Goal: Task Accomplishment & Management: Manage account settings

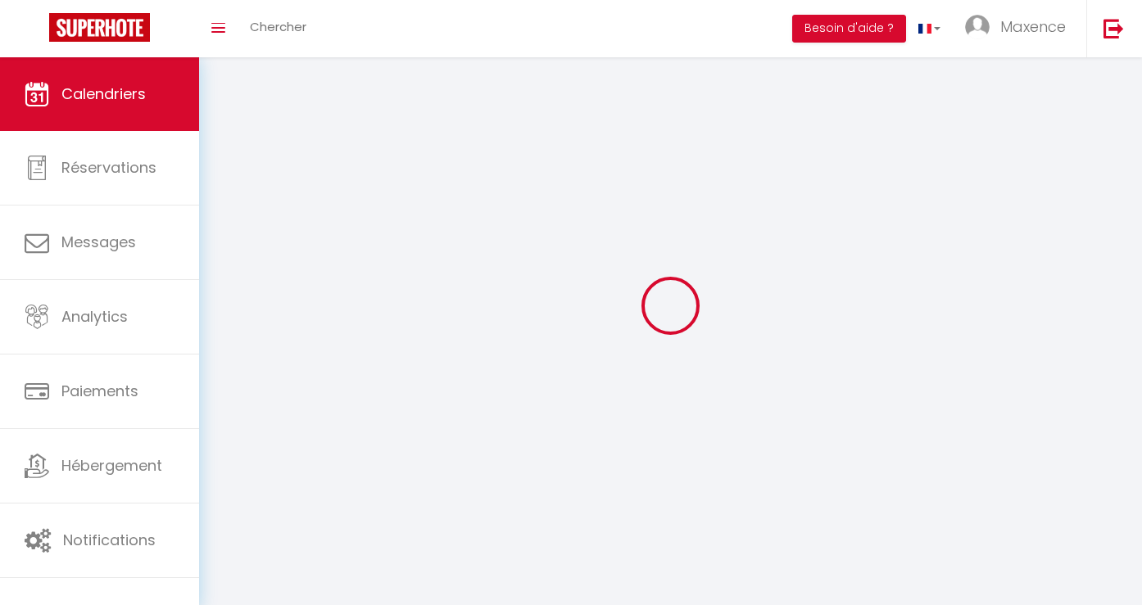
select select
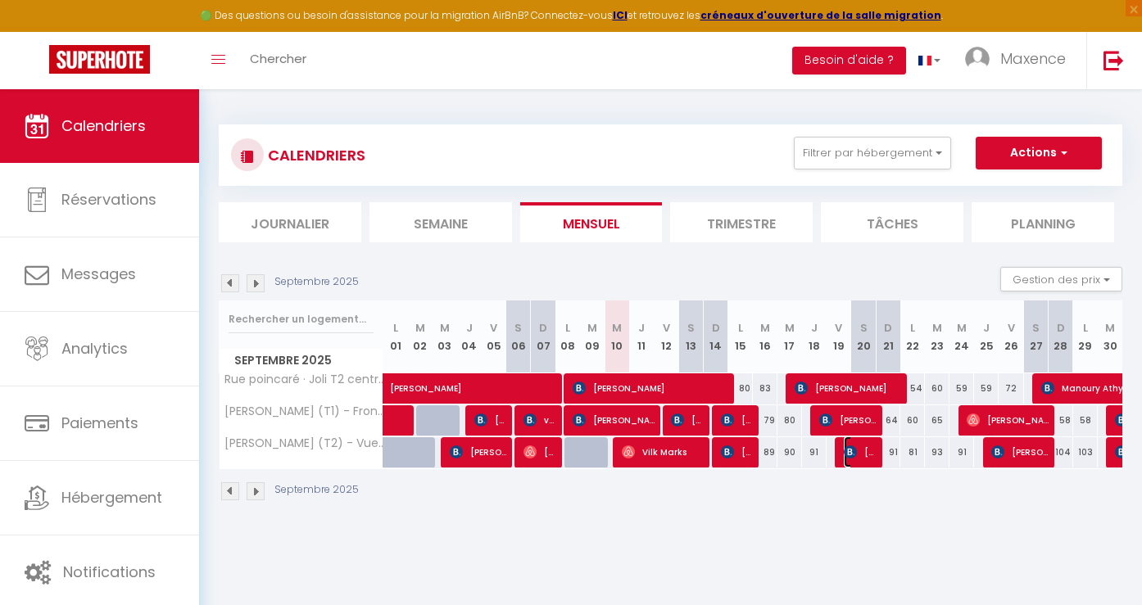
click at [852, 459] on span "Carolina Atonietti Espinoza" at bounding box center [859, 451] width 33 height 31
select select "OK"
select select "0"
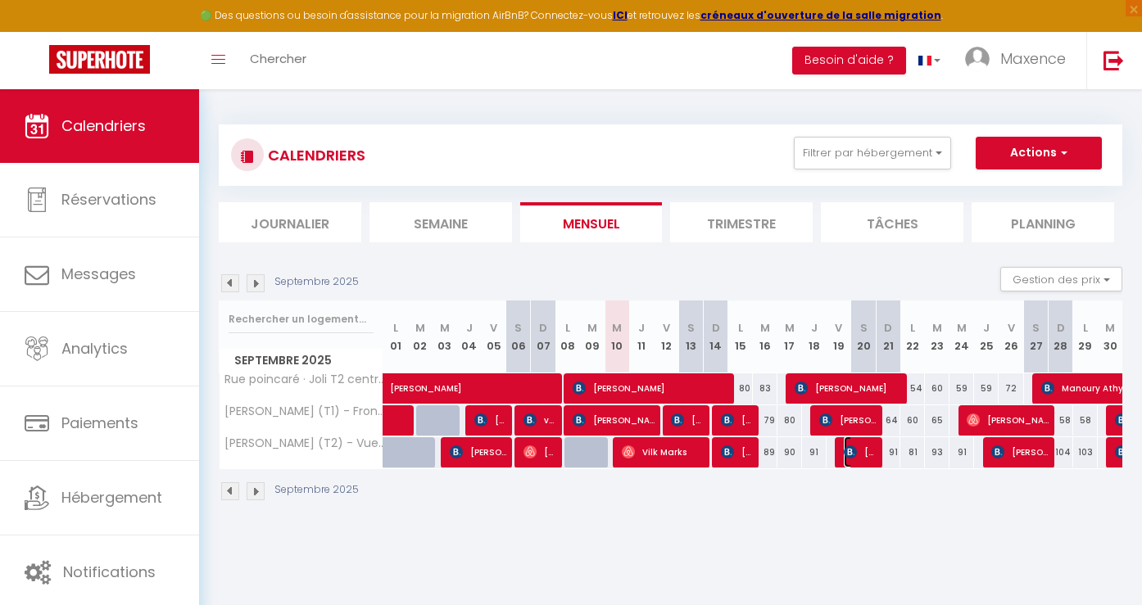
select select "1"
select select
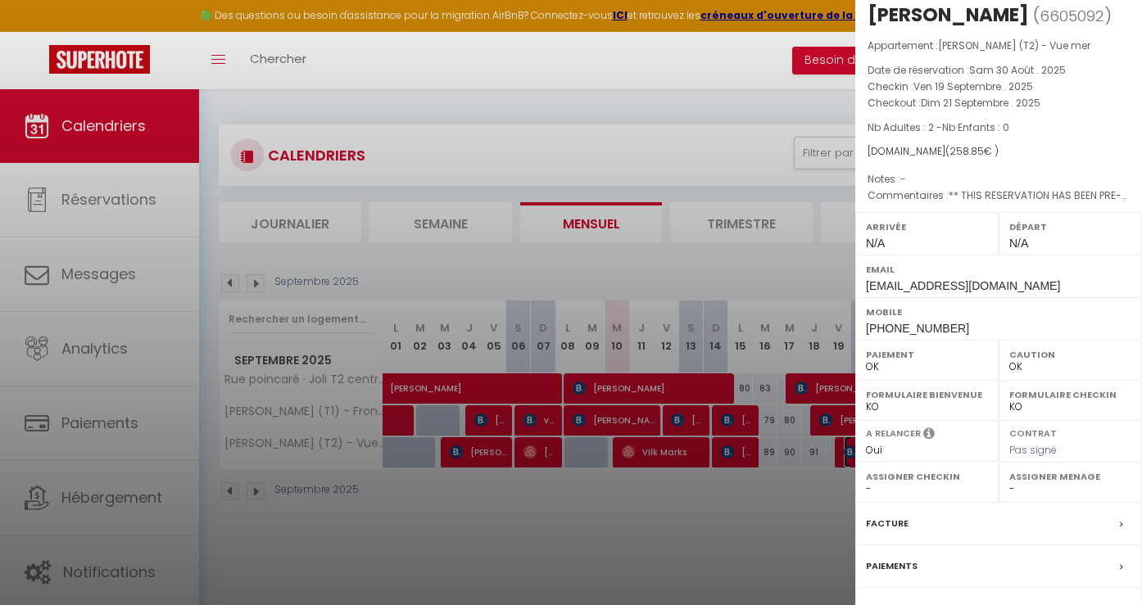
scroll to position [4, 0]
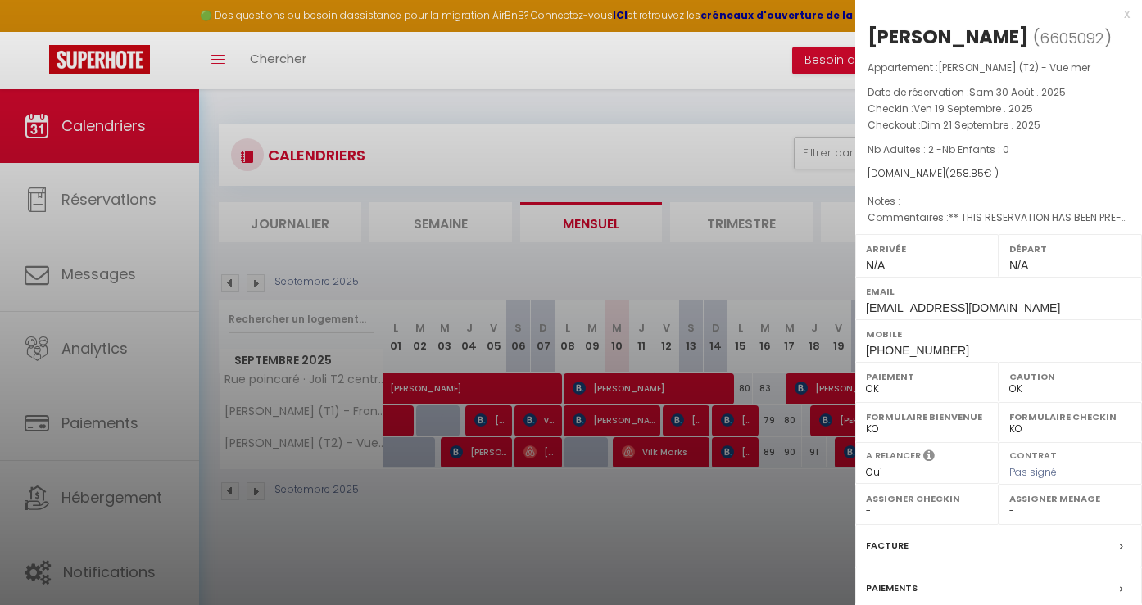
click at [826, 506] on div at bounding box center [571, 302] width 1142 height 605
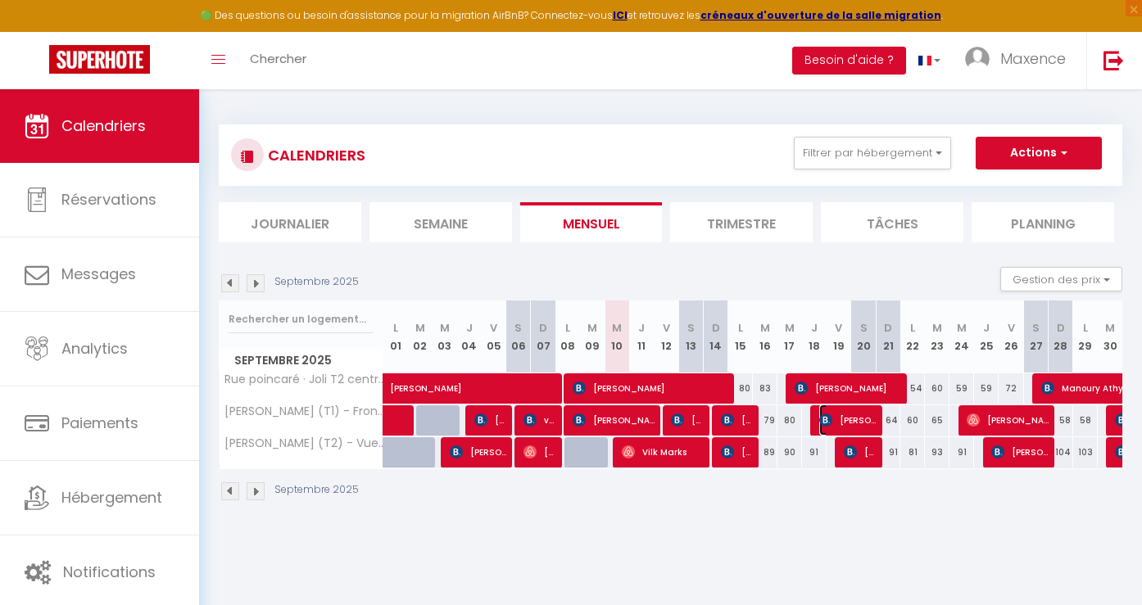
click at [834, 423] on span "Carmen Mlcoch" at bounding box center [847, 420] width 57 height 31
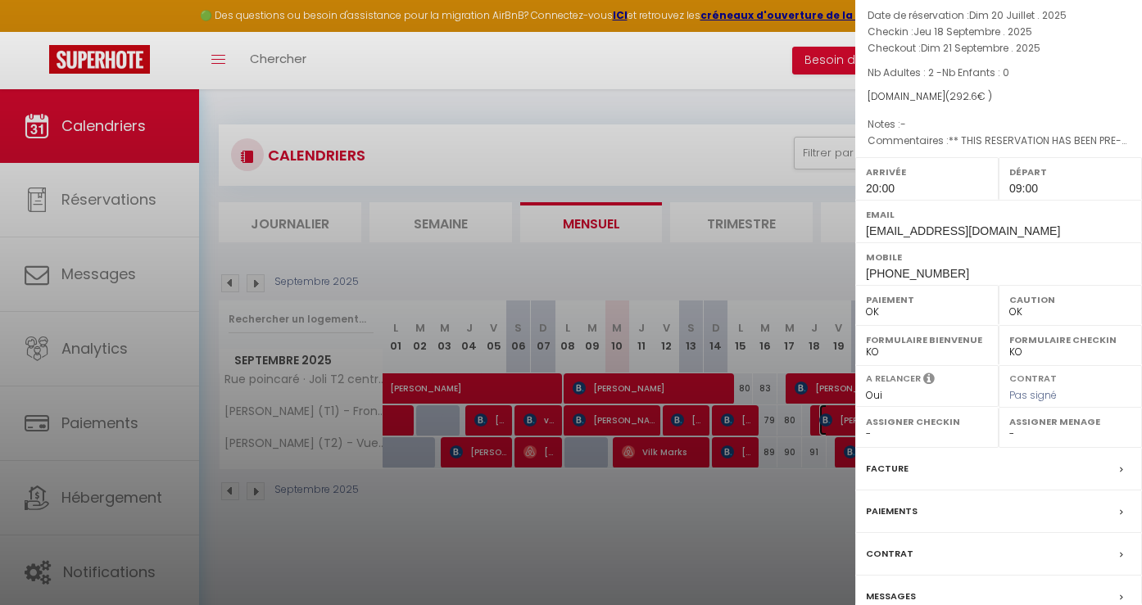
scroll to position [87, 0]
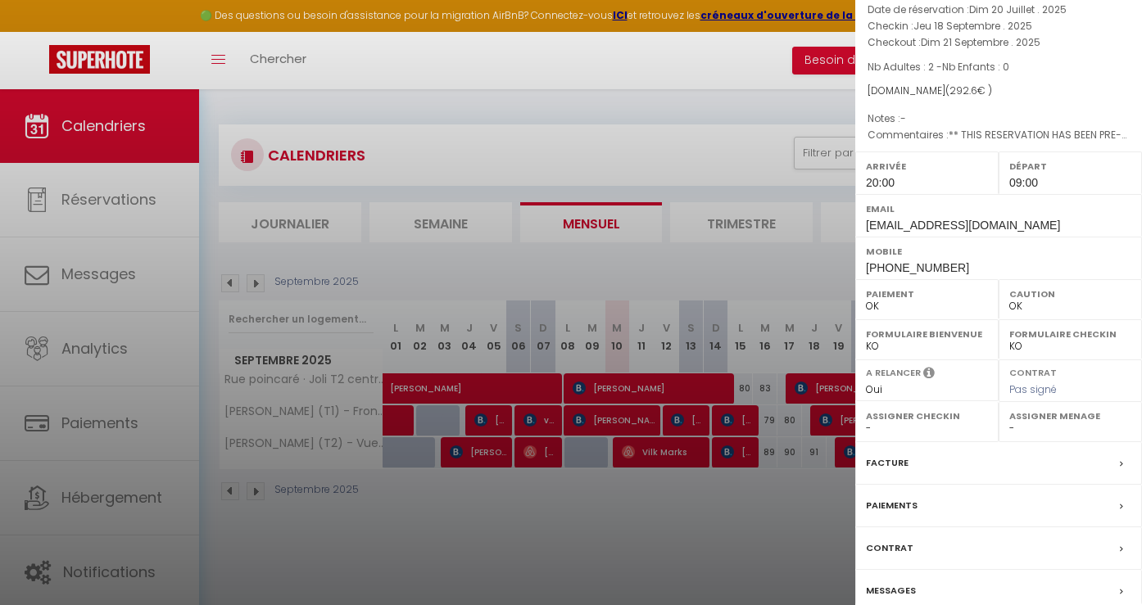
click at [786, 520] on div at bounding box center [571, 302] width 1142 height 605
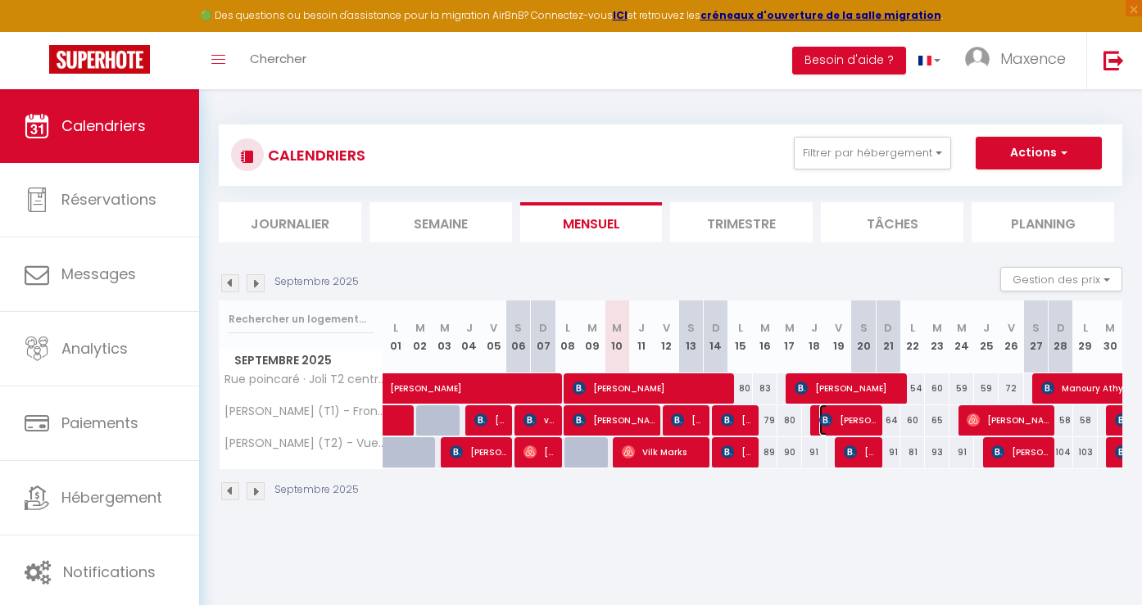
click at [851, 423] on span "Carmen Mlcoch" at bounding box center [847, 420] width 57 height 31
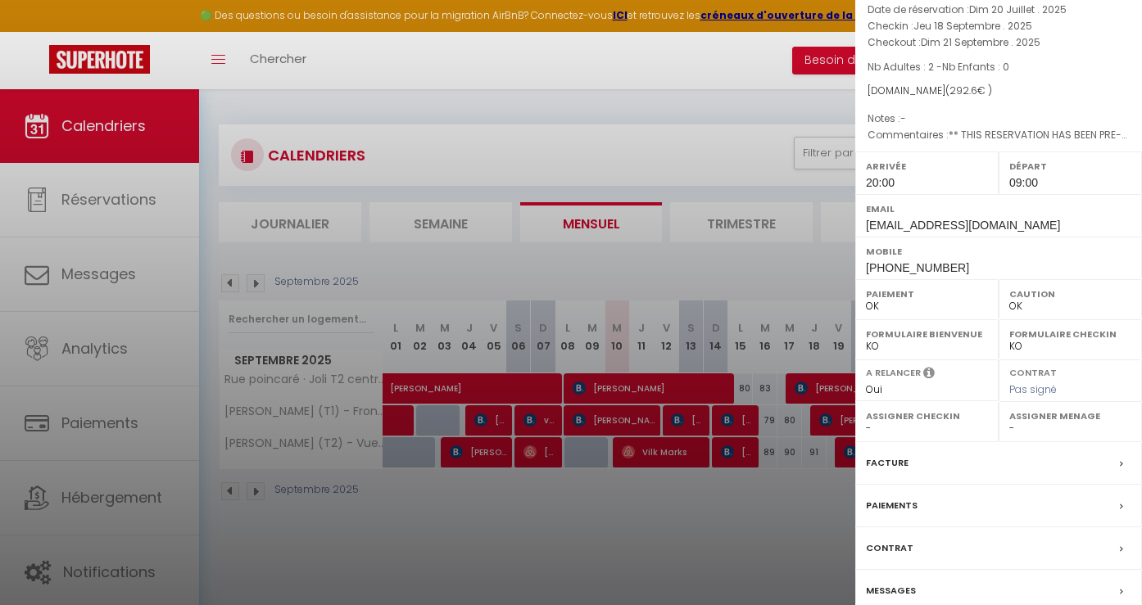
click at [722, 586] on div at bounding box center [571, 302] width 1142 height 605
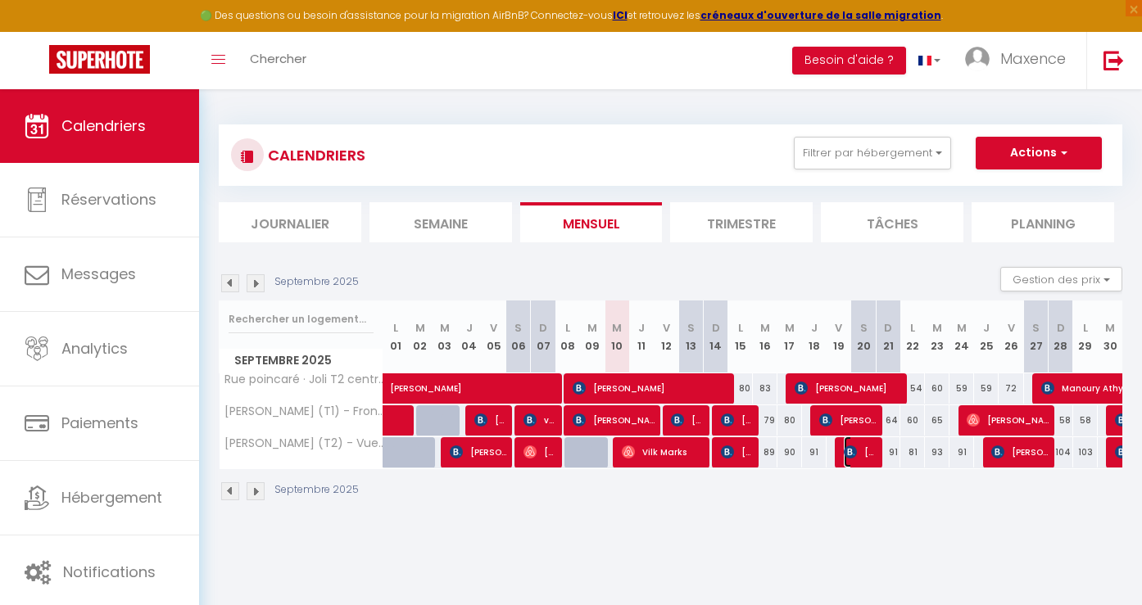
click at [852, 452] on img at bounding box center [849, 451] width 13 height 13
select select "0"
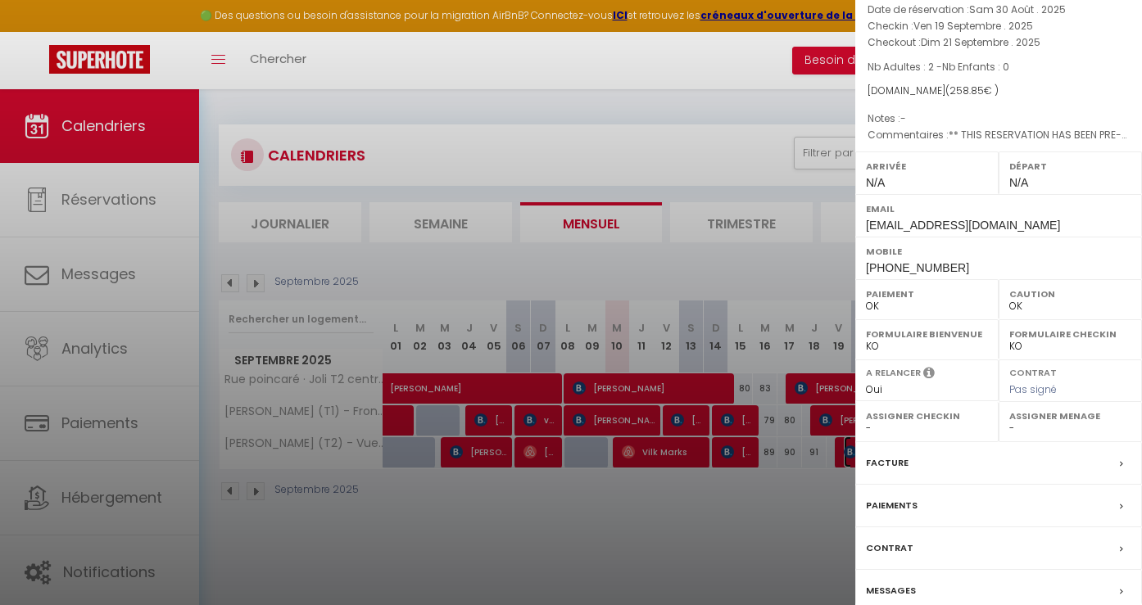
scroll to position [0, 0]
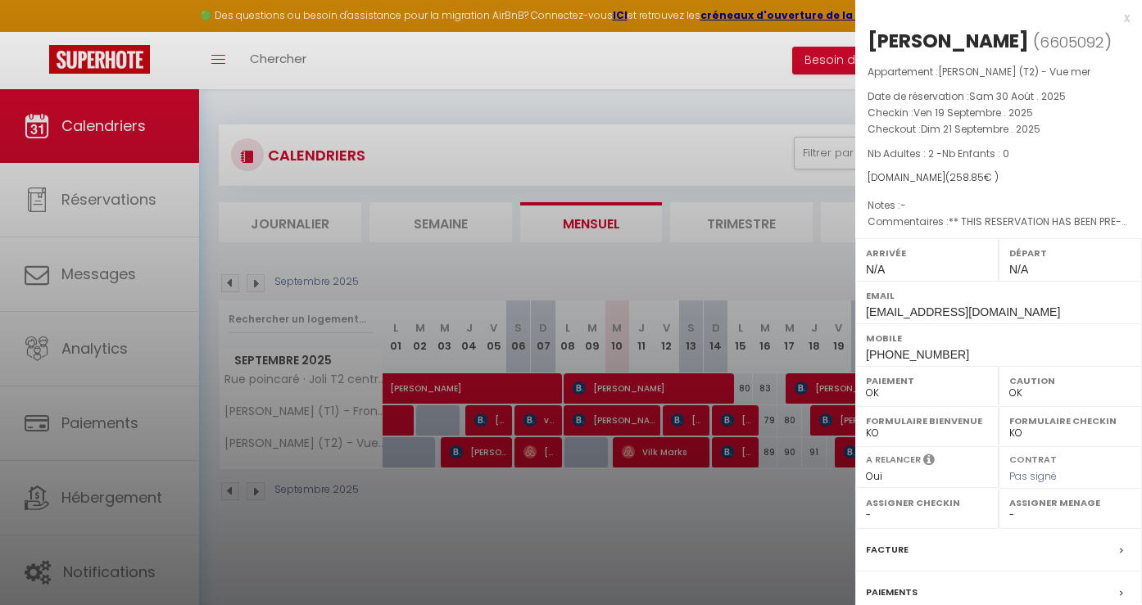
click at [843, 482] on div at bounding box center [571, 302] width 1142 height 605
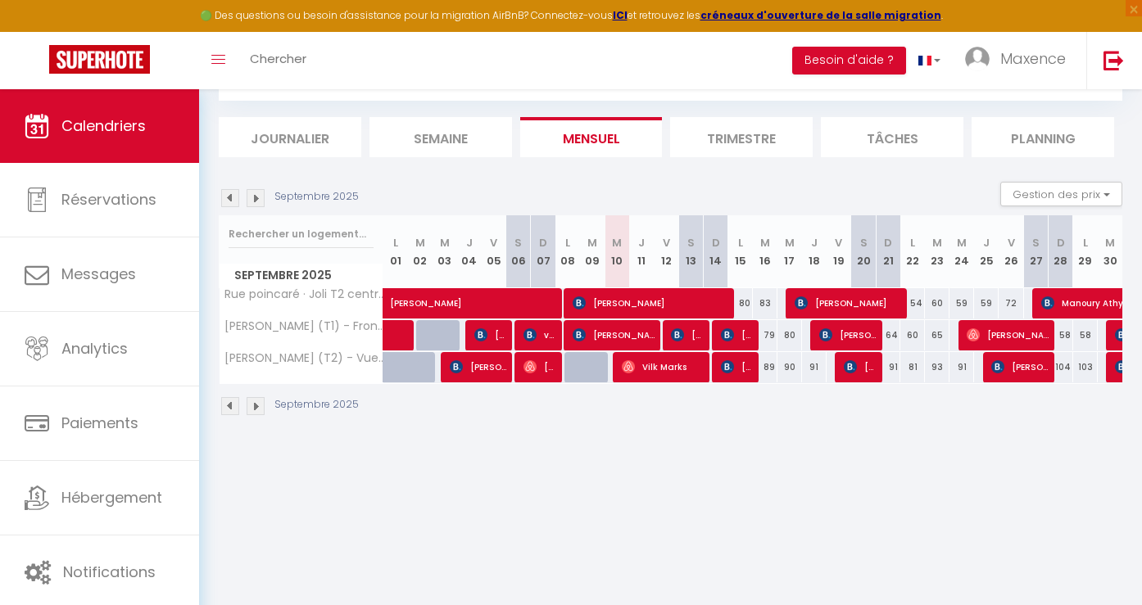
scroll to position [89, 0]
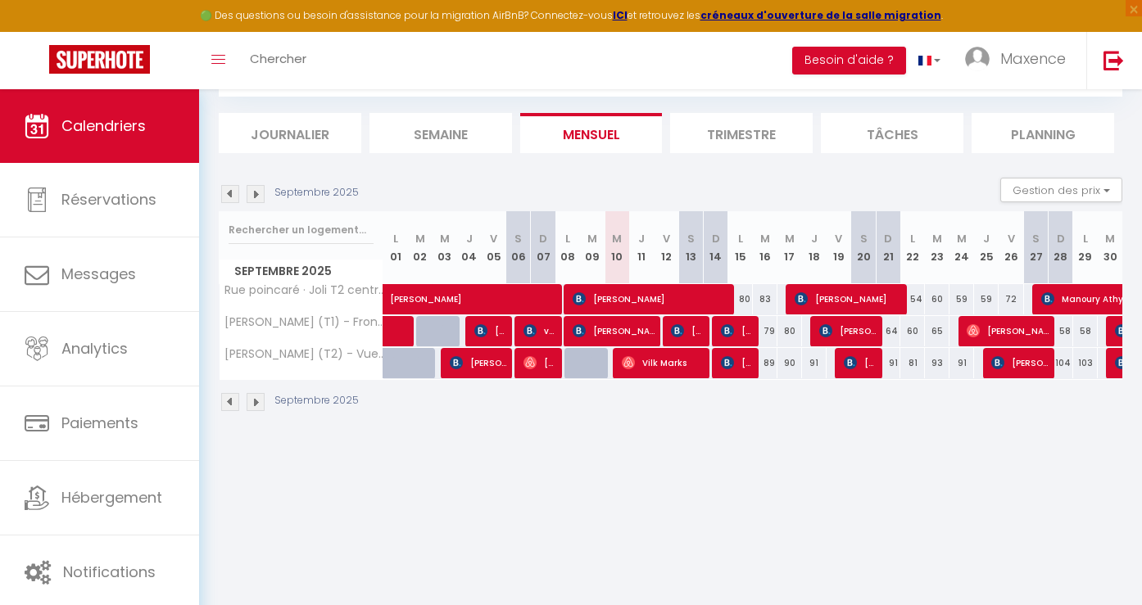
click at [815, 357] on div "91" at bounding box center [814, 363] width 25 height 30
type input "91"
type input "Jeu 18 Septembre 2025"
type input "Ven 19 Septembre 2025"
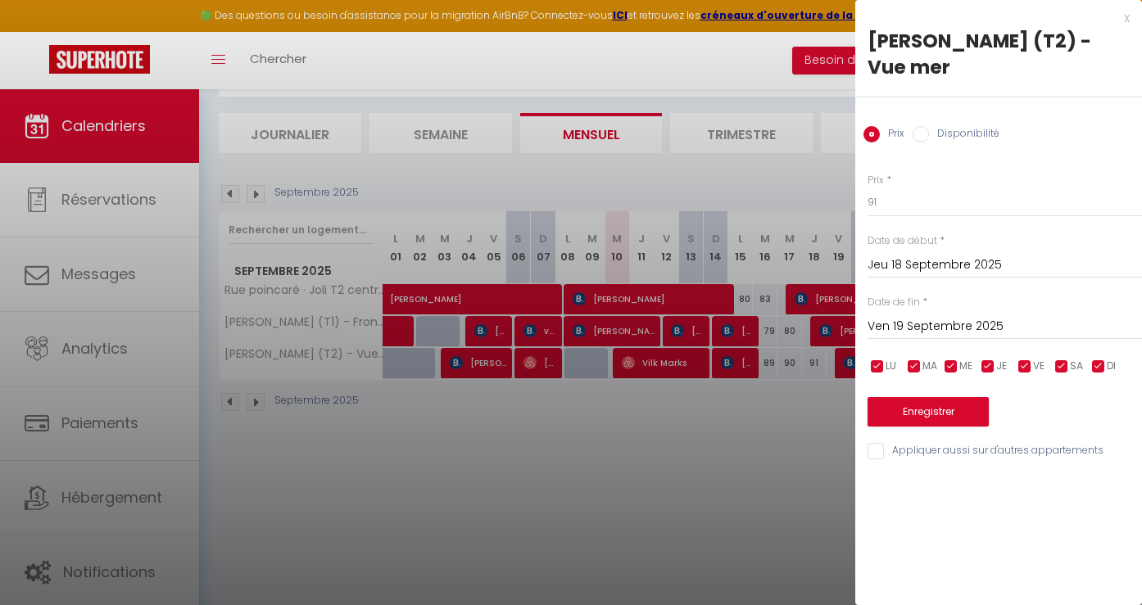
click at [799, 459] on div at bounding box center [571, 302] width 1142 height 605
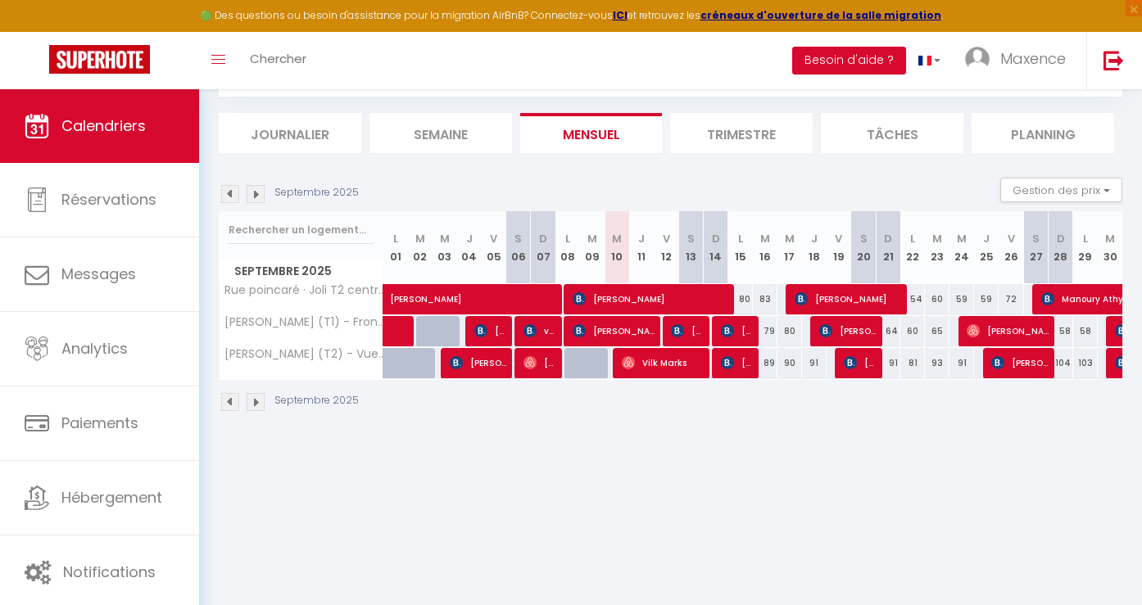
click at [814, 359] on div "91" at bounding box center [814, 363] width 25 height 30
type input "91"
type input "Jeu 18 Septembre 2025"
type input "Ven 19 Septembre 2025"
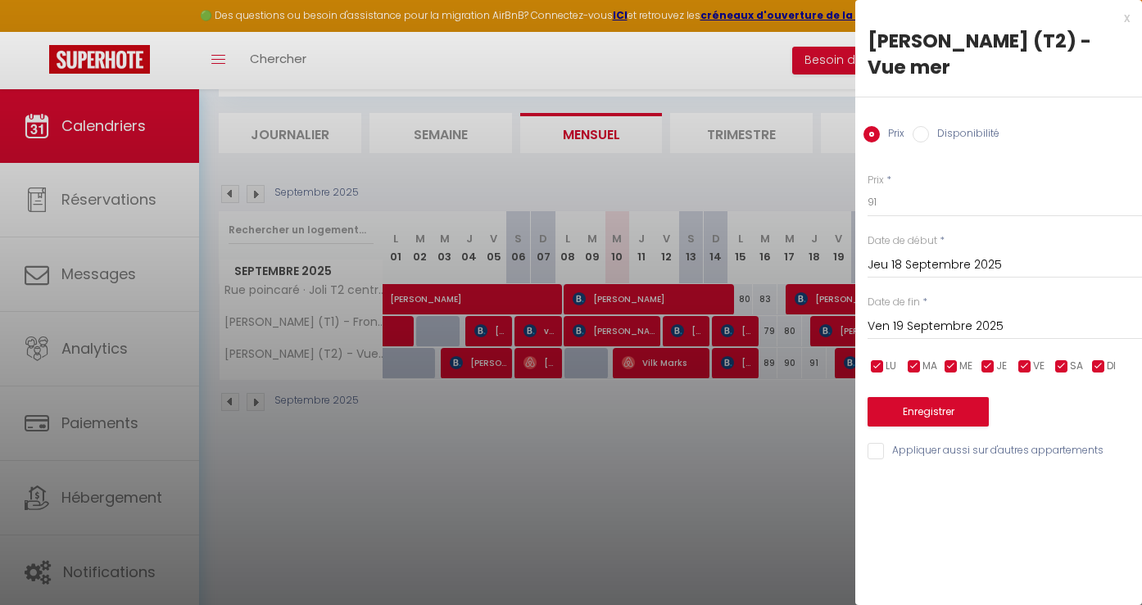
click at [797, 440] on div at bounding box center [571, 302] width 1142 height 605
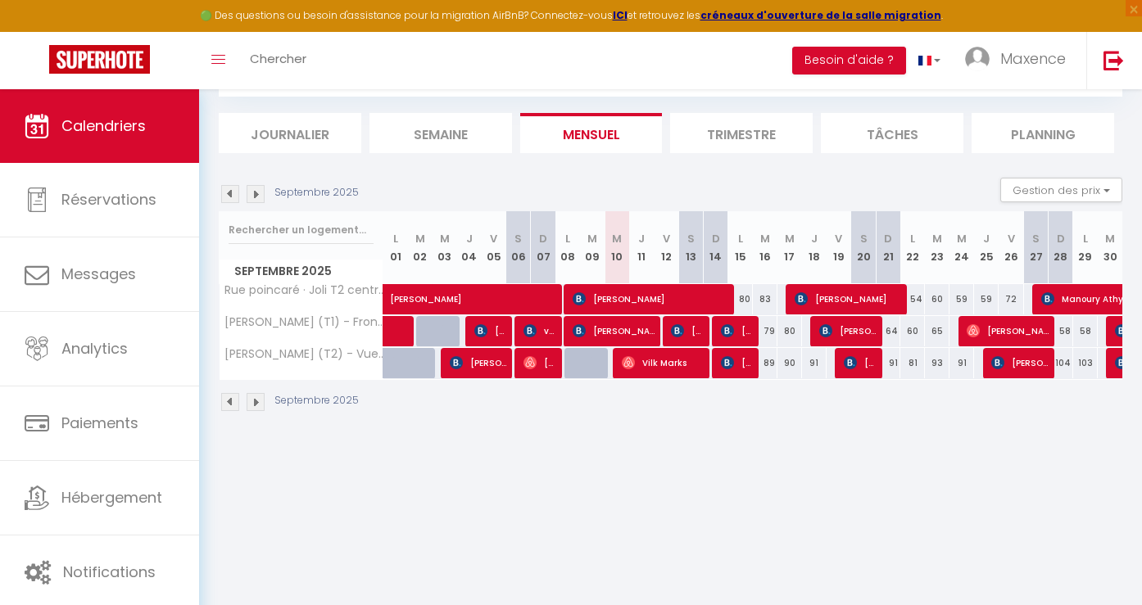
click at [812, 357] on div "91" at bounding box center [814, 363] width 25 height 30
type input "91"
type input "Jeu 18 Septembre 2025"
type input "Ven 19 Septembre 2025"
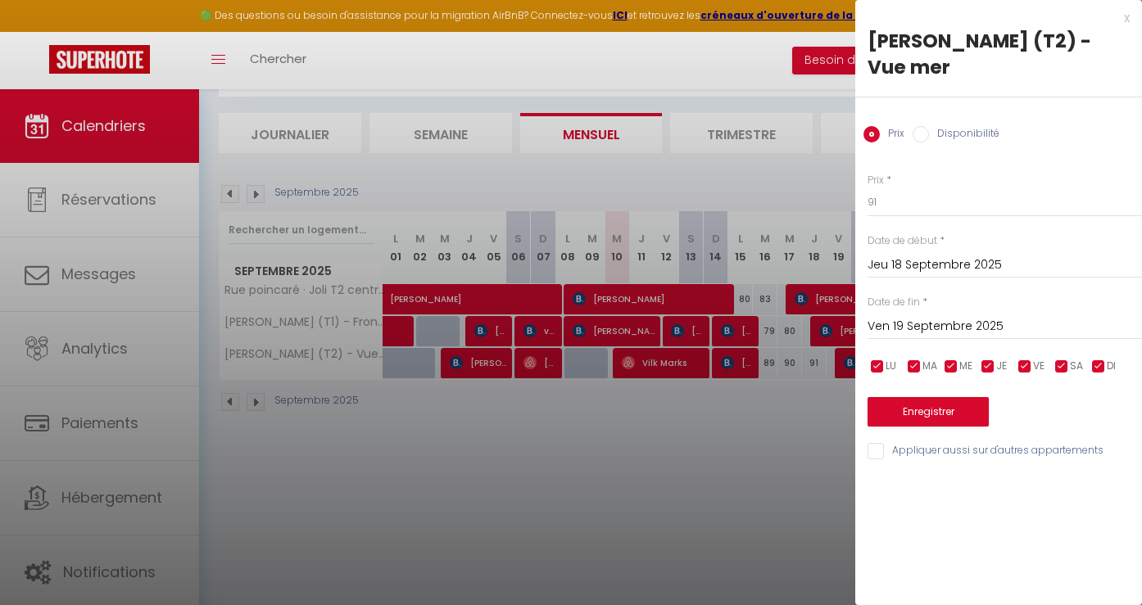
click at [709, 462] on div at bounding box center [571, 302] width 1142 height 605
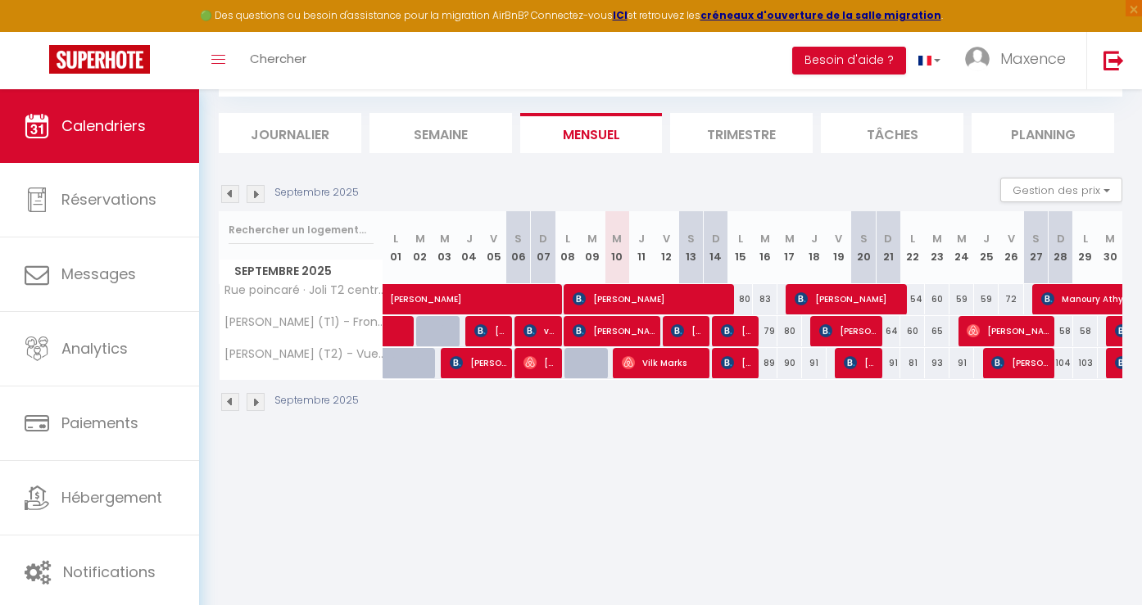
click at [841, 359] on div at bounding box center [846, 363] width 25 height 31
click at [862, 367] on span "Carolina Atonietti Espinoza" at bounding box center [859, 362] width 33 height 31
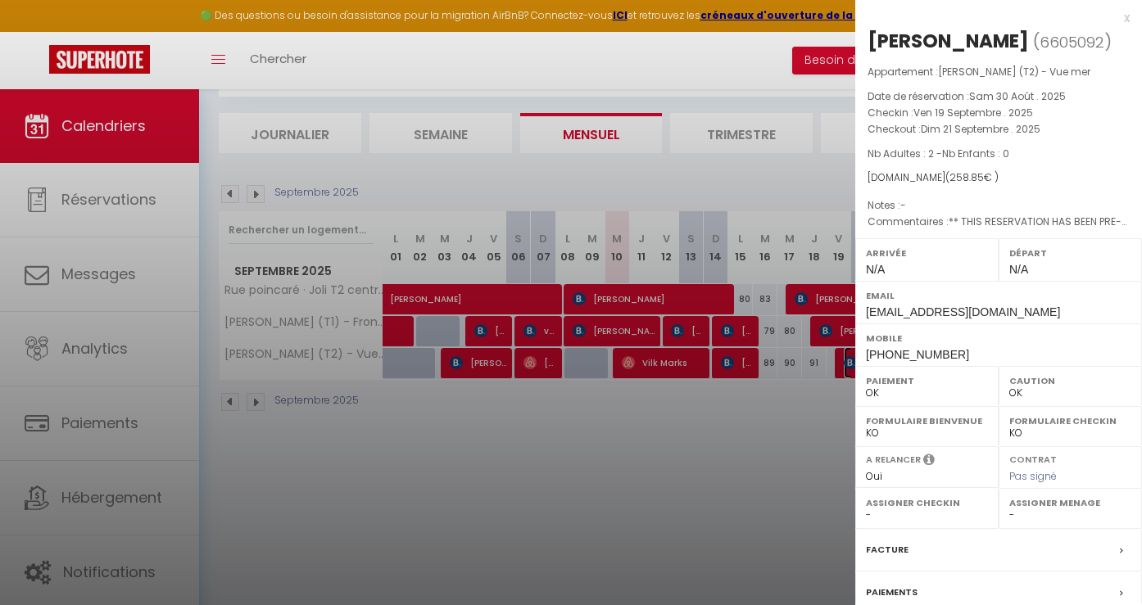
scroll to position [184, 0]
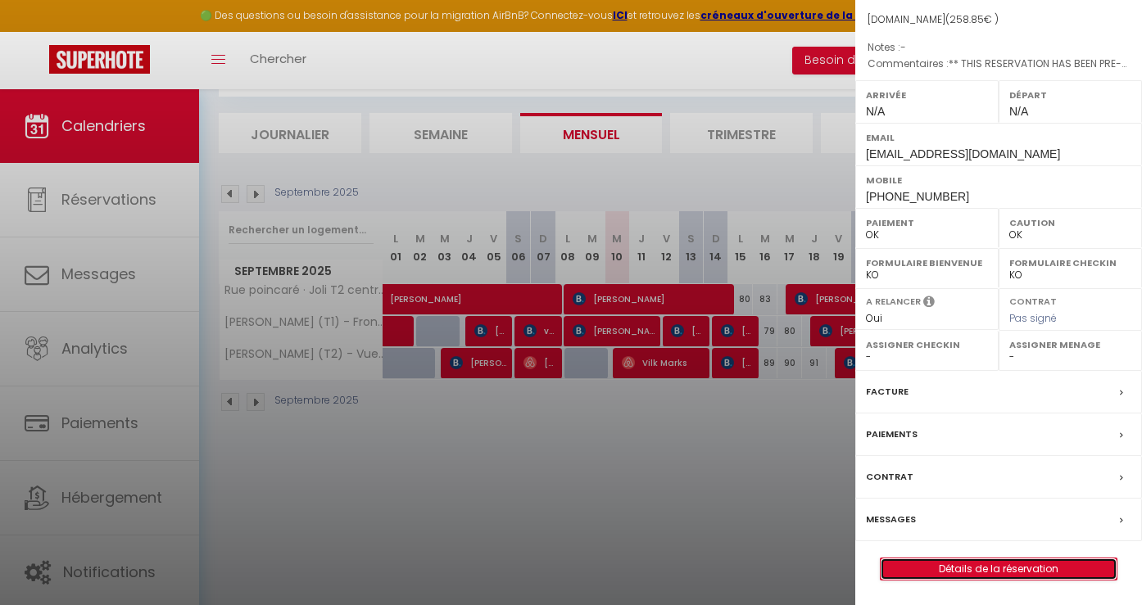
click at [970, 558] on link "Détails de la réservation" at bounding box center [998, 568] width 236 height 21
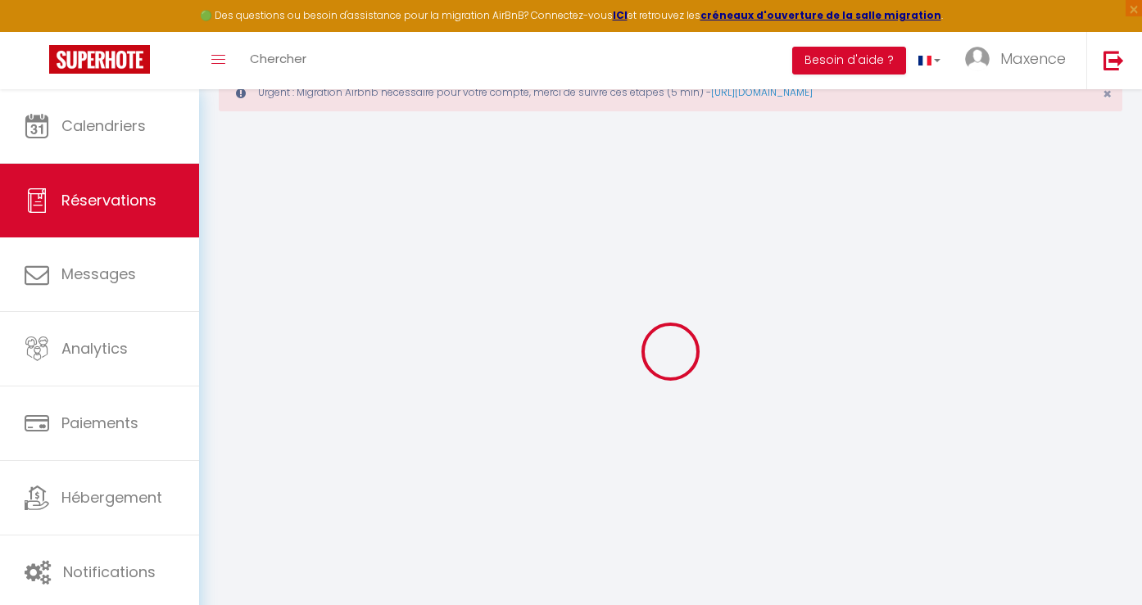
scroll to position [89, 0]
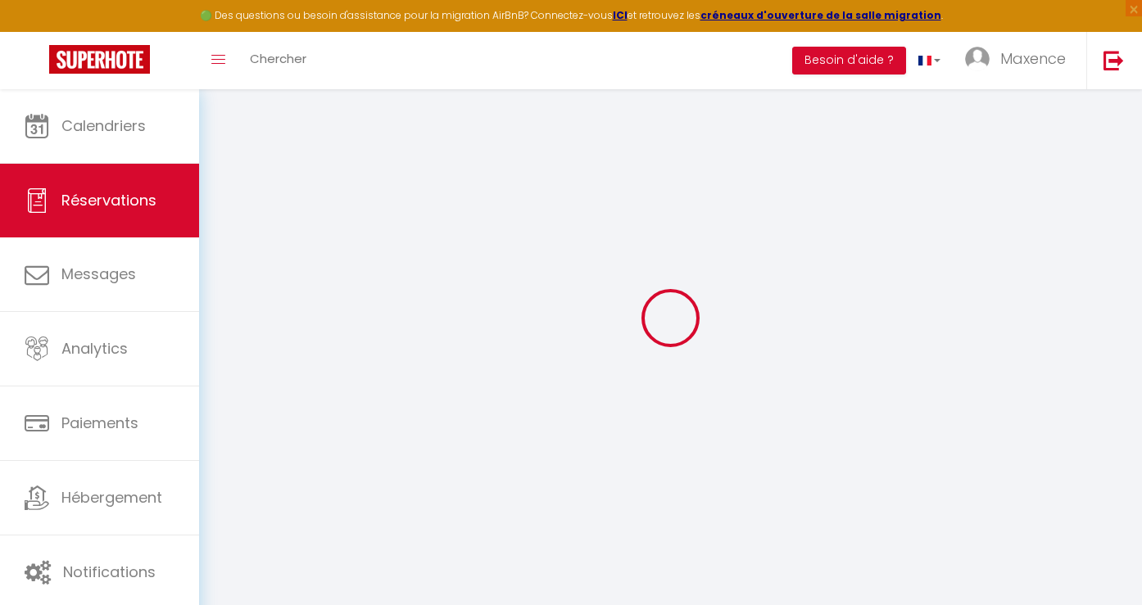
type input "Carolina"
type input "Atonietti Espinoza"
type input "cespin.308896@guest.booking.com"
type input "+41763688639"
type input "1030"
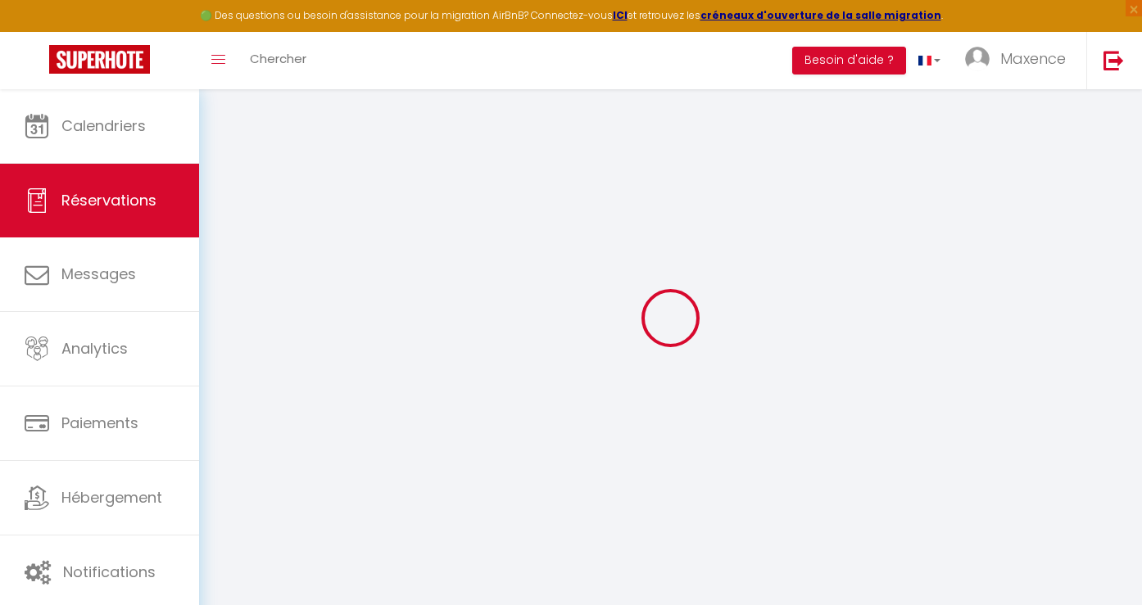
type input "Rue De Lausanne 8"
type input ".bussigny"
select select "CH"
type input "10"
type input "37.78"
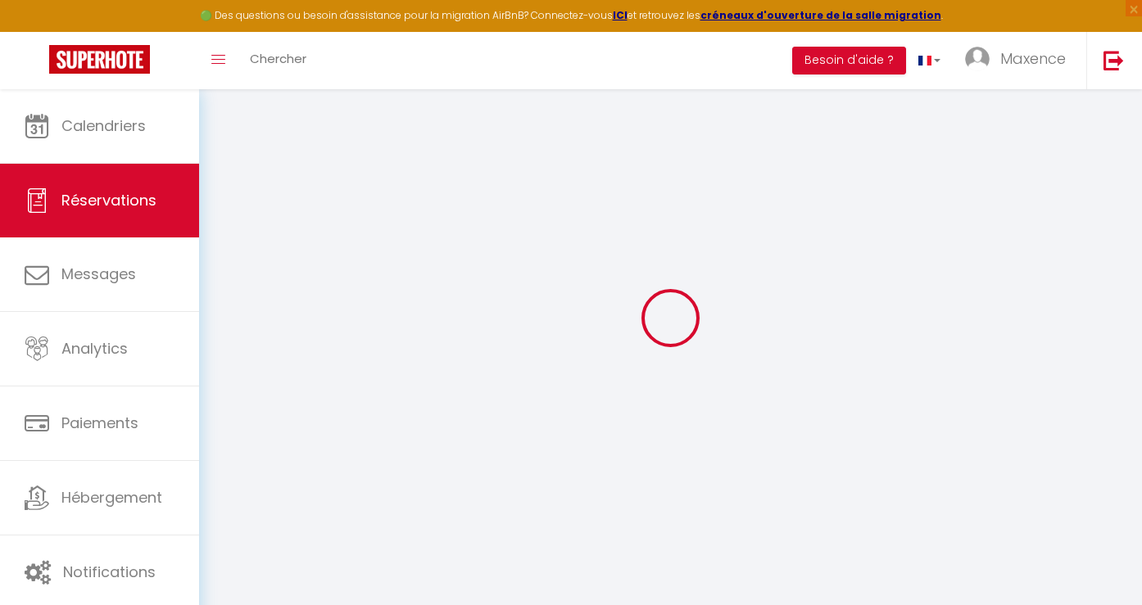
type input "3.62"
select select "36431"
select select "1"
select select
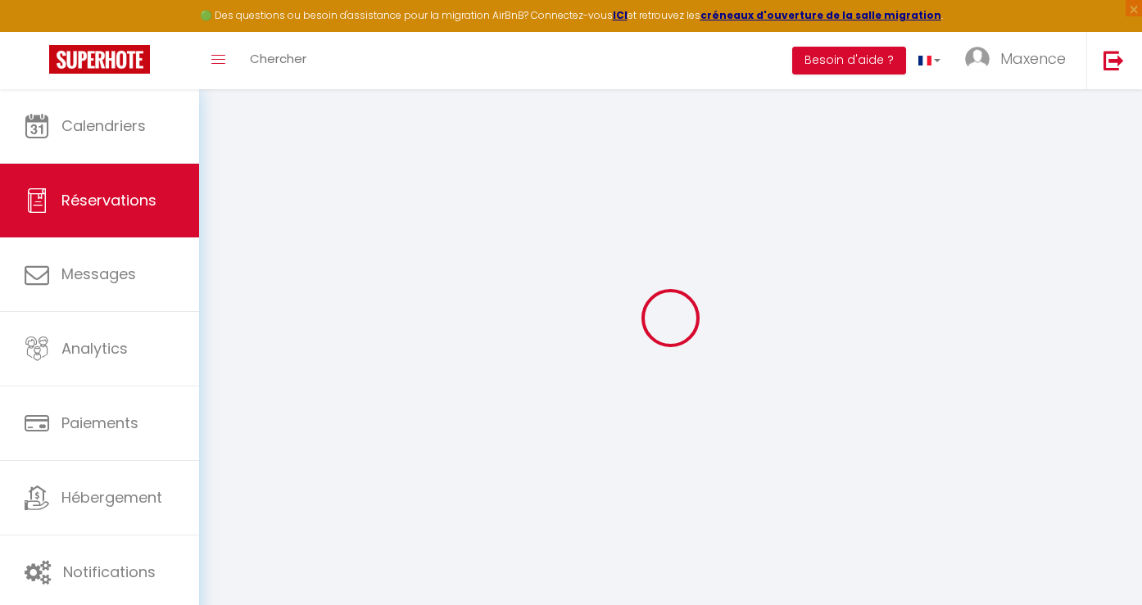
type input "2"
select select "12"
select select "15"
type input "211.86"
checkbox input "false"
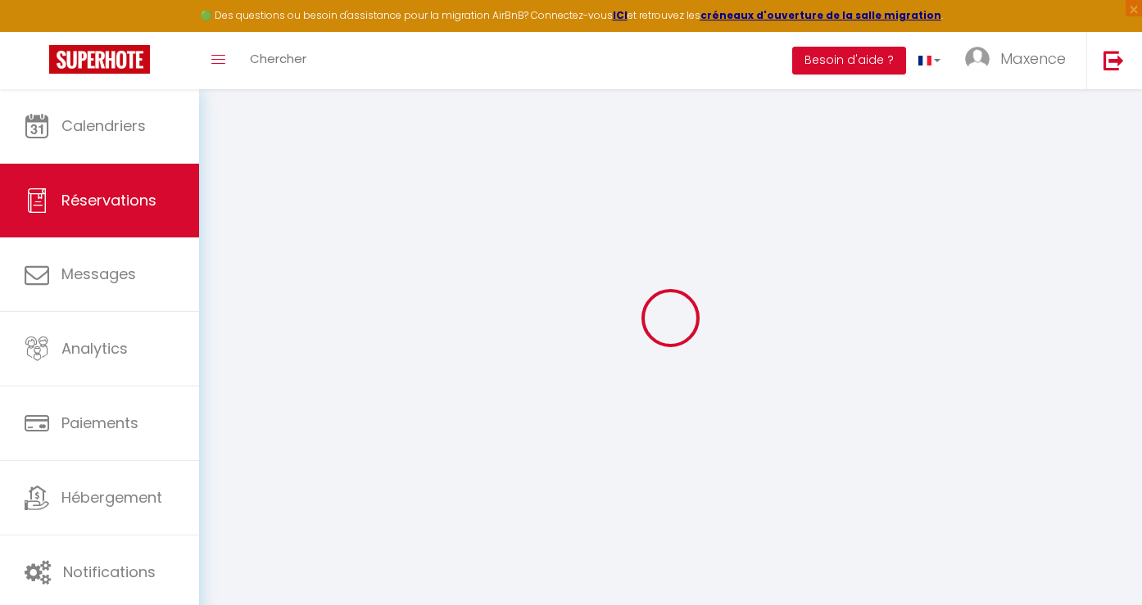
type input "0"
select select "2"
type input "0"
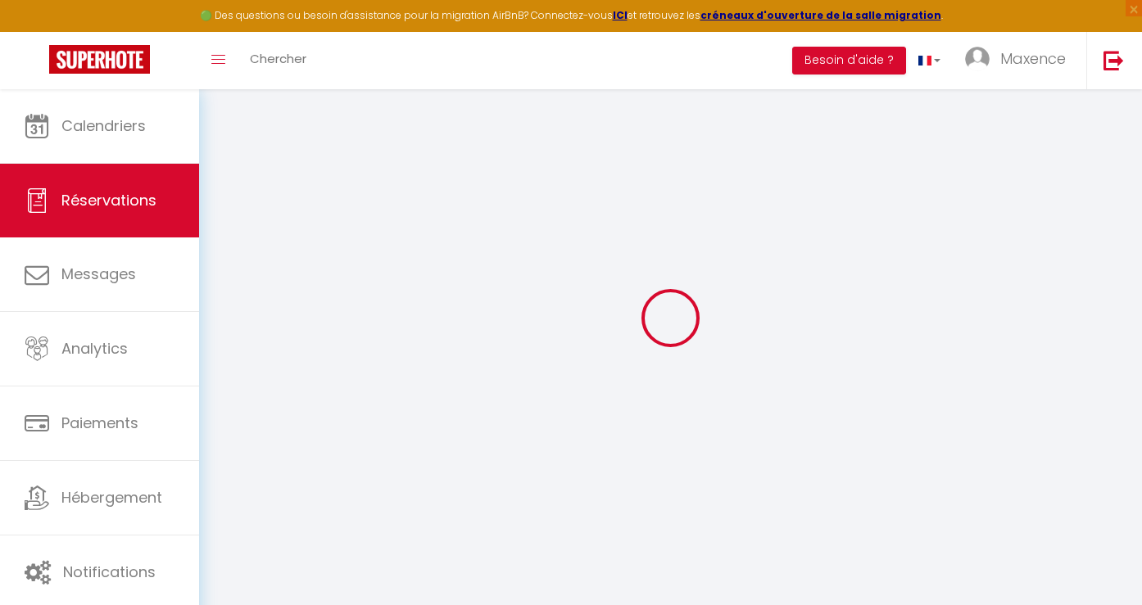
select select
checkbox input "false"
select select
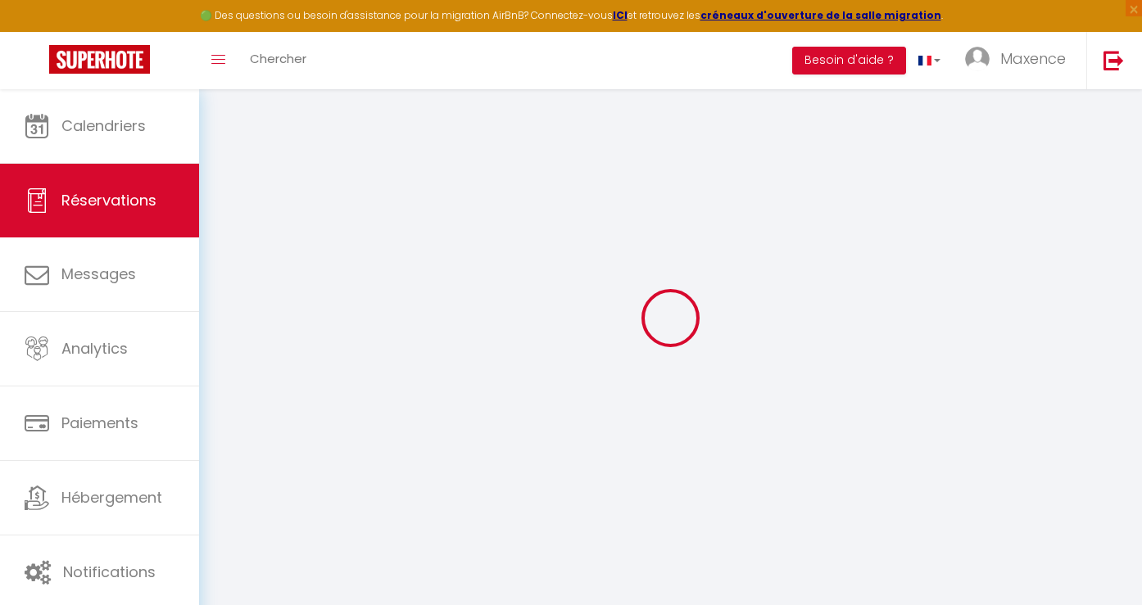
checkbox input "false"
select select
checkbox input "false"
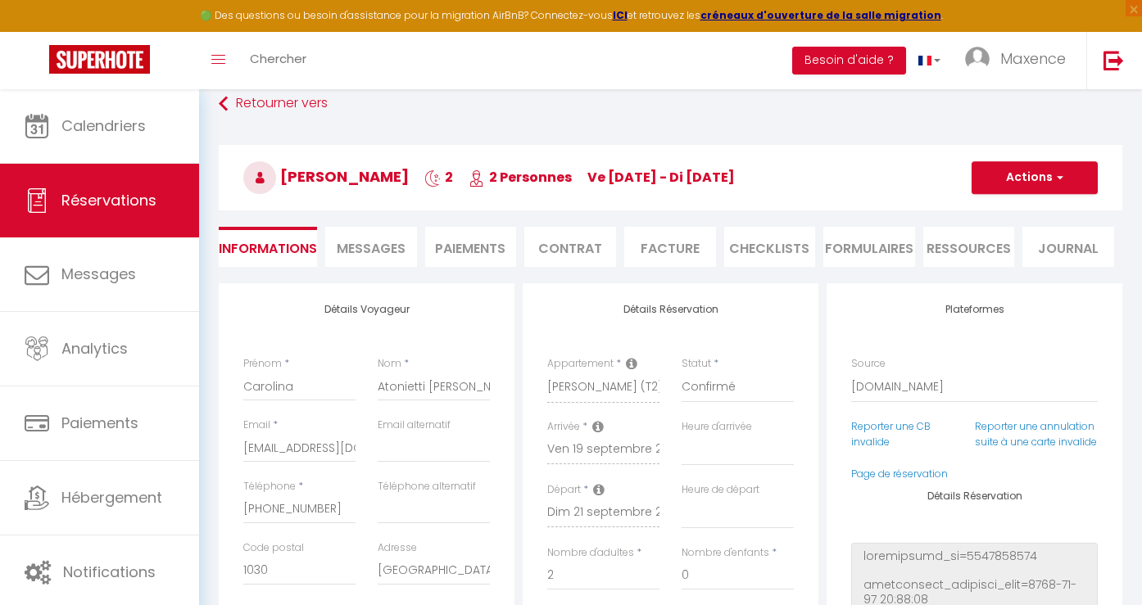
select select
checkbox input "false"
type particulières\ "** THIS RESERVATION HAS BEEN PRE-PAID ** BOOKING NOTE : Payment charge is EUR 3…"
type input "30"
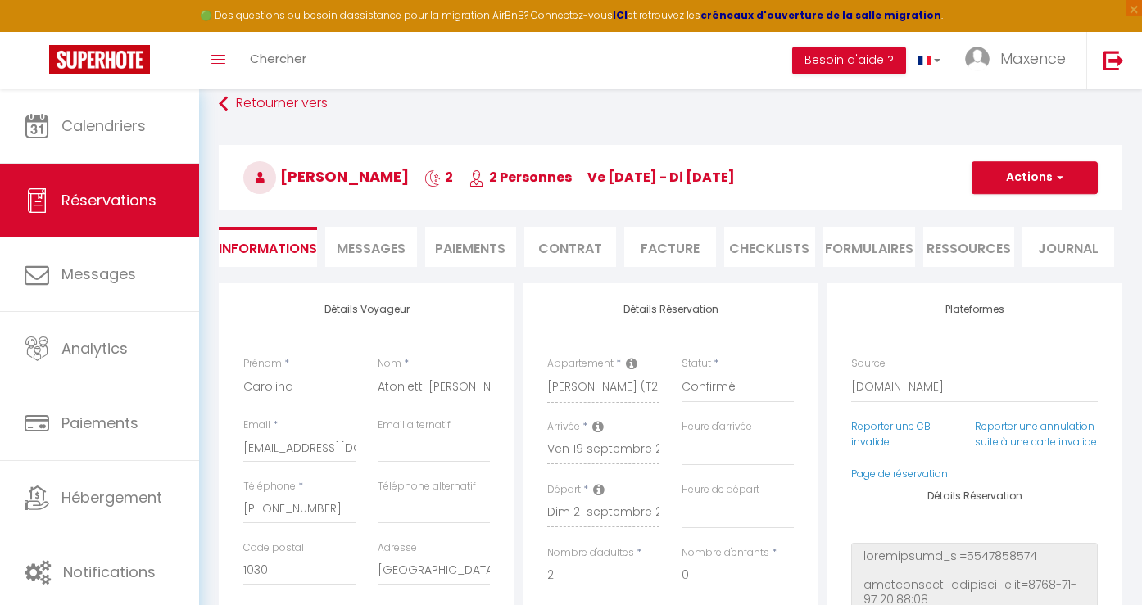
type input "6.99"
select select
checkbox input "false"
select select
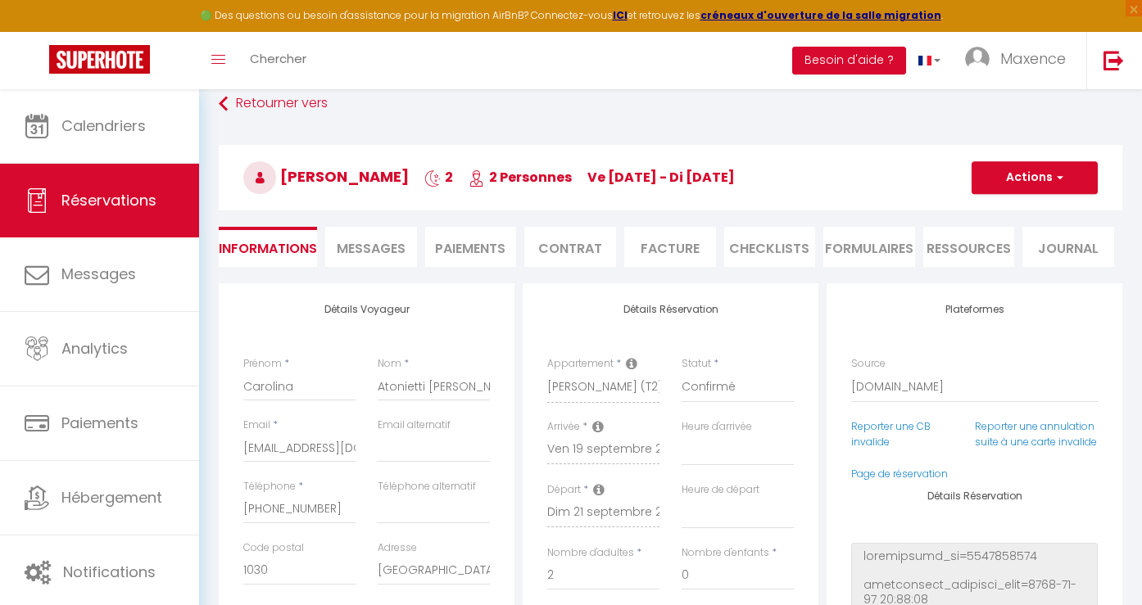
select select
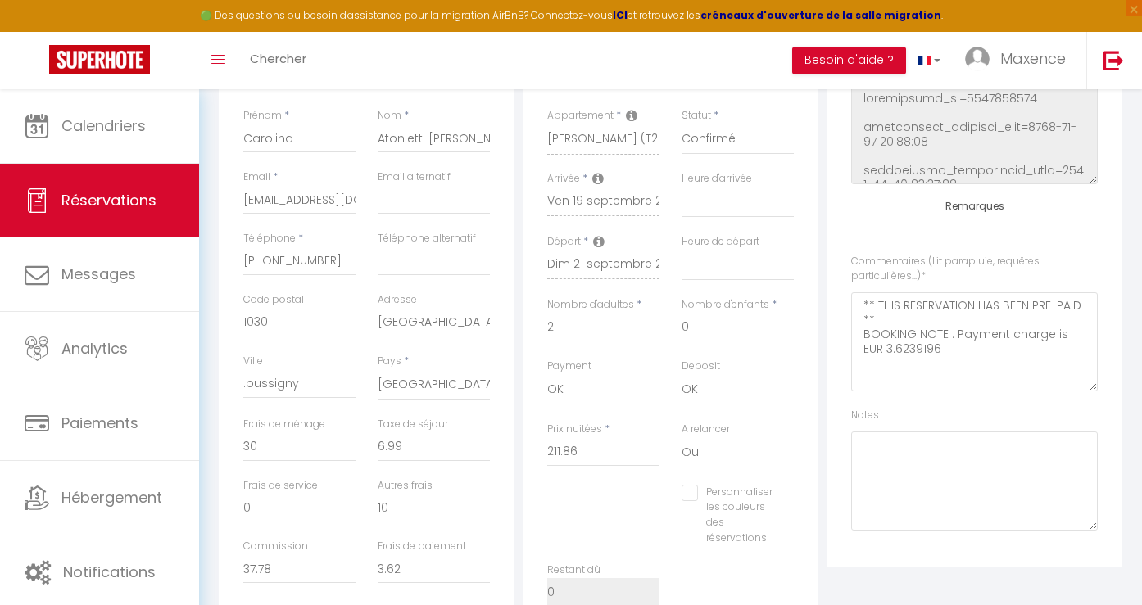
scroll to position [343, 0]
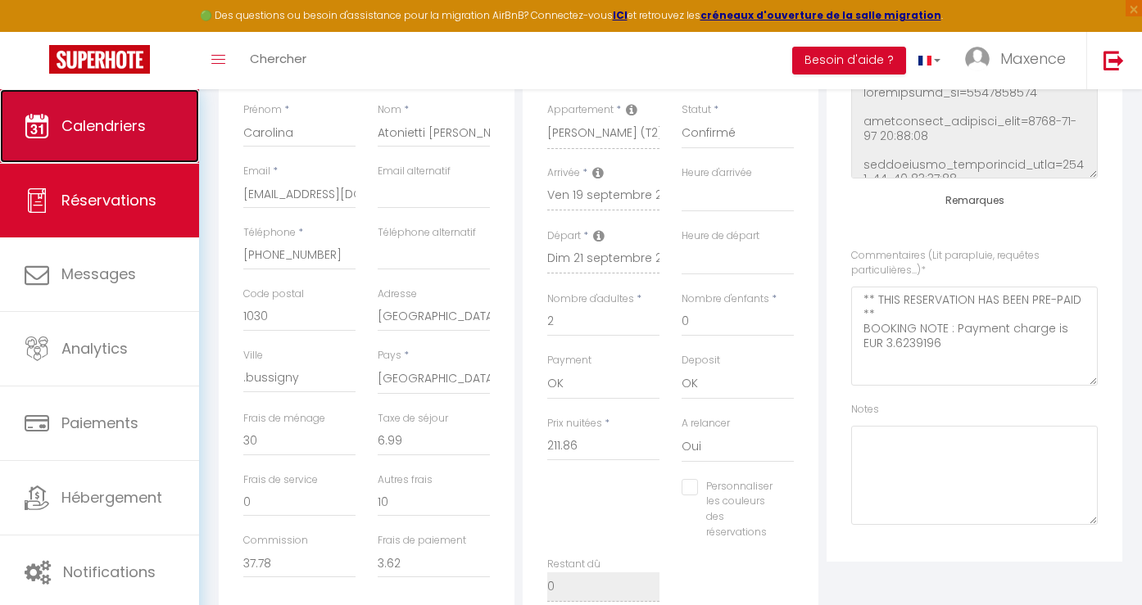
click at [122, 156] on link "Calendriers" at bounding box center [99, 126] width 199 height 74
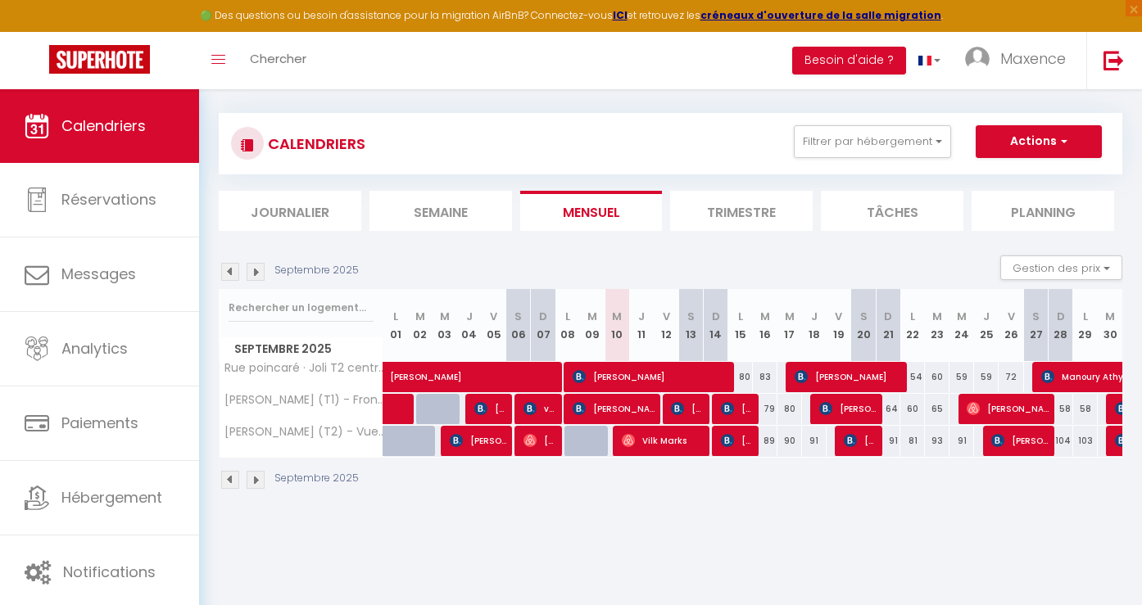
scroll to position [84, 0]
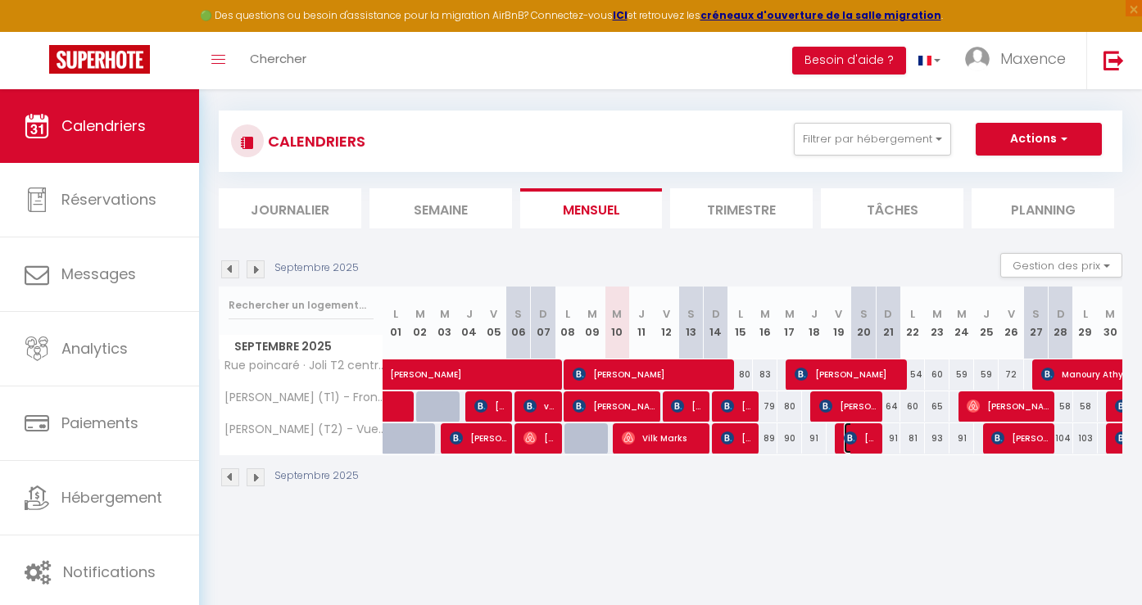
click at [847, 440] on img at bounding box center [849, 438] width 13 height 13
select select "OK"
select select "0"
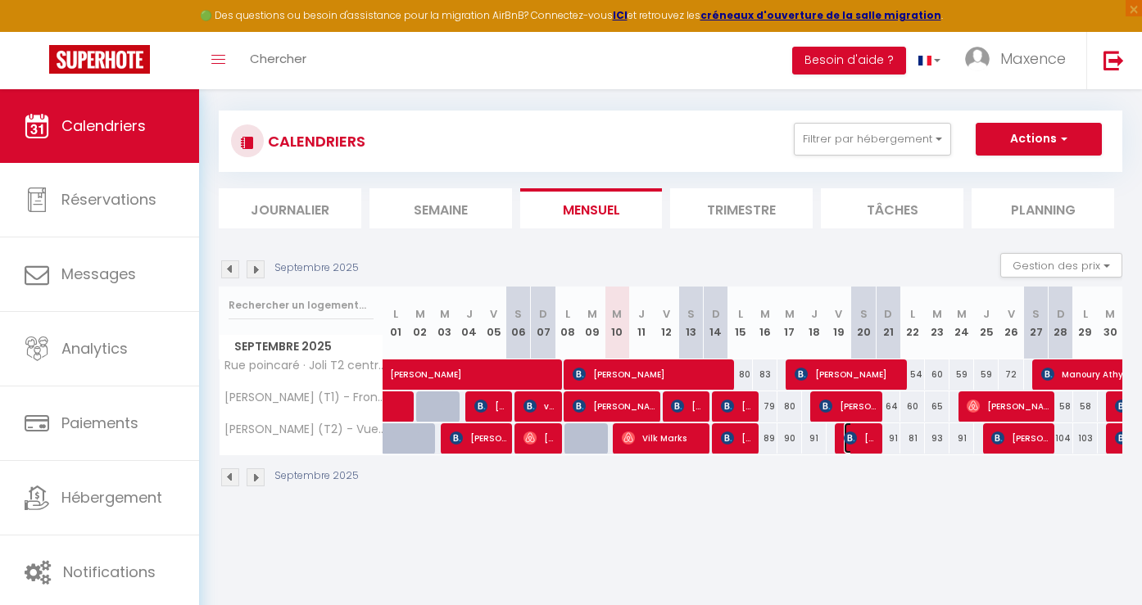
select select "1"
select select
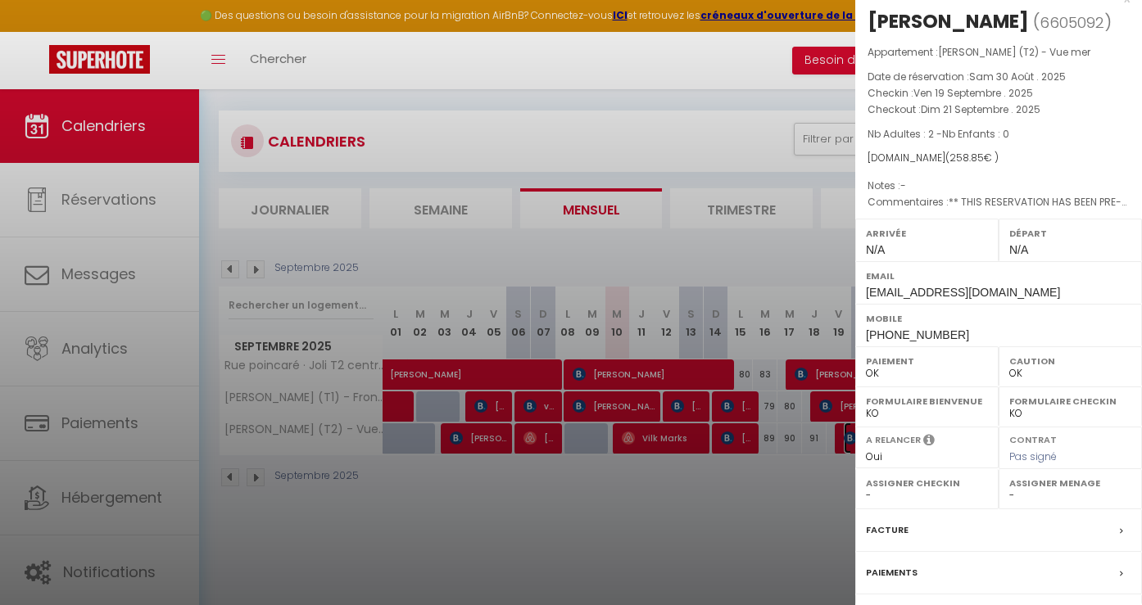
scroll to position [0, 0]
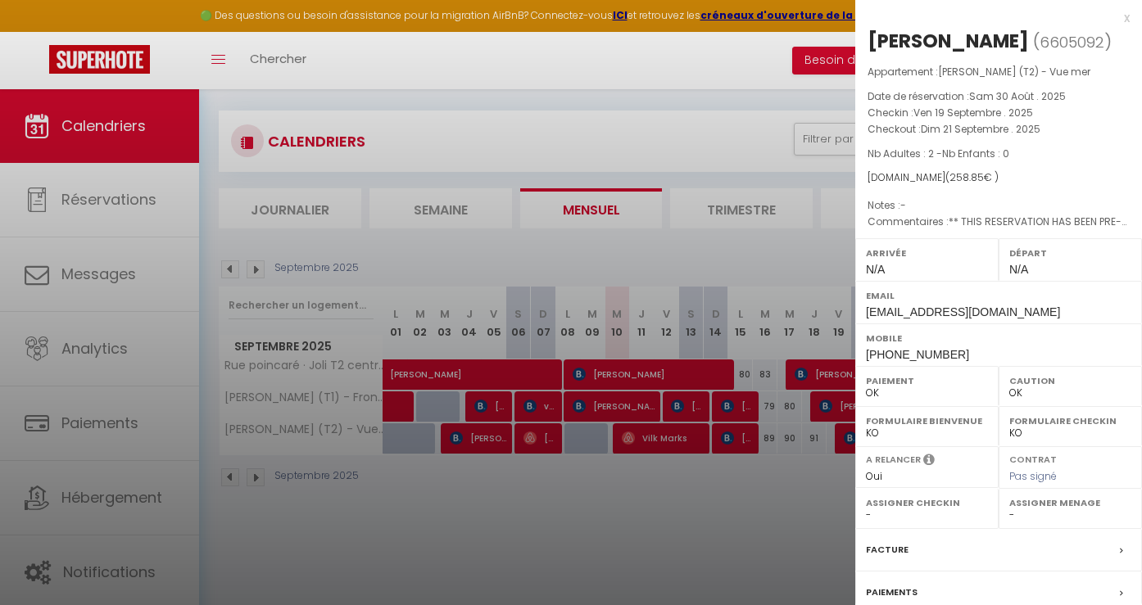
click at [774, 544] on div at bounding box center [571, 302] width 1142 height 605
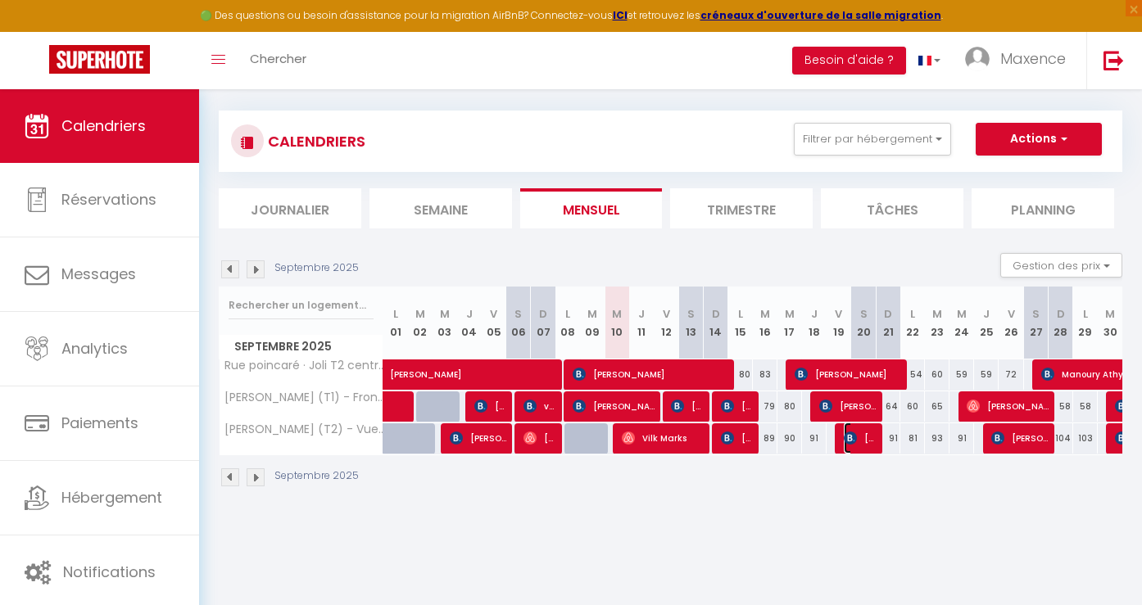
click at [855, 441] on img at bounding box center [849, 438] width 13 height 13
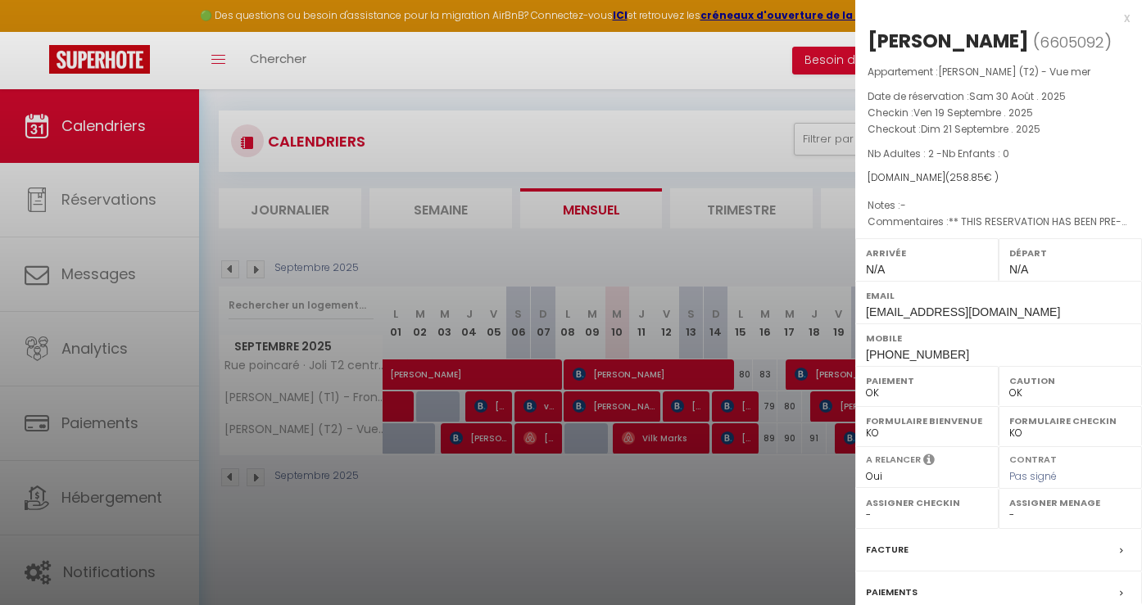
click at [767, 489] on div at bounding box center [571, 302] width 1142 height 605
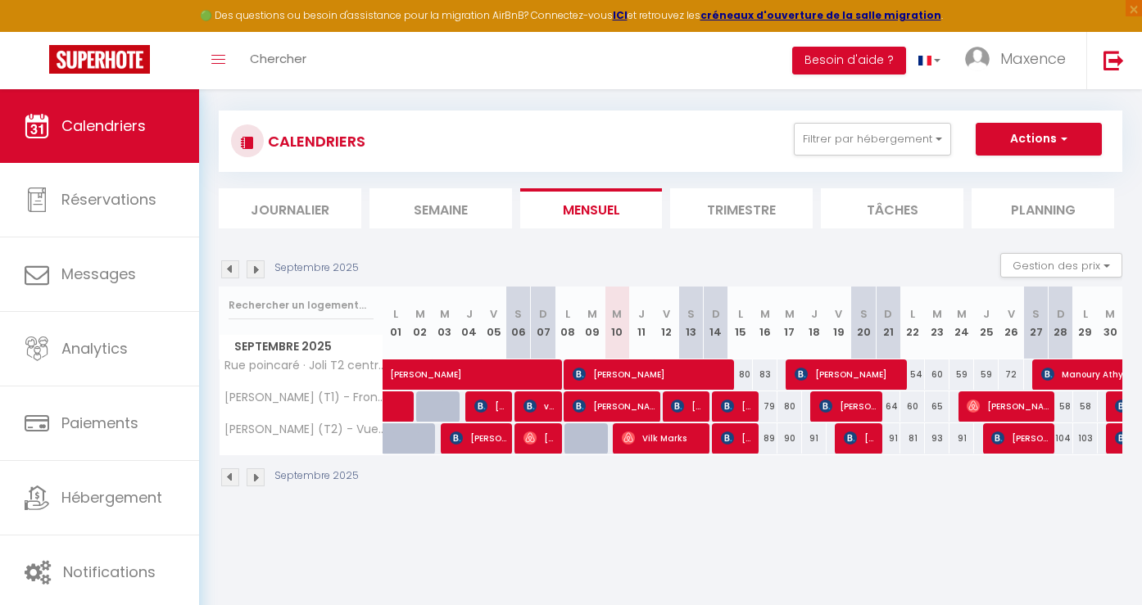
click at [818, 439] on div "91" at bounding box center [814, 438] width 25 height 30
type input "91"
type input "Jeu 18 Septembre 2025"
type input "Ven 19 Septembre 2025"
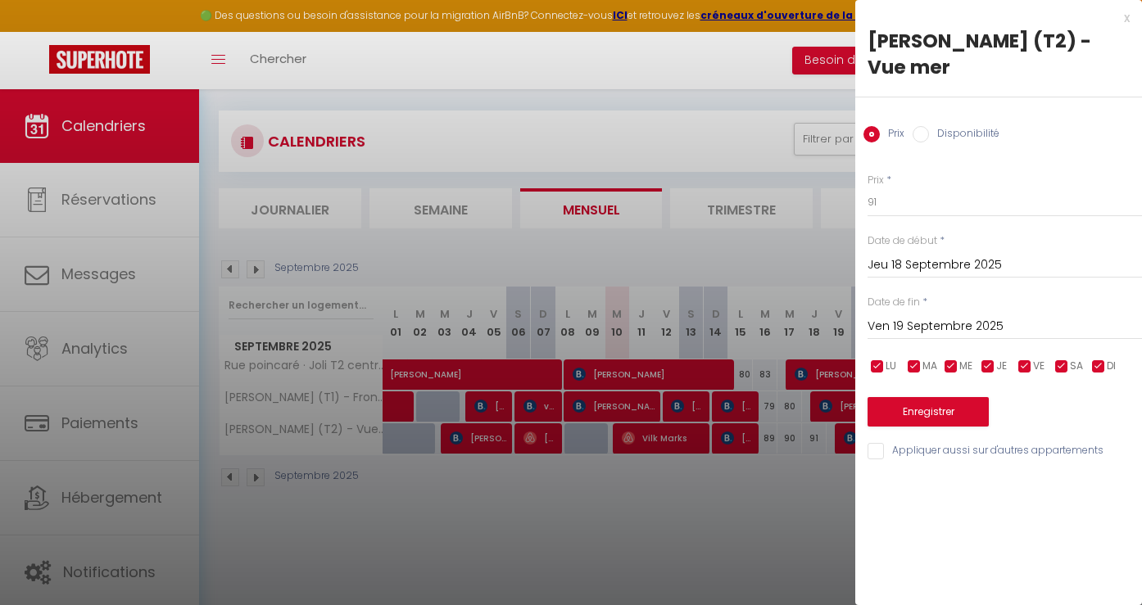
click at [807, 495] on div at bounding box center [571, 302] width 1142 height 605
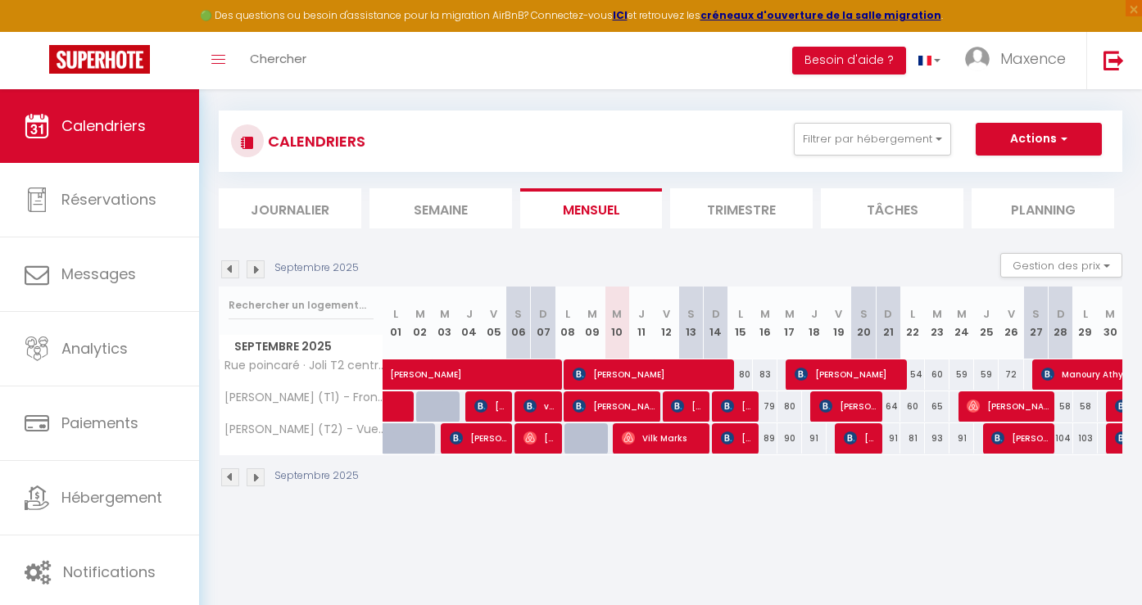
click at [813, 436] on div "91" at bounding box center [814, 438] width 25 height 30
type input "91"
type input "Jeu 18 Septembre 2025"
type input "Ven 19 Septembre 2025"
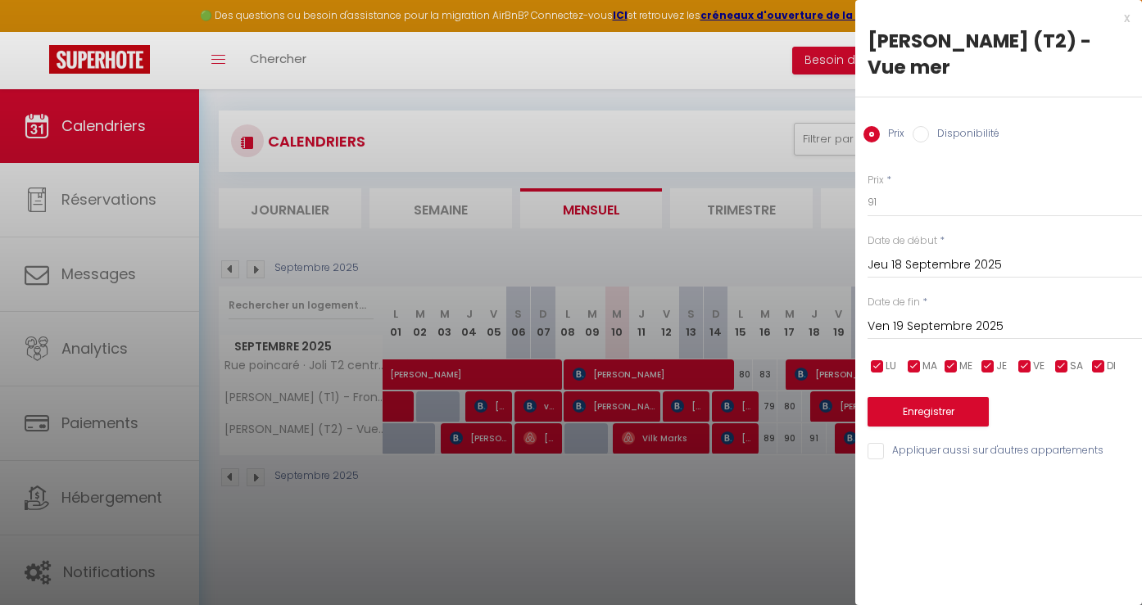
click at [924, 135] on input "Disponibilité" at bounding box center [920, 134] width 16 height 16
radio input "true"
radio input "false"
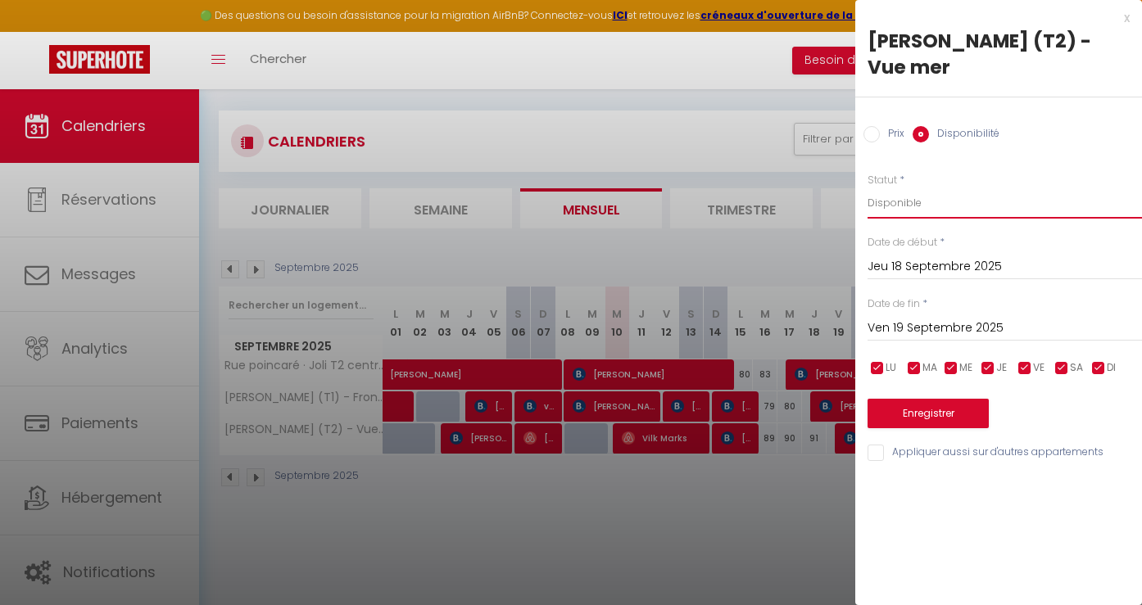
click at [916, 199] on select "Disponible Indisponible" at bounding box center [1004, 203] width 274 height 31
select select "0"
click at [867, 188] on select "Disponible Indisponible" at bounding box center [1004, 203] width 274 height 31
click at [915, 416] on button "Enregistrer" at bounding box center [927, 413] width 121 height 29
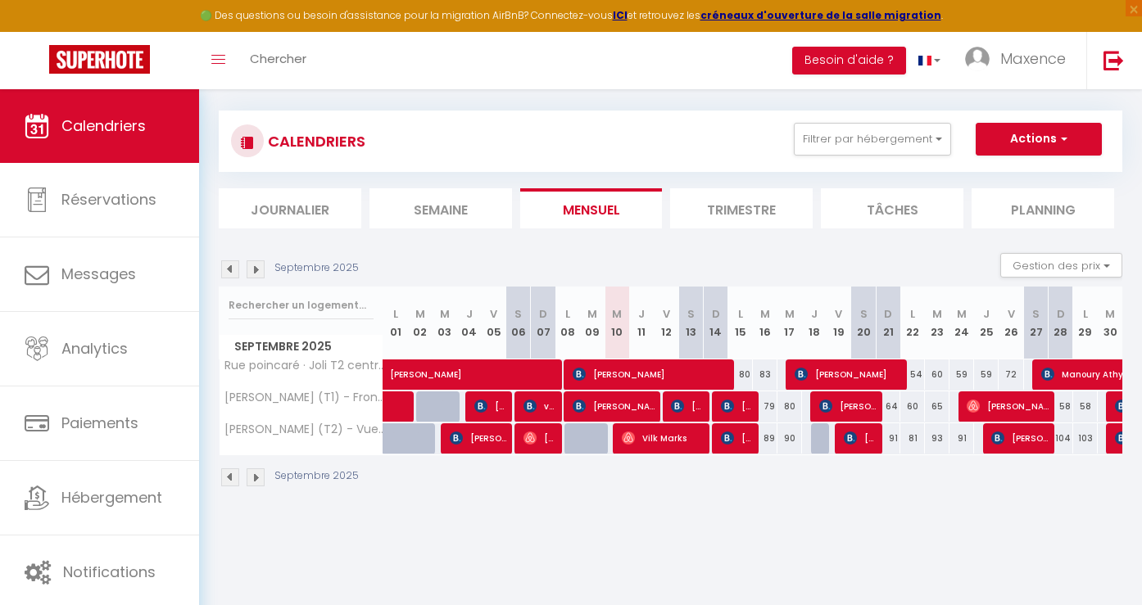
click at [840, 445] on div at bounding box center [846, 438] width 25 height 31
click at [858, 440] on span "Carolina Atonietti Espinoza" at bounding box center [859, 438] width 33 height 31
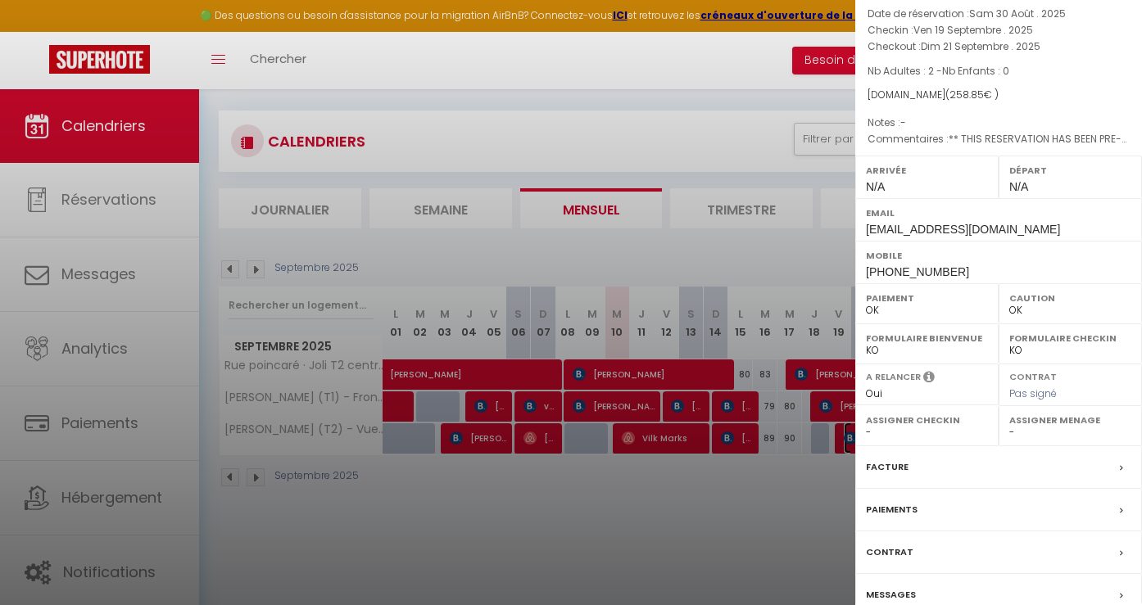
scroll to position [184, 0]
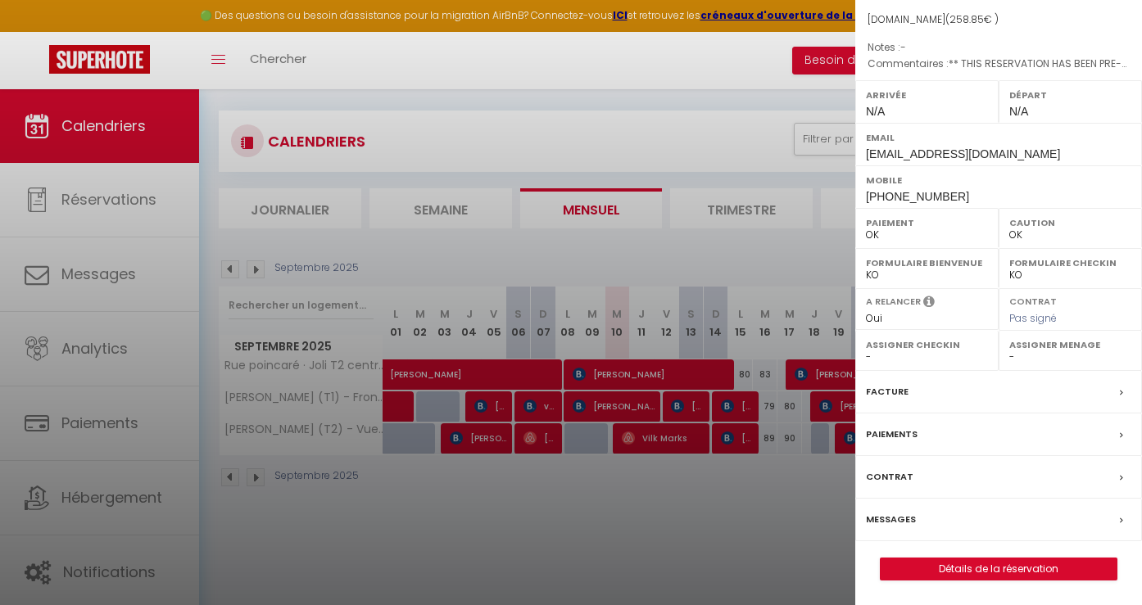
click at [771, 529] on div at bounding box center [571, 302] width 1142 height 605
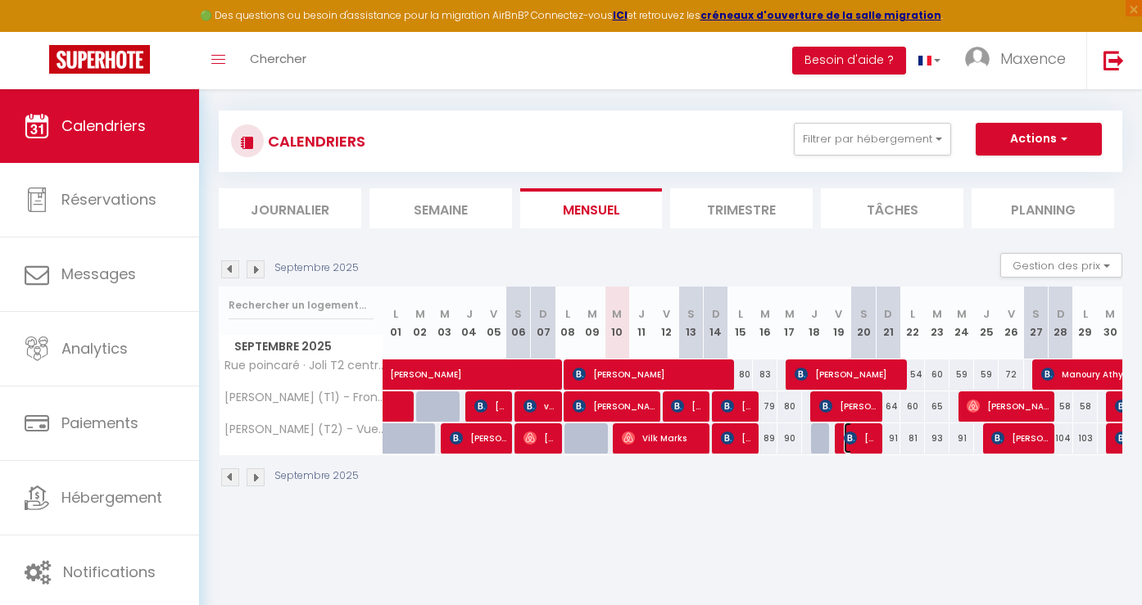
click at [847, 440] on img at bounding box center [849, 438] width 13 height 13
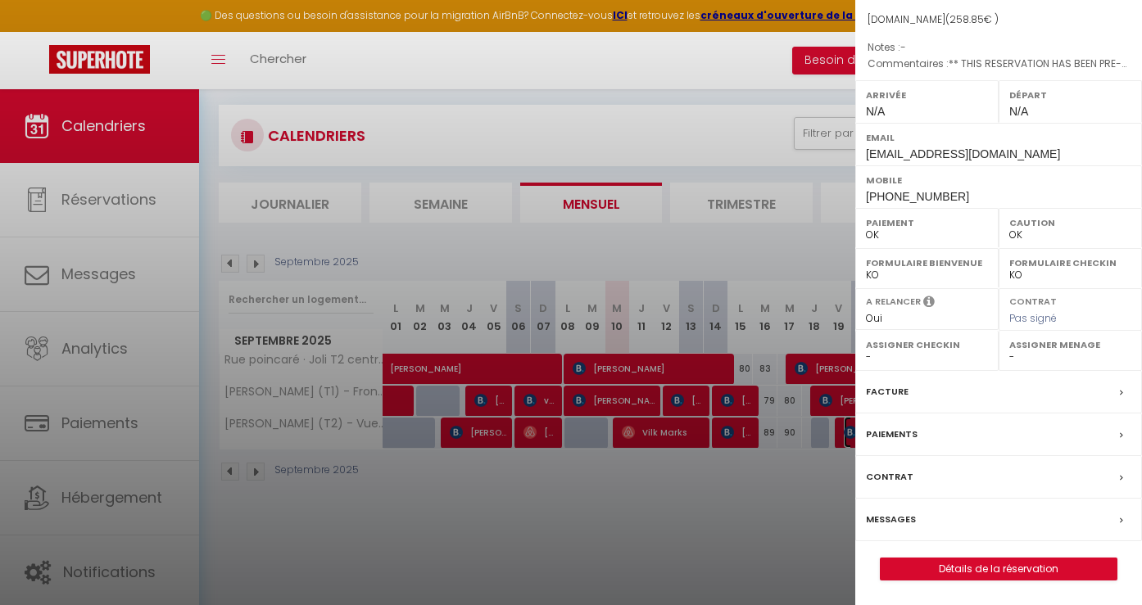
scroll to position [181, 0]
click at [770, 504] on div at bounding box center [571, 302] width 1142 height 605
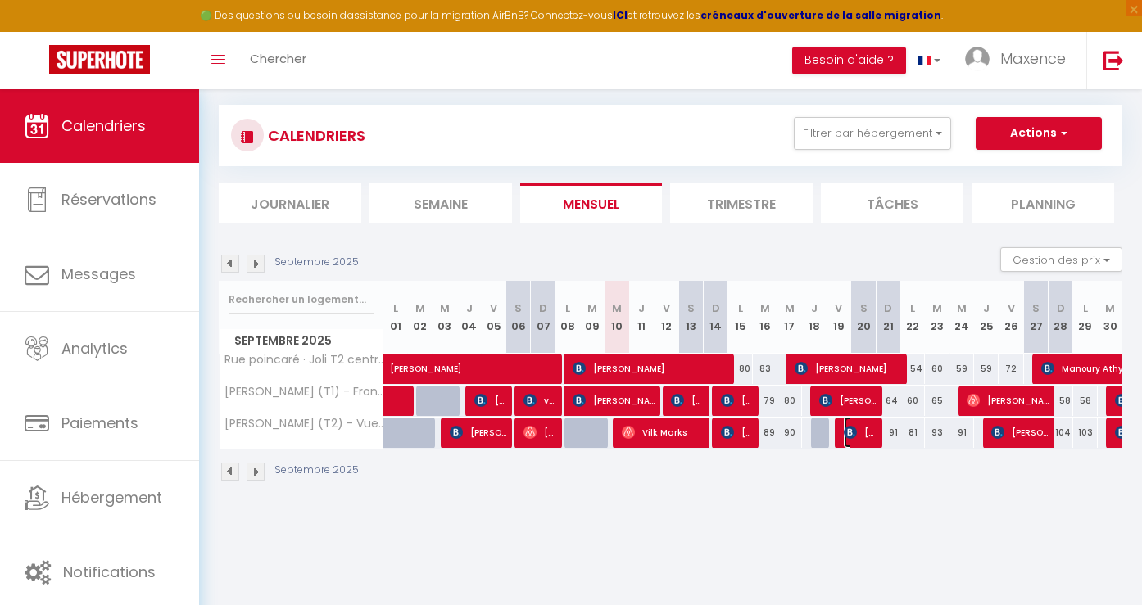
click at [852, 439] on span "Carolina Atonietti Espinoza" at bounding box center [859, 432] width 33 height 31
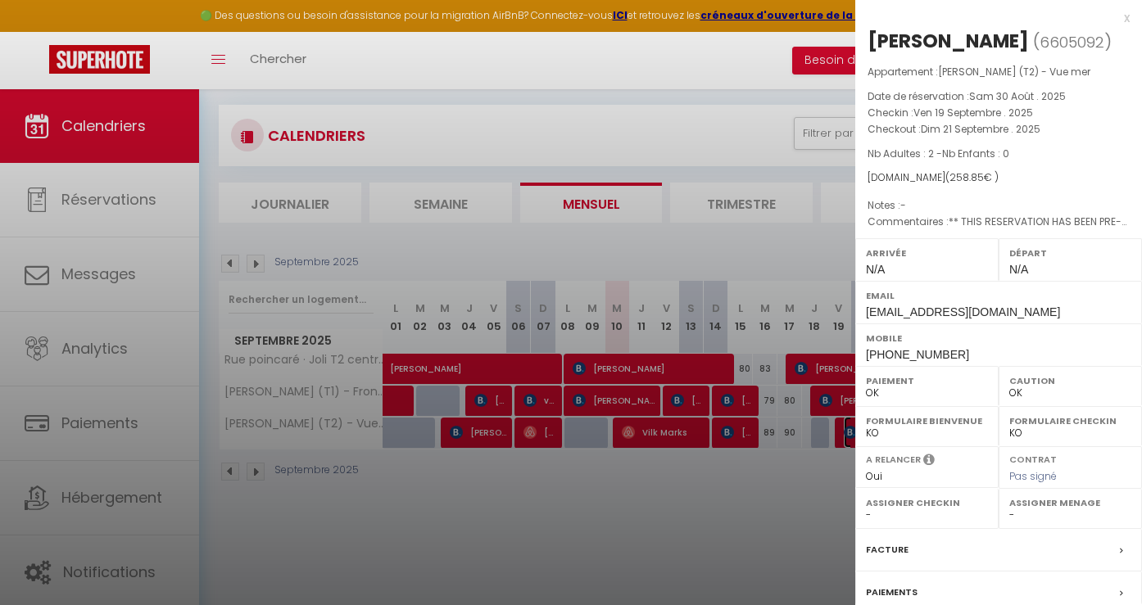
scroll to position [184, 0]
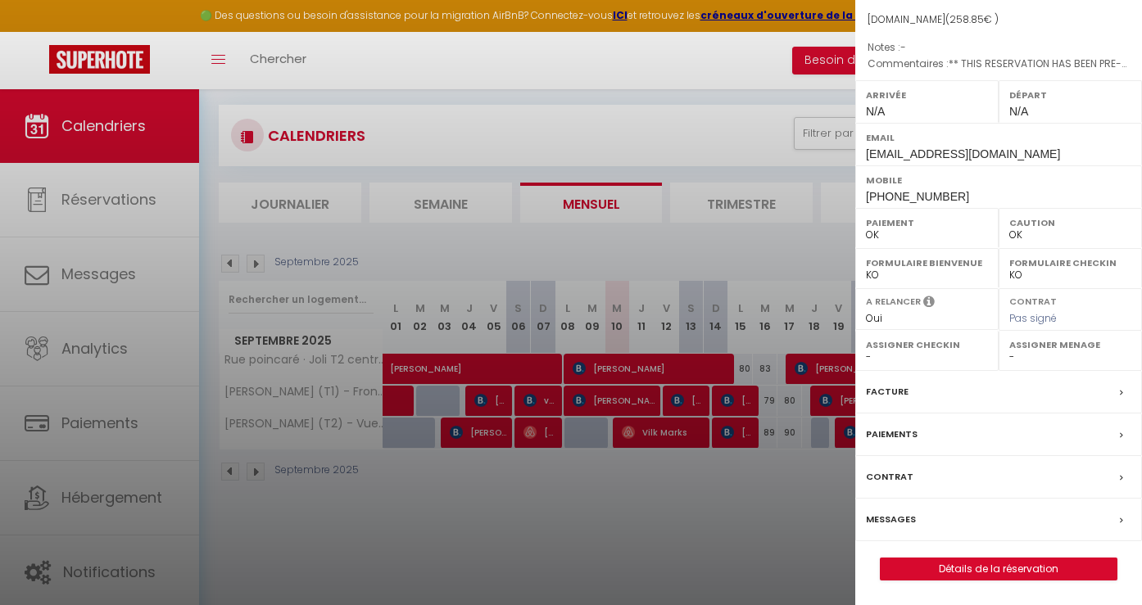
click at [731, 532] on div at bounding box center [571, 302] width 1142 height 605
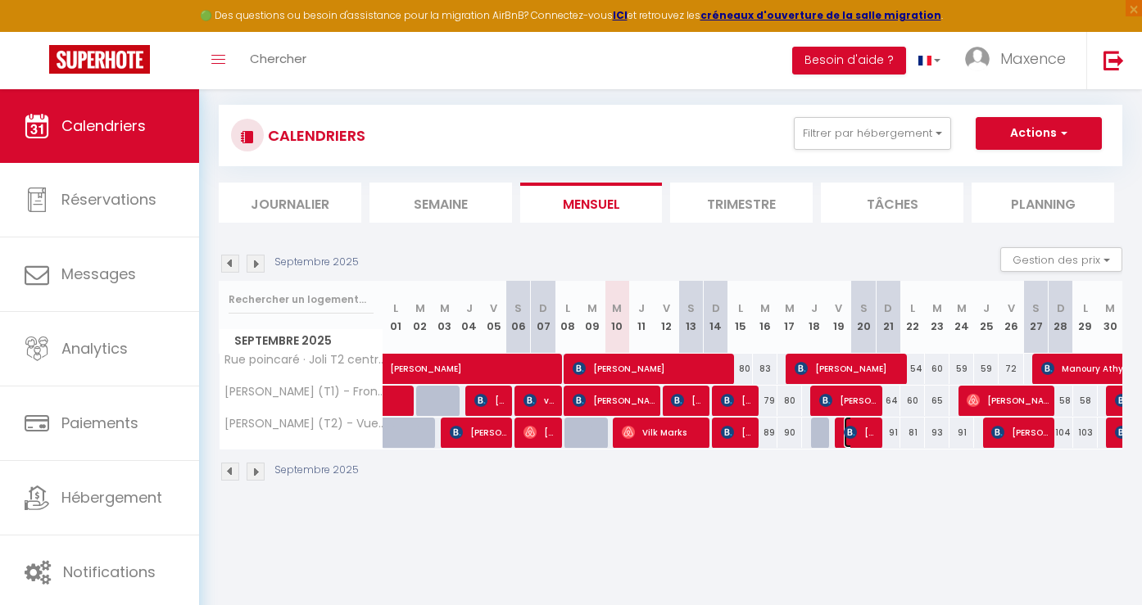
click at [858, 432] on span "Carolina Atonietti Espinoza" at bounding box center [859, 432] width 33 height 31
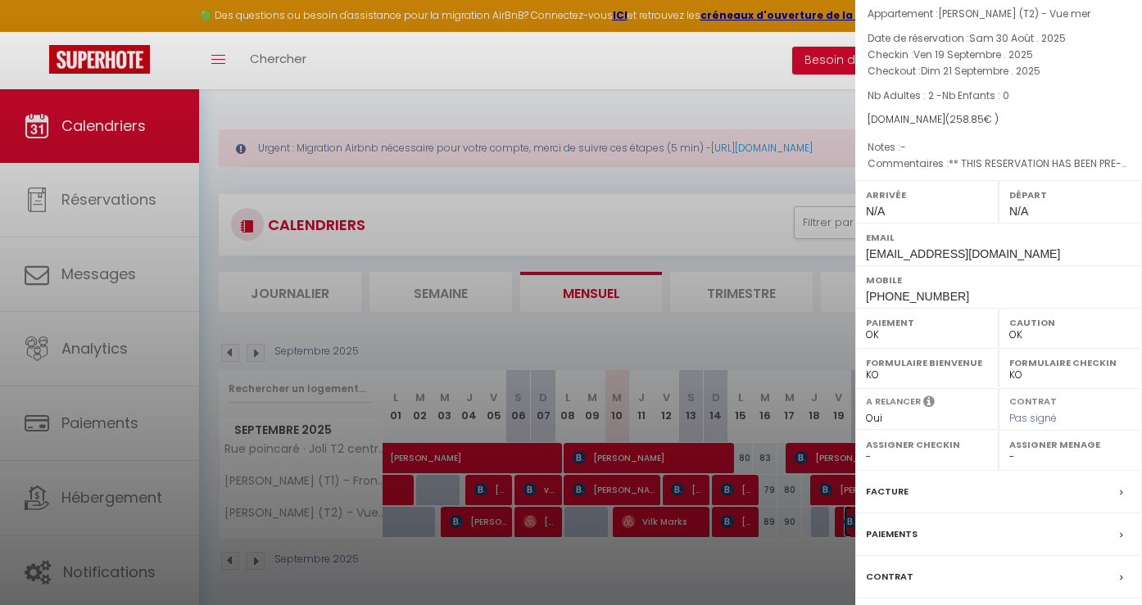
scroll to position [60, 0]
click at [784, 563] on div at bounding box center [571, 302] width 1142 height 605
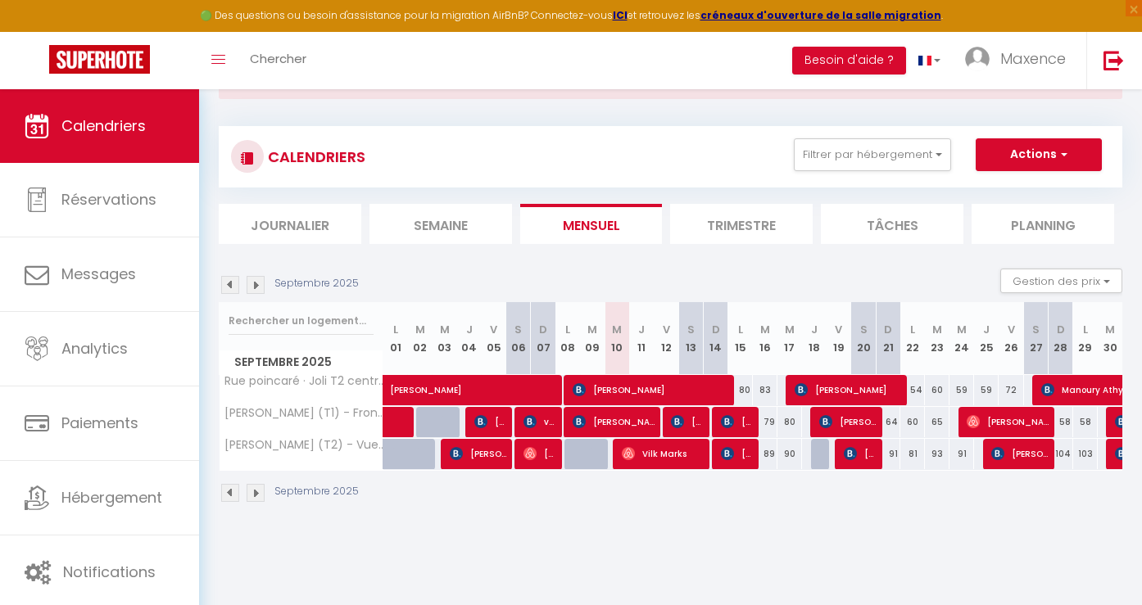
scroll to position [72, 0]
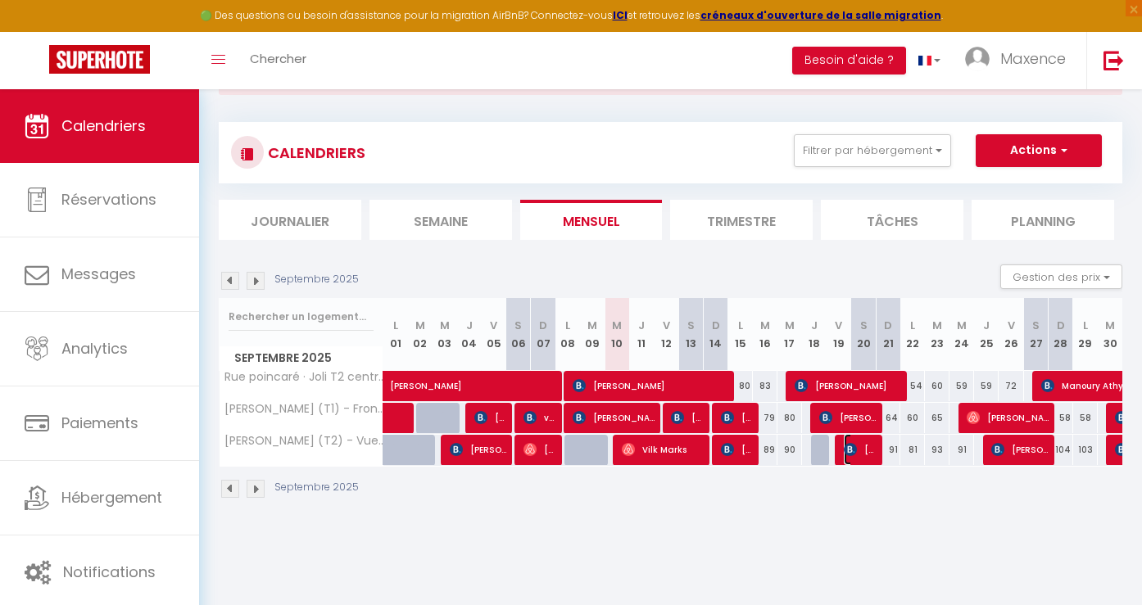
click at [850, 443] on img at bounding box center [849, 449] width 13 height 13
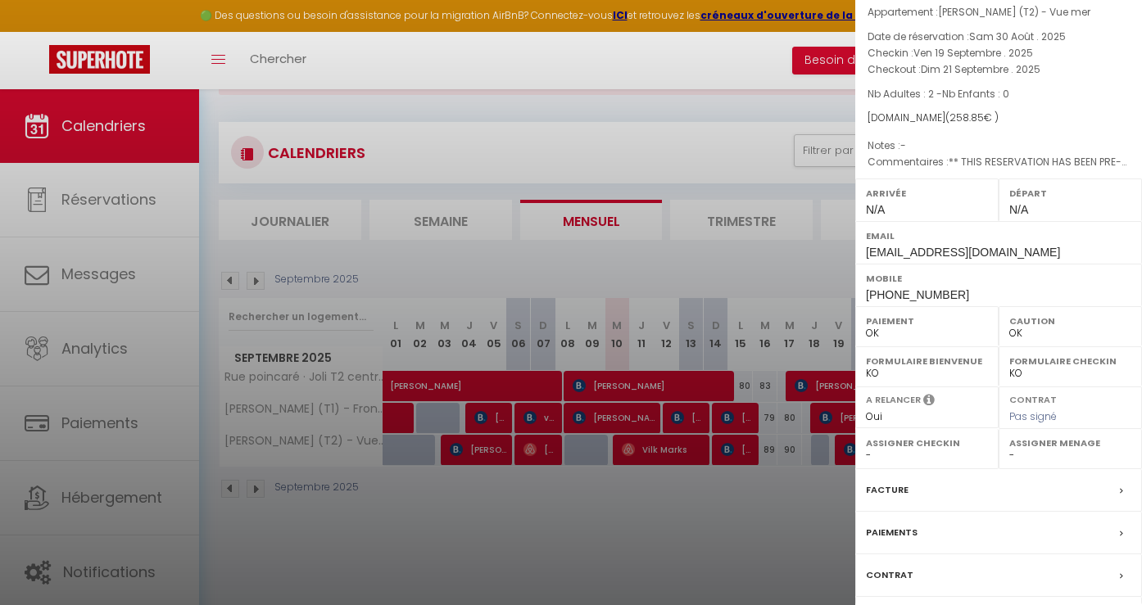
click at [766, 518] on div at bounding box center [571, 302] width 1142 height 605
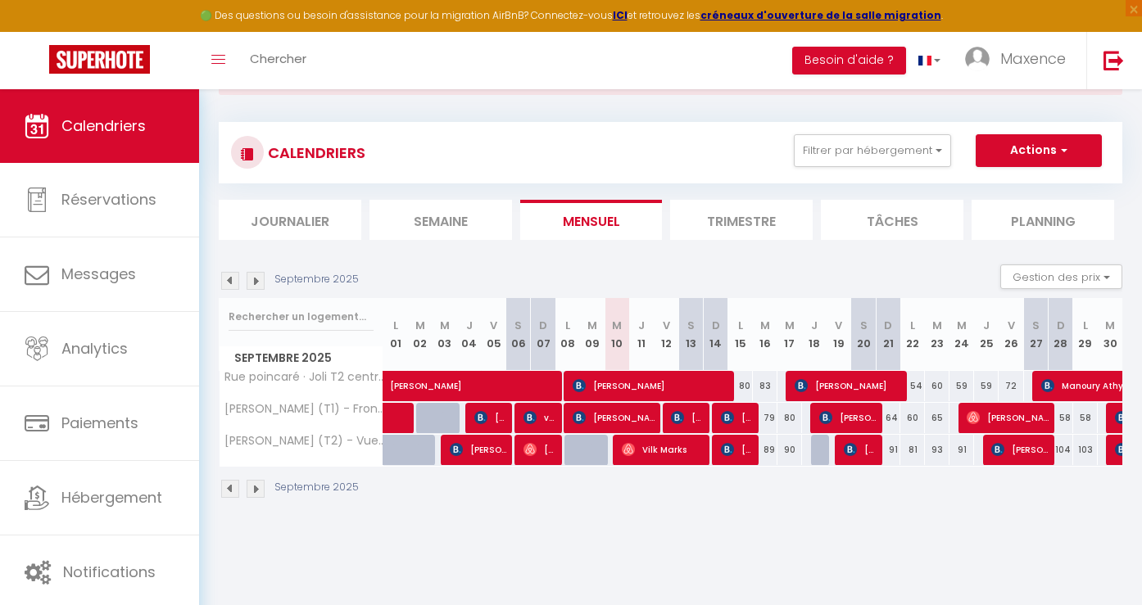
scroll to position [89, 0]
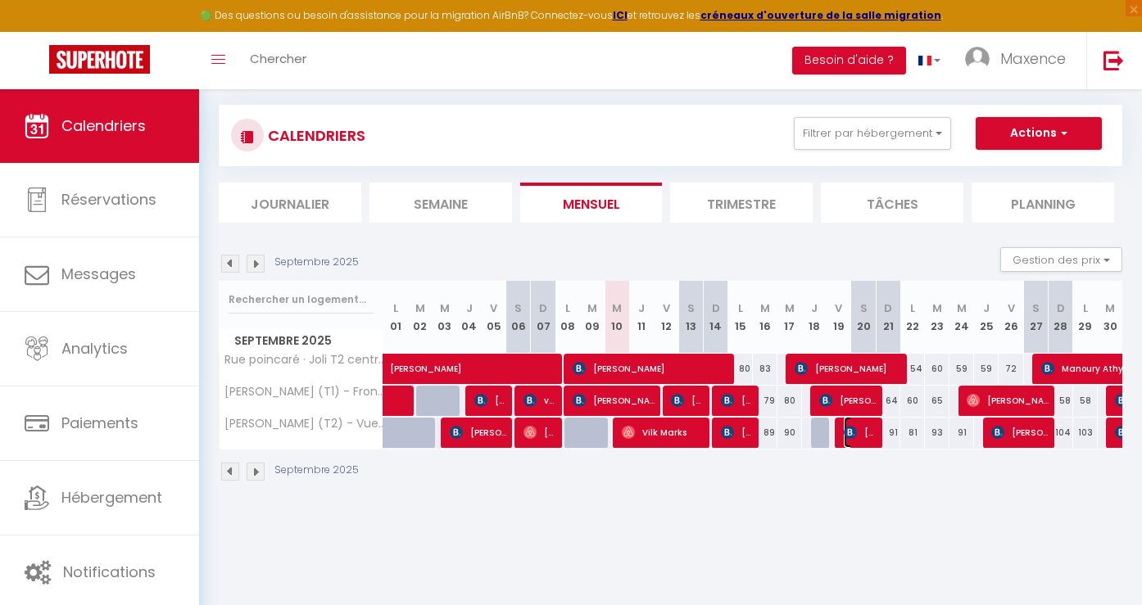
click at [857, 432] on span "Carolina Atonietti Espinoza" at bounding box center [859, 432] width 33 height 31
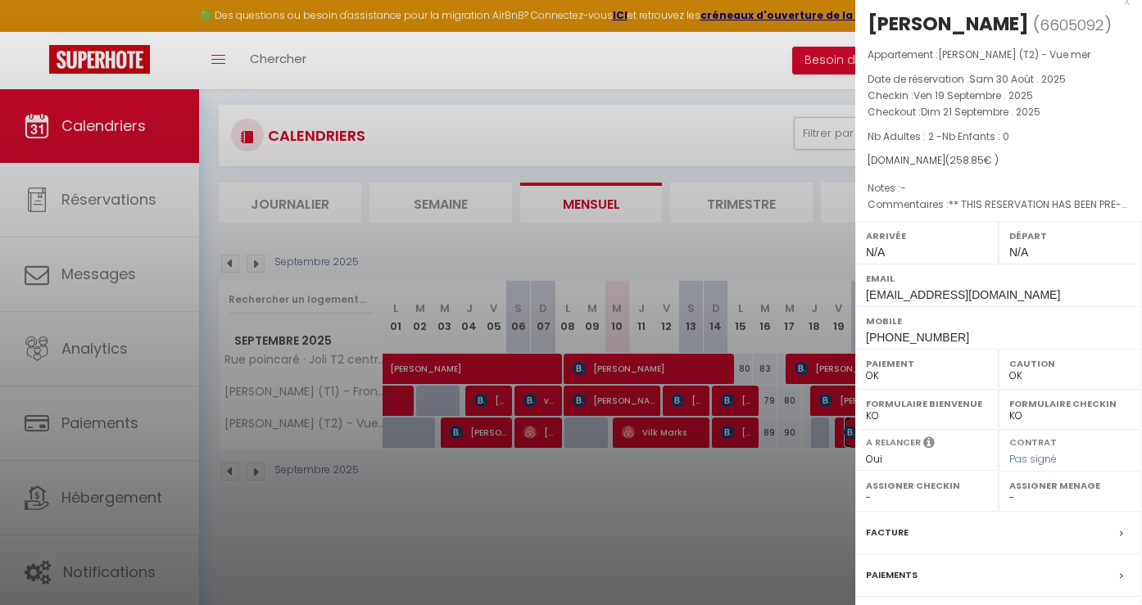
scroll to position [0, 0]
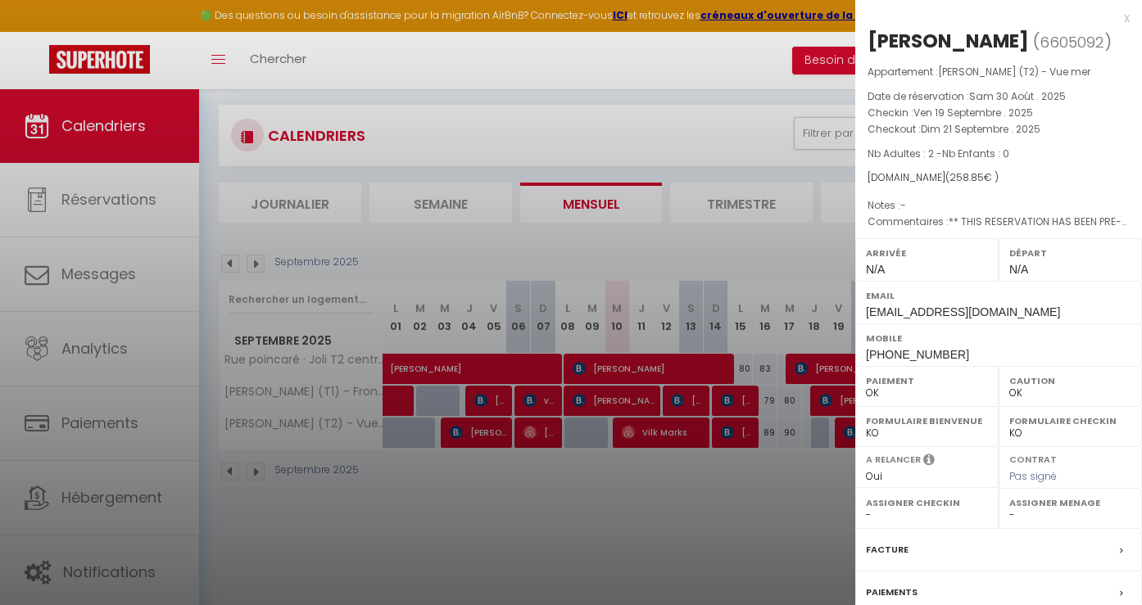
click at [919, 361] on span "+41763688639" at bounding box center [917, 354] width 103 height 13
click at [820, 491] on div at bounding box center [571, 302] width 1142 height 605
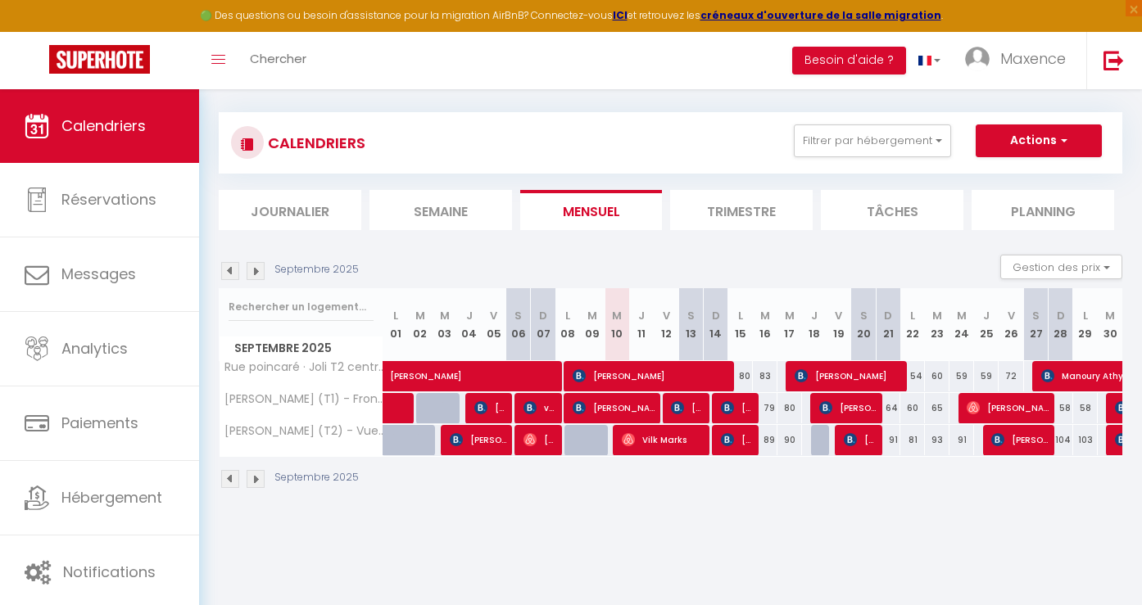
scroll to position [89, 0]
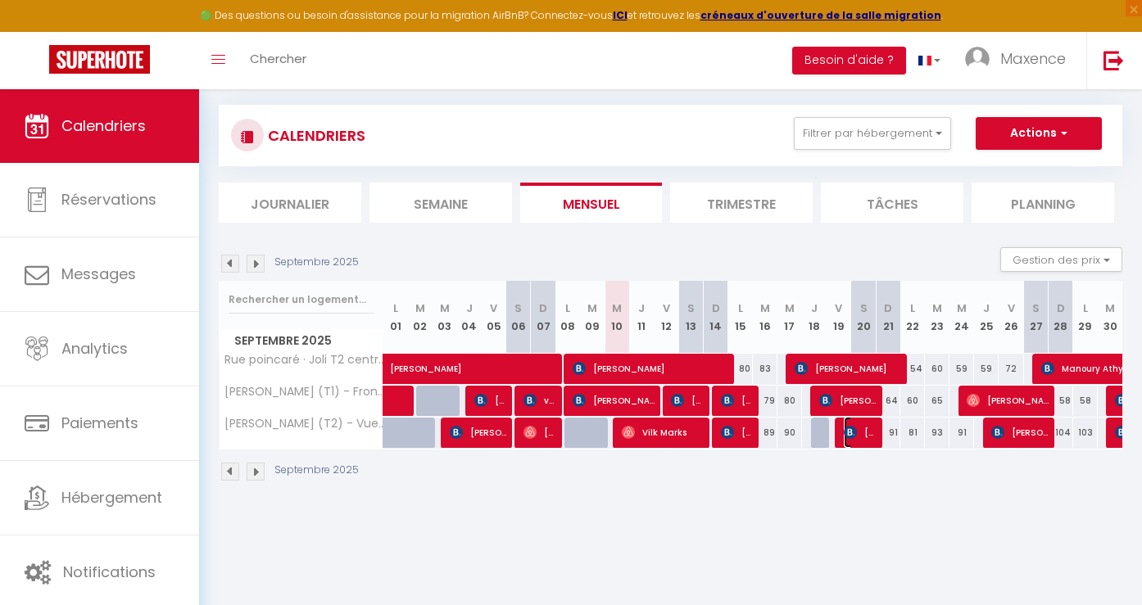
click at [852, 442] on span "Carolina Atonietti Espinoza" at bounding box center [859, 432] width 33 height 31
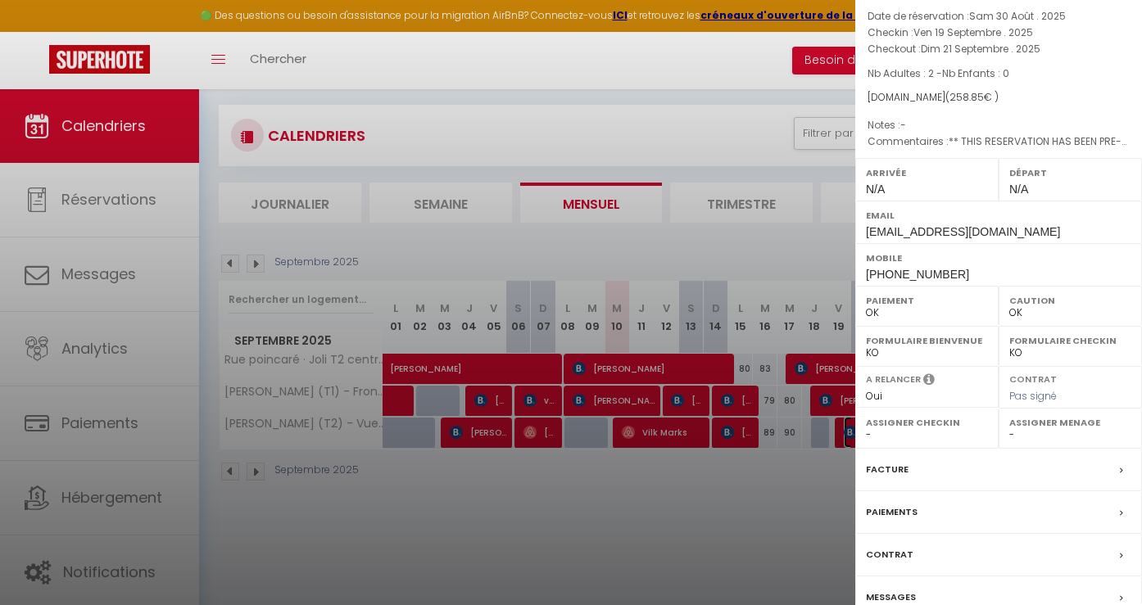
scroll to position [184, 0]
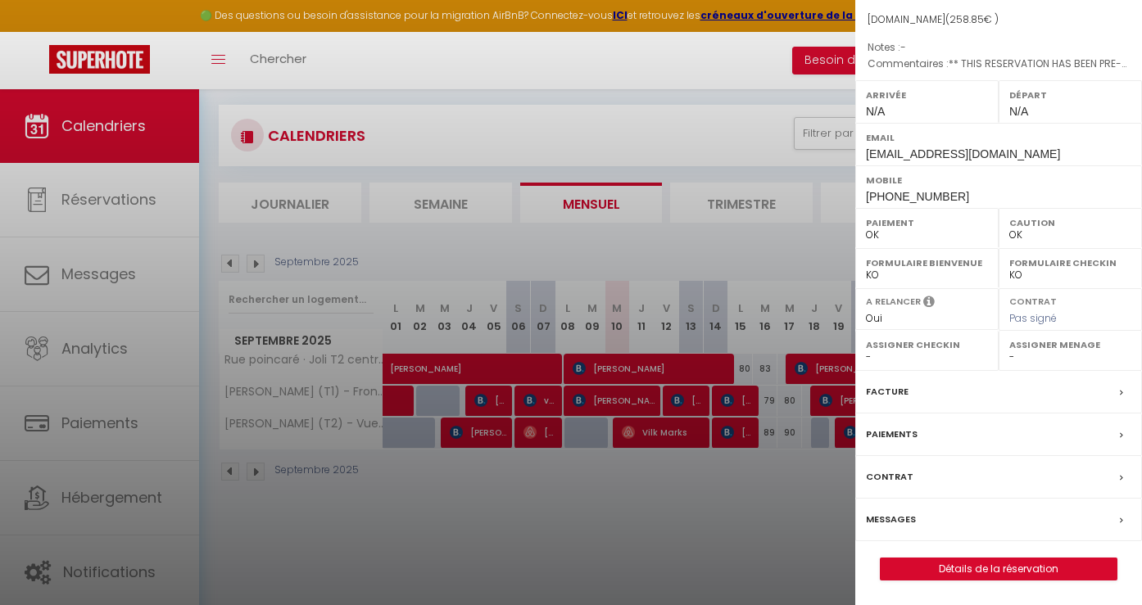
click at [925, 435] on div "Paiements" at bounding box center [998, 435] width 287 height 43
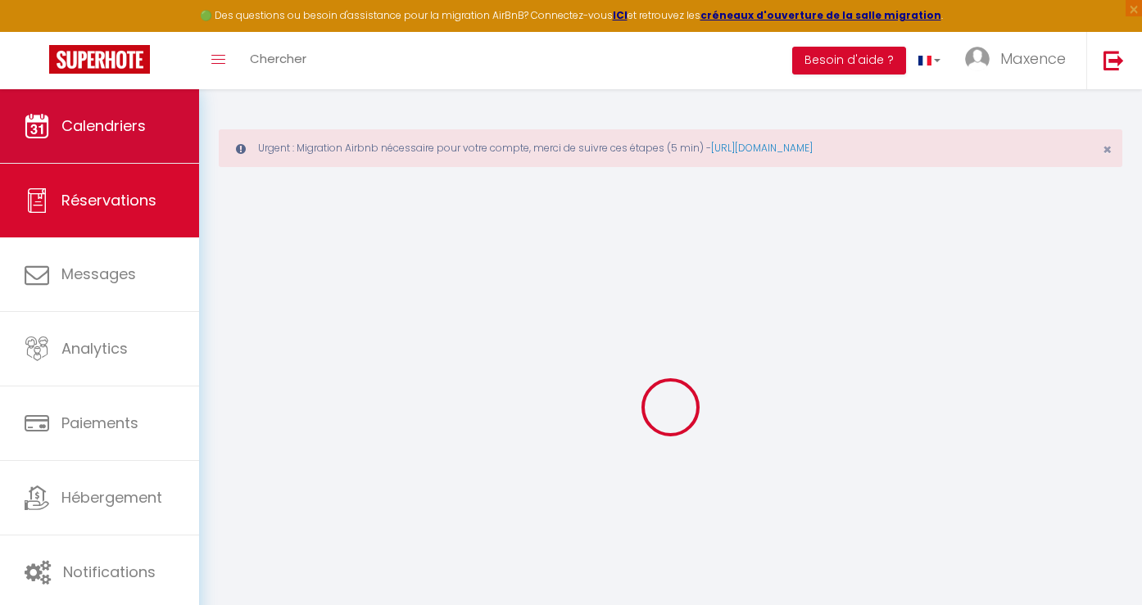
select select
checkbox input "false"
select select
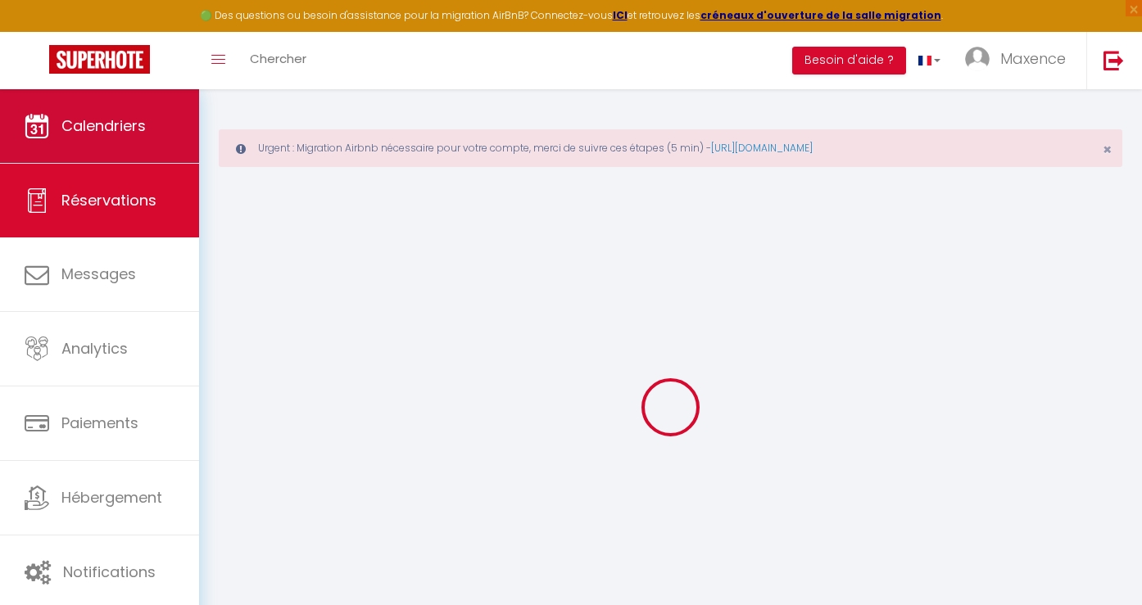
checkbox input "false"
type particulières\ "** THIS RESERVATION HAS BEEN PRE-PAID ** BOOKING NOTE : Payment charge is EUR 3…"
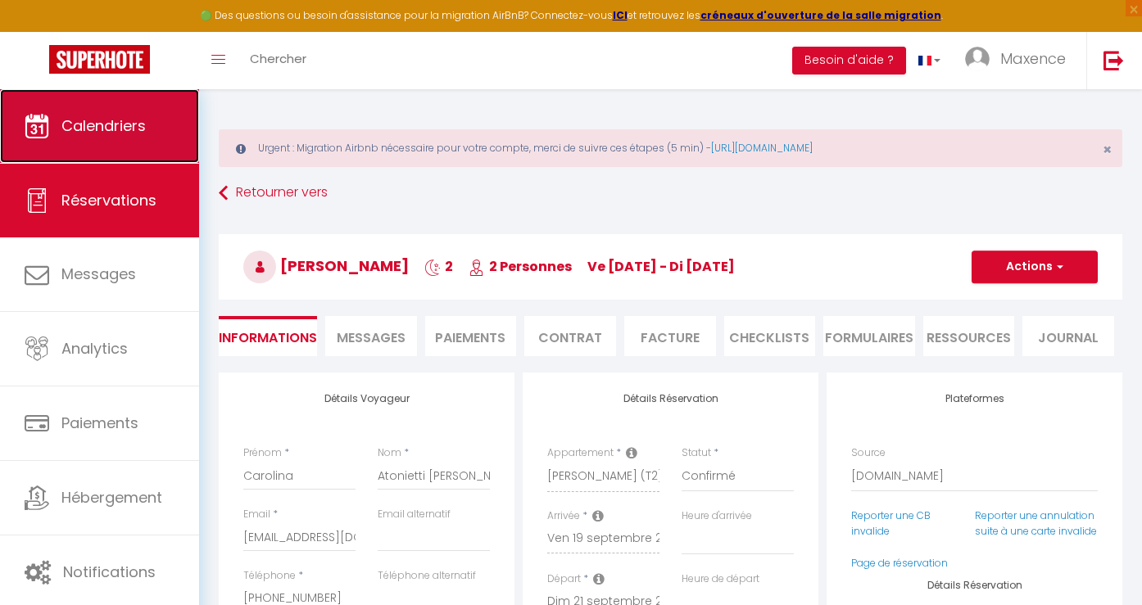
click at [78, 135] on span "Calendriers" at bounding box center [103, 125] width 84 height 20
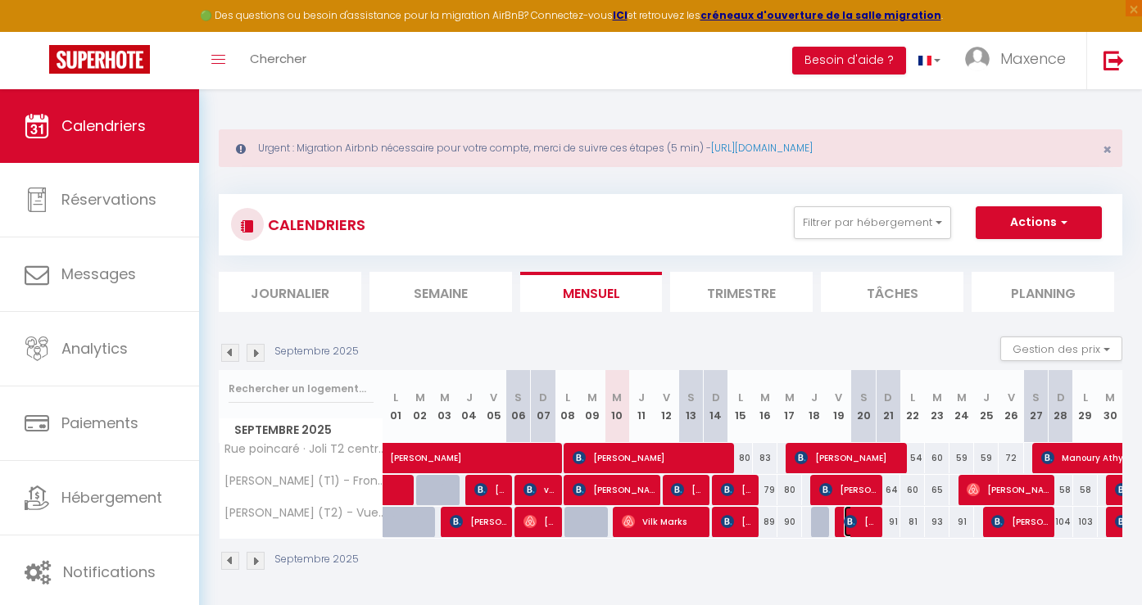
click at [853, 520] on img at bounding box center [849, 521] width 13 height 13
select select "OK"
select select "0"
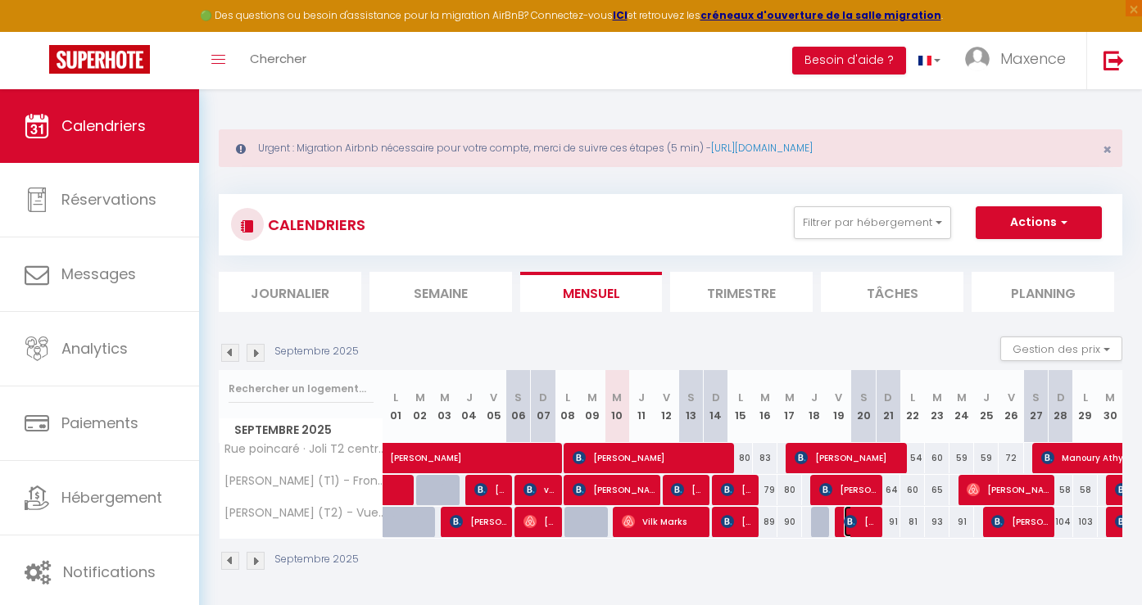
select select "1"
select select
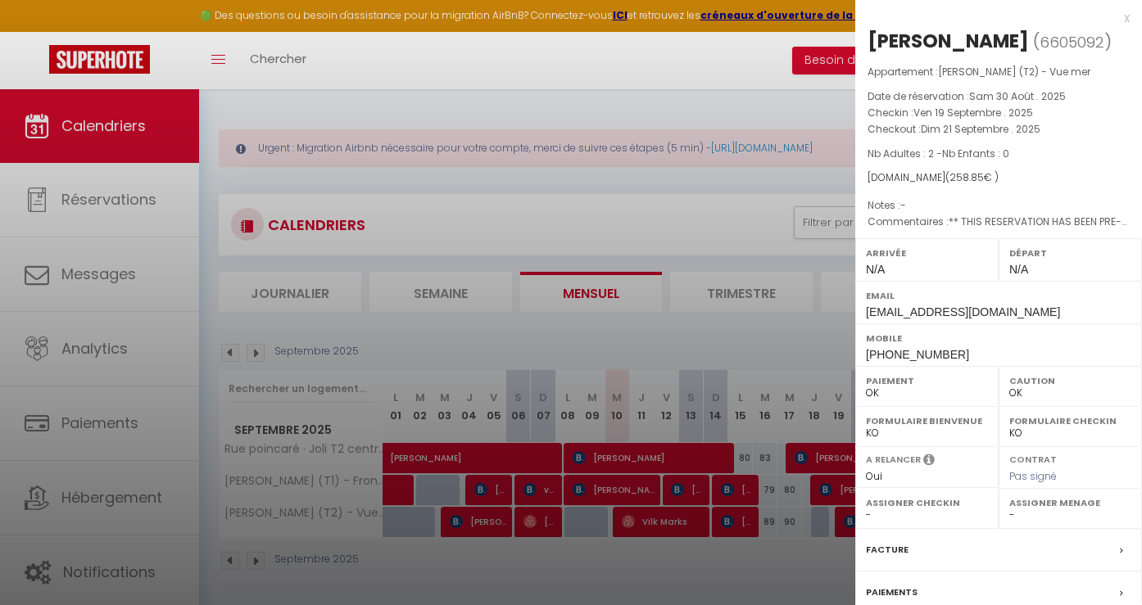
click at [309, 549] on div at bounding box center [571, 302] width 1142 height 605
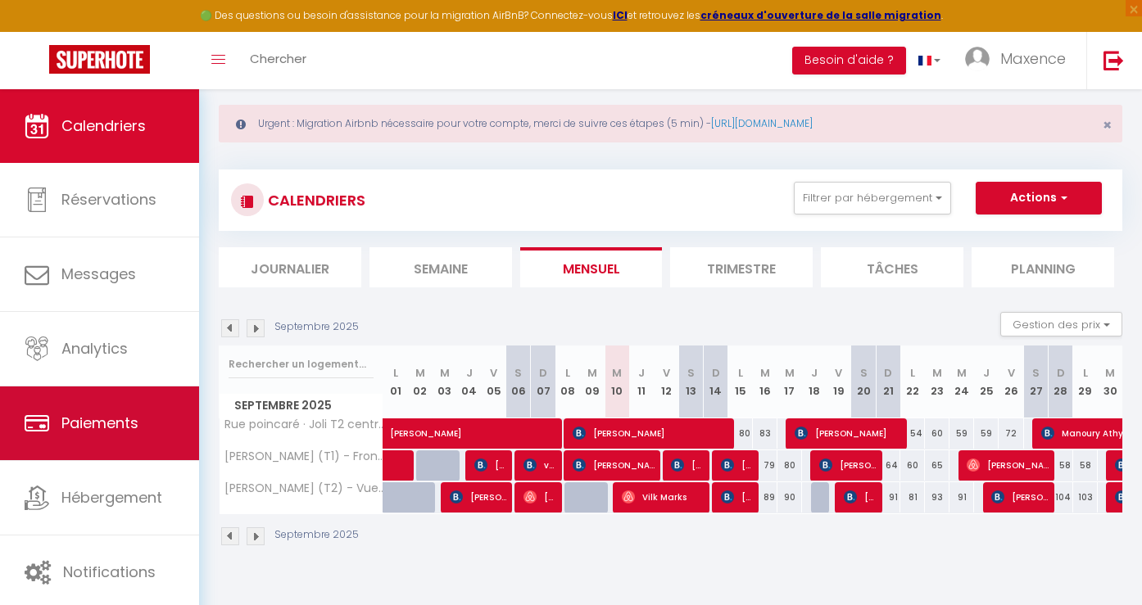
scroll to position [34, 0]
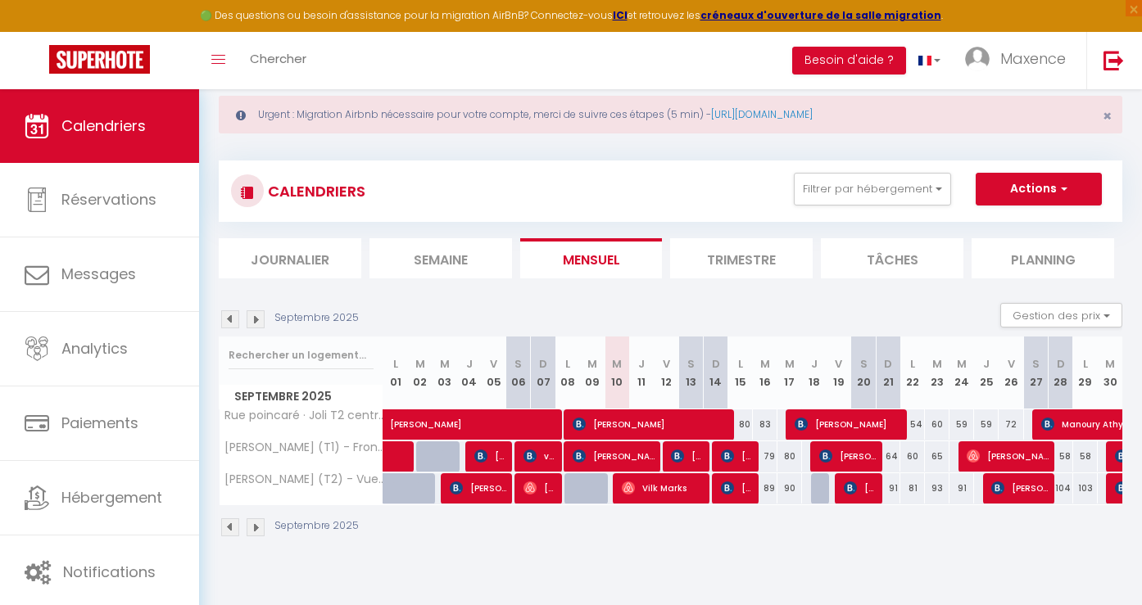
click at [894, 491] on div "91" at bounding box center [887, 488] width 25 height 30
type input "91"
type input "Dim 21 Septembre 2025"
type input "Lun 22 Septembre 2025"
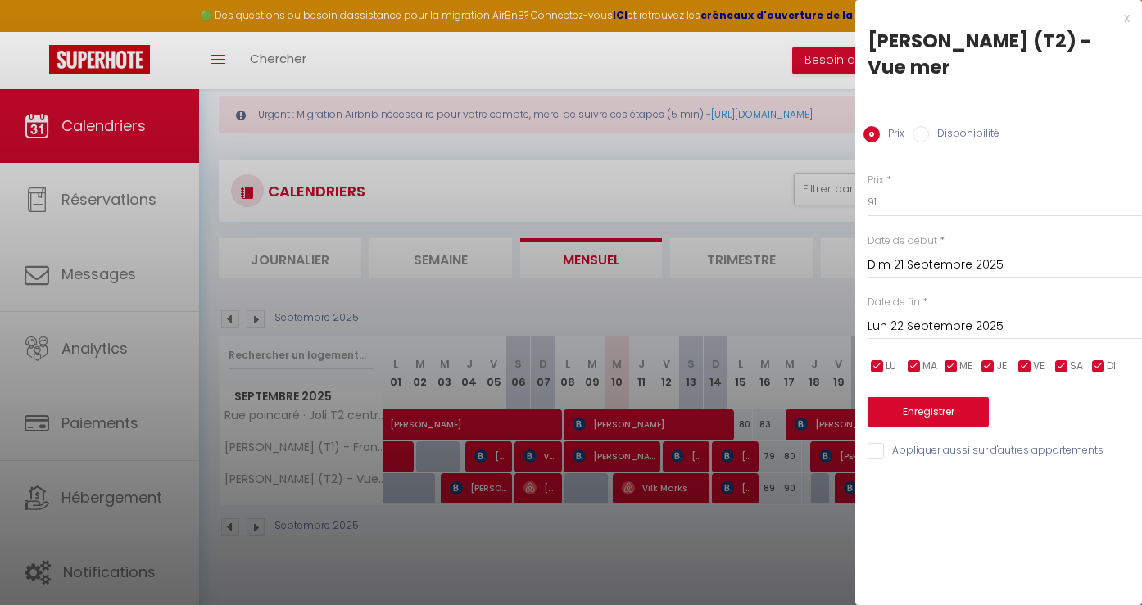
click at [820, 543] on div at bounding box center [571, 302] width 1142 height 605
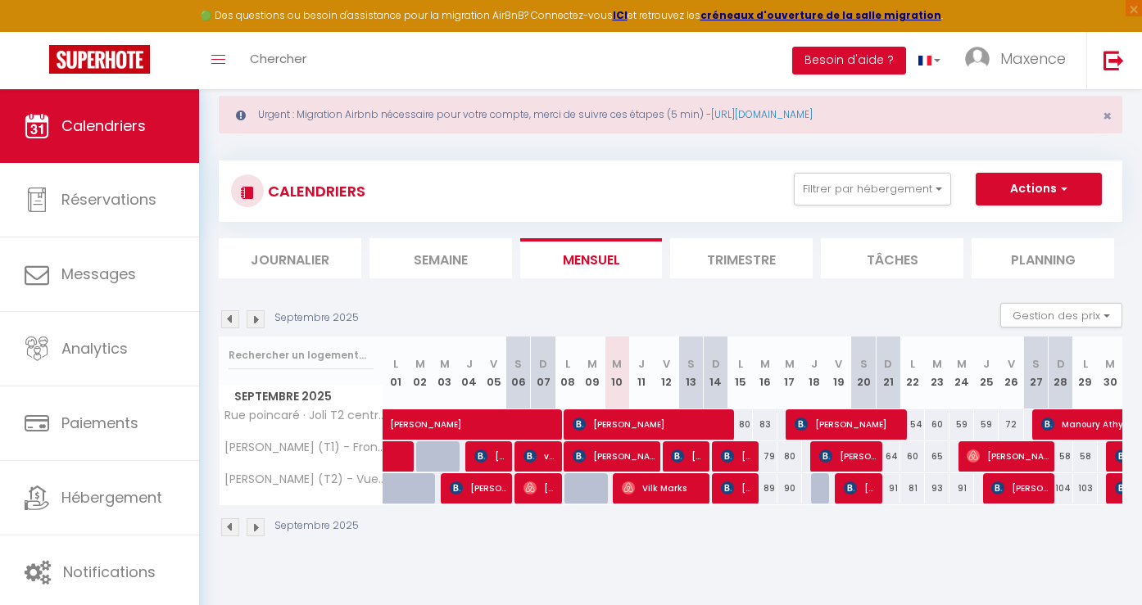
click at [1068, 167] on div "CALENDRIERS Filtrer par hébergement La Vigie Malouine La Vigie Malouine (T1) - …" at bounding box center [670, 191] width 903 height 61
click at [1052, 189] on button "Actions" at bounding box center [1038, 189] width 126 height 33
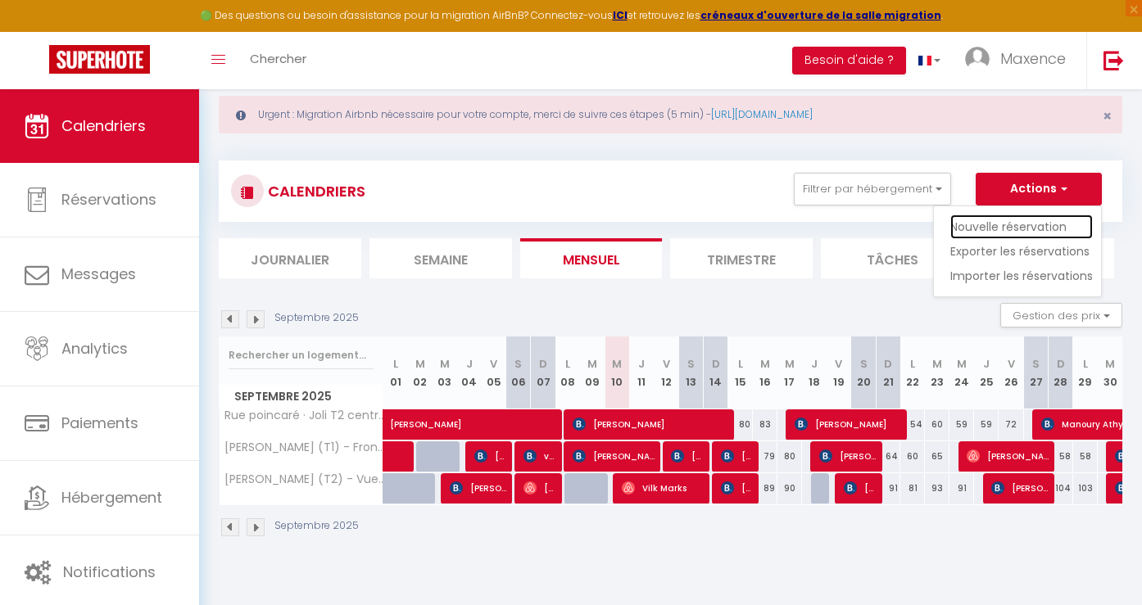
click at [1022, 227] on link "Nouvelle réservation" at bounding box center [1021, 227] width 142 height 25
select select
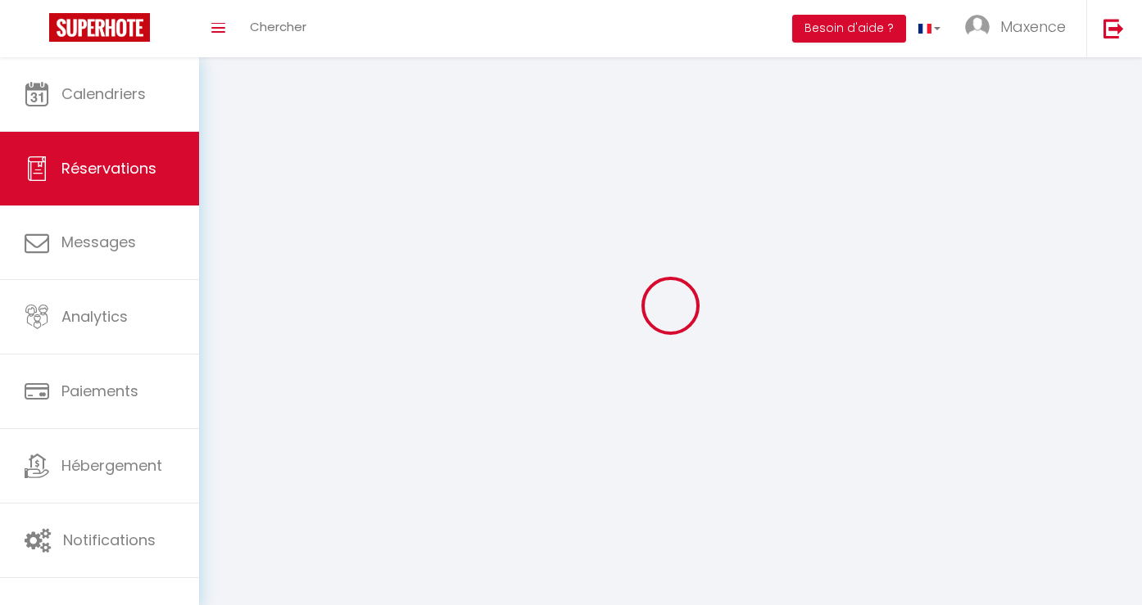
select select
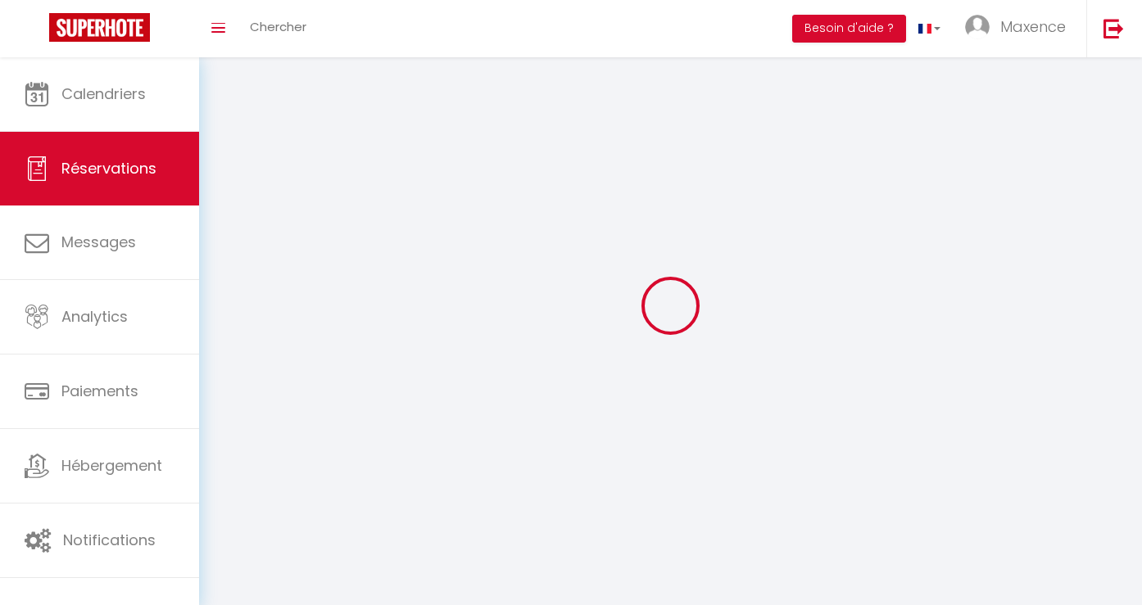
select select
checkbox input "false"
select select
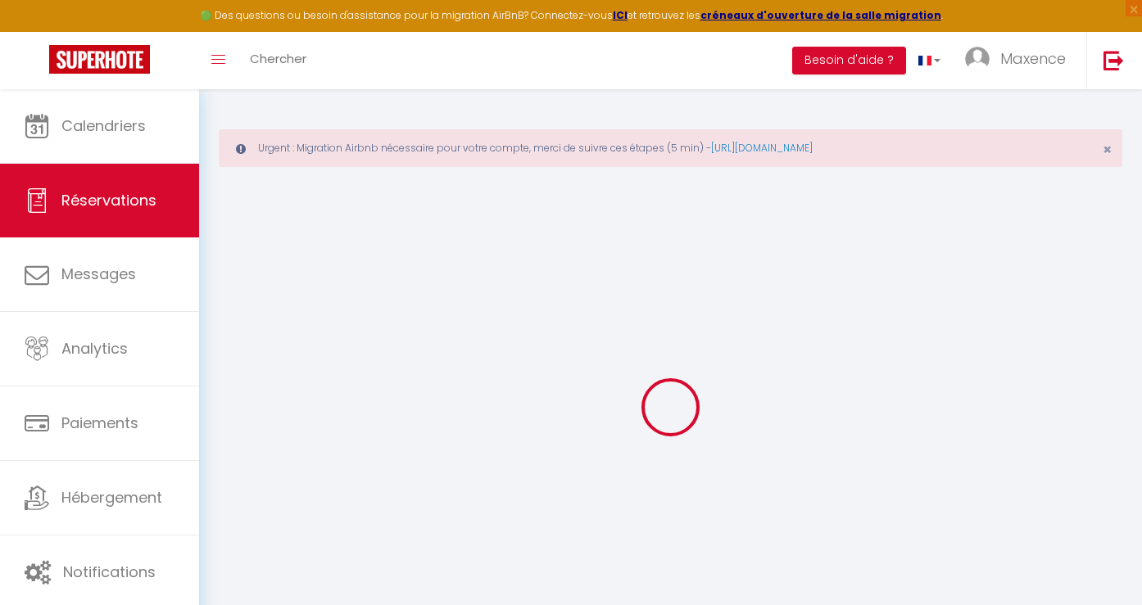
select select
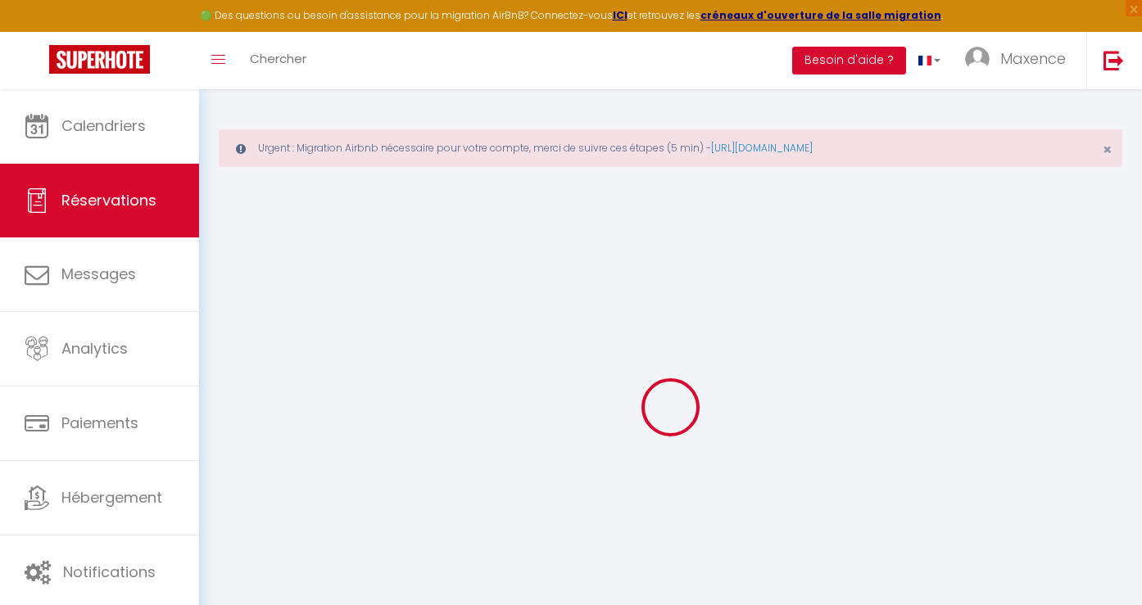
select select
checkbox input "false"
select select
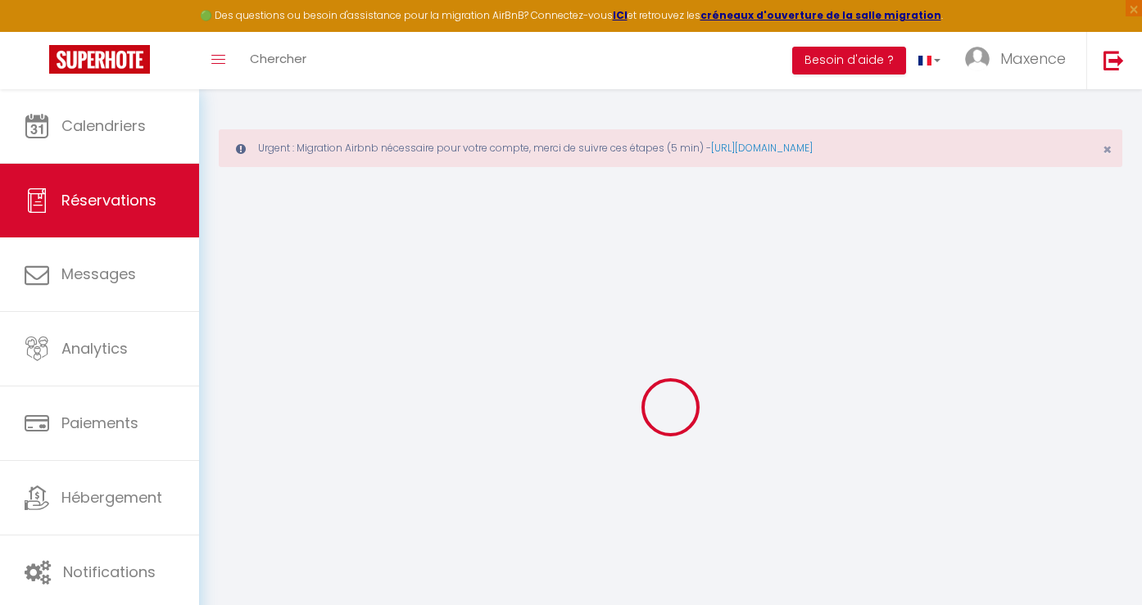
select select
checkbox input "false"
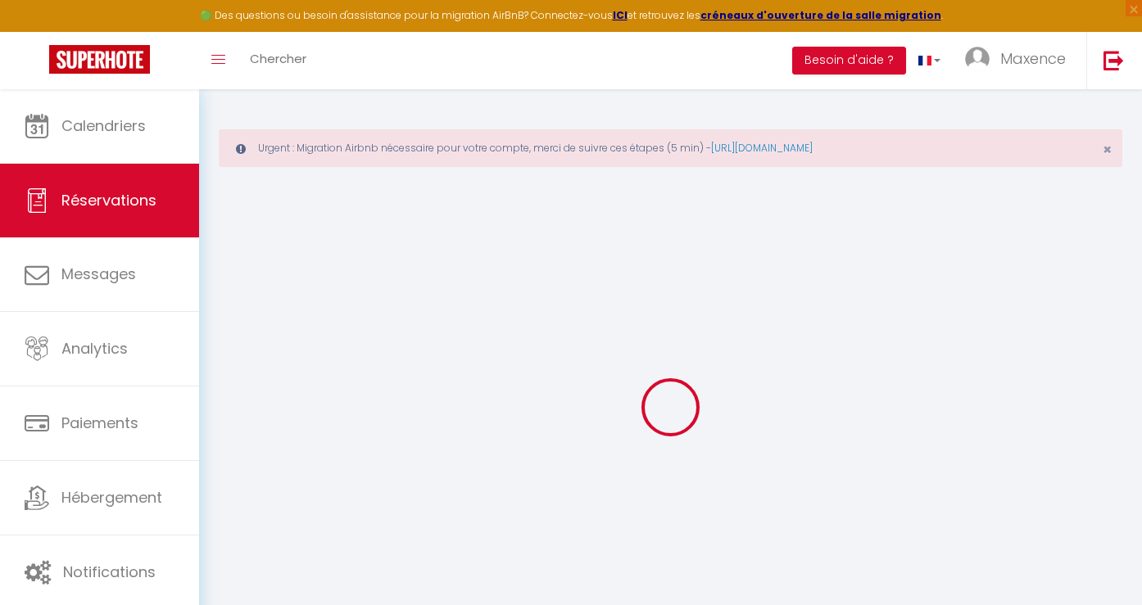
select select
checkbox input "false"
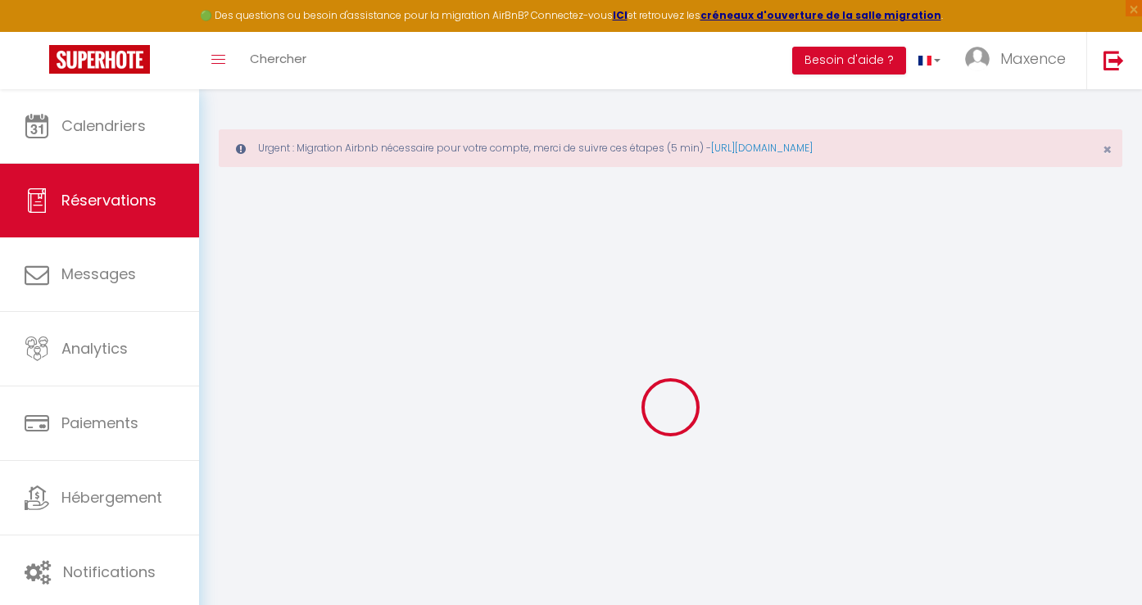
select select
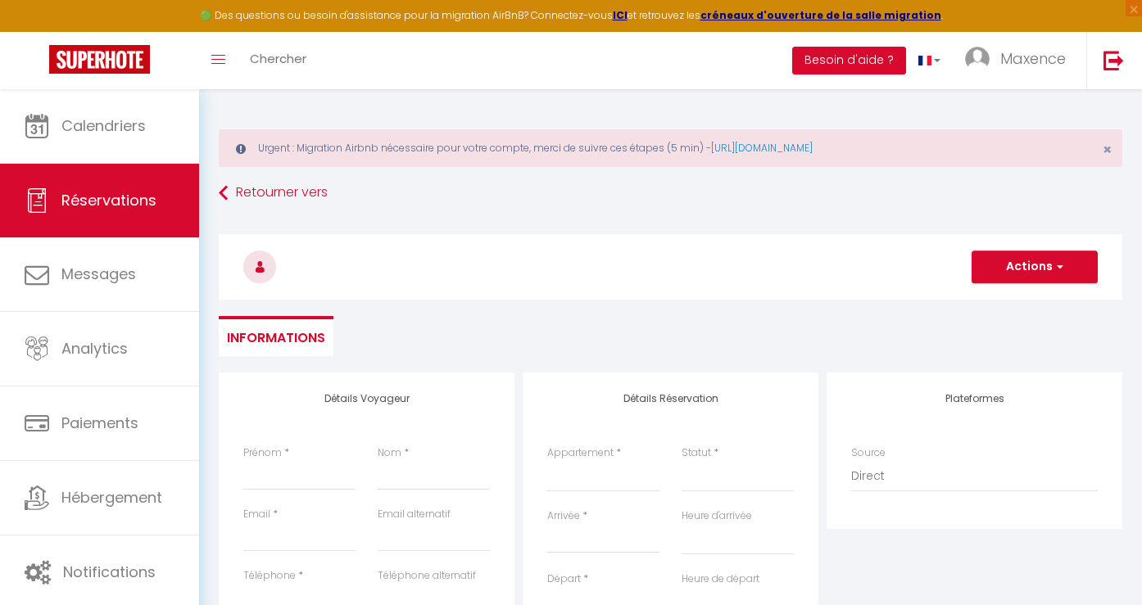
select select
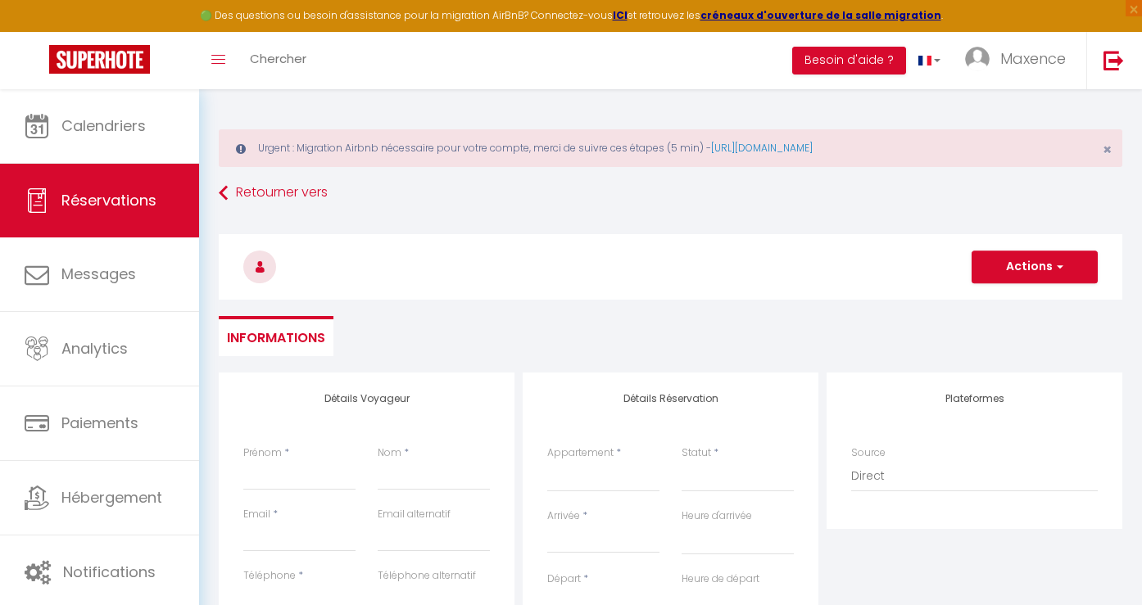
select select
checkbox input "false"
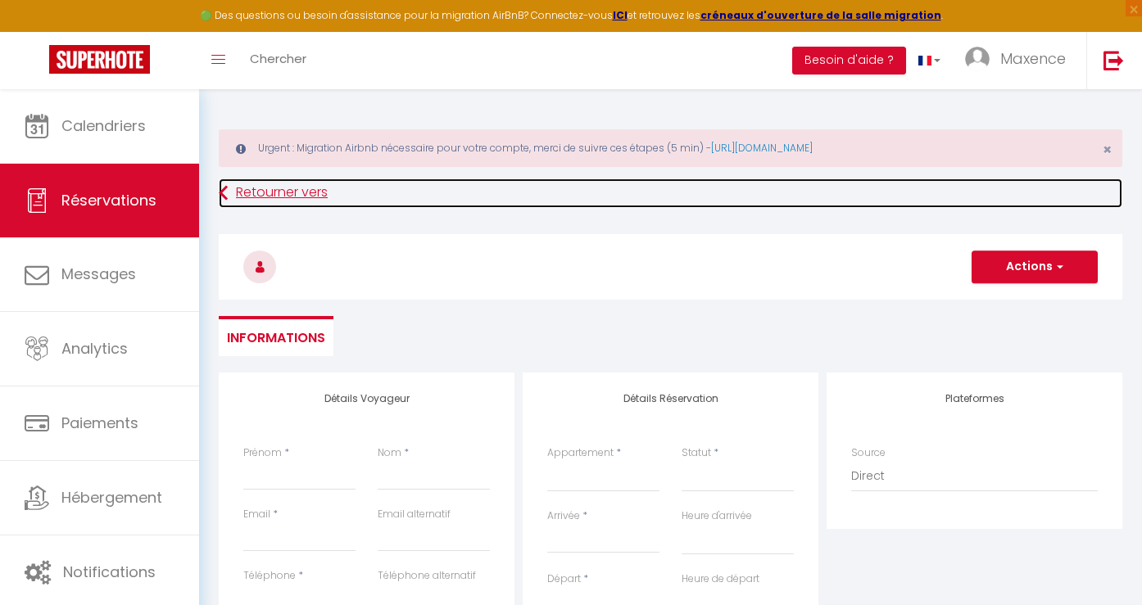
click at [276, 186] on link "Retourner vers" at bounding box center [670, 193] width 903 height 29
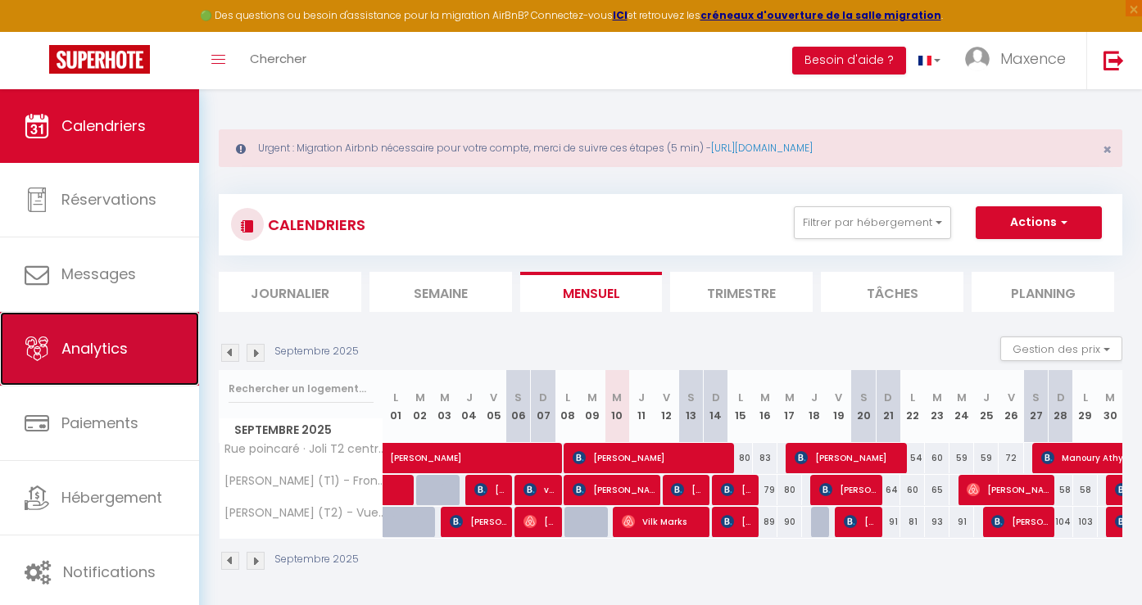
click at [143, 345] on link "Analytics" at bounding box center [99, 349] width 199 height 74
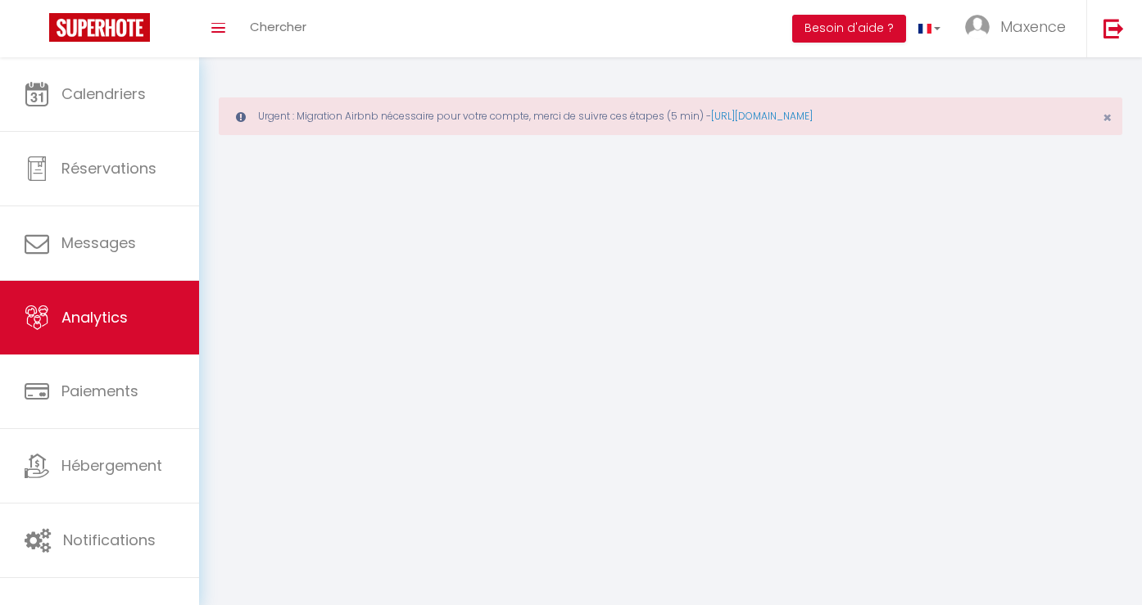
select select "2025"
select select "9"
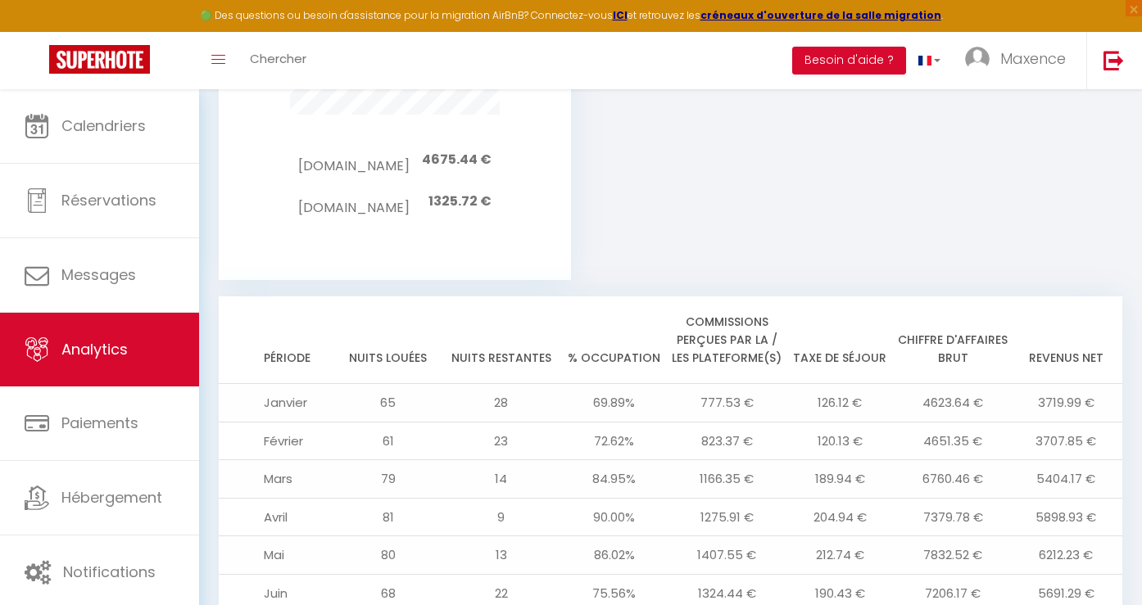
scroll to position [1662, 0]
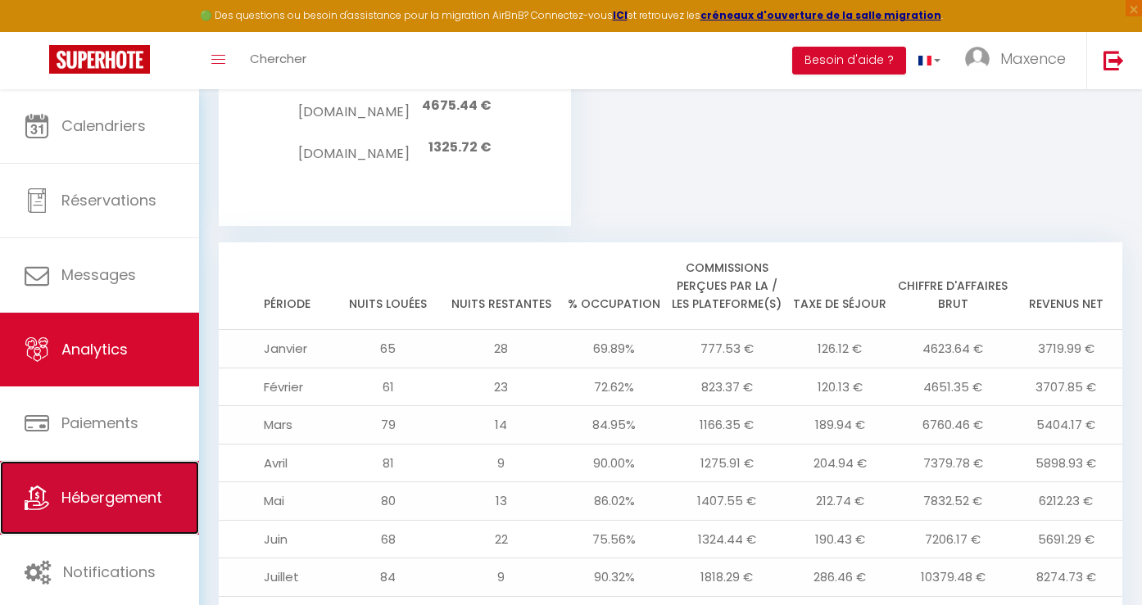
click at [106, 507] on span "Hébergement" at bounding box center [111, 497] width 101 height 20
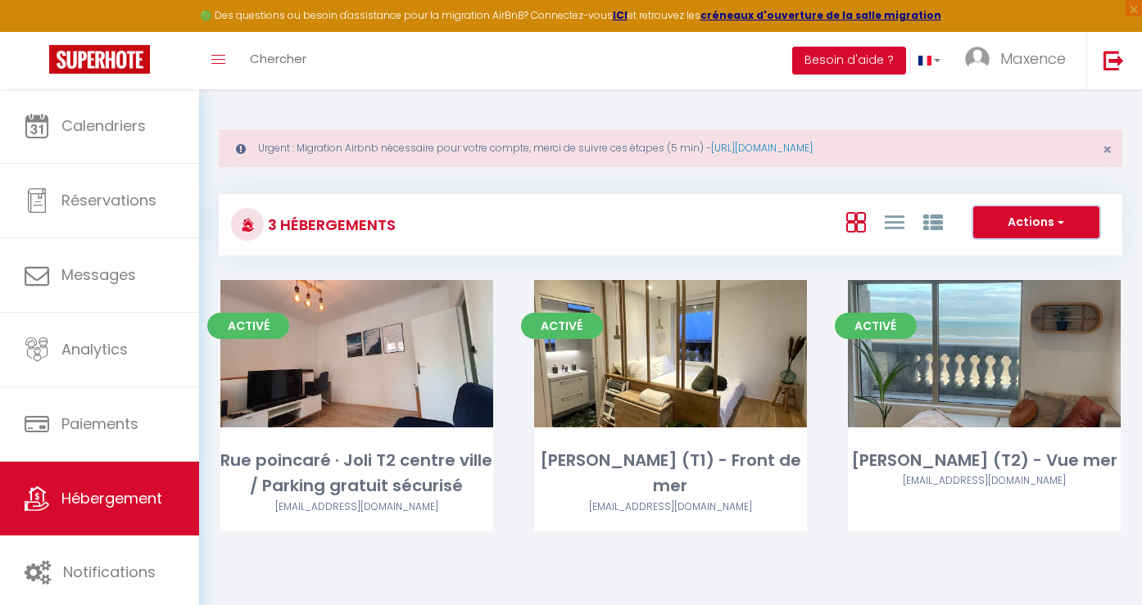
click at [1038, 219] on button "Actions" at bounding box center [1036, 222] width 126 height 33
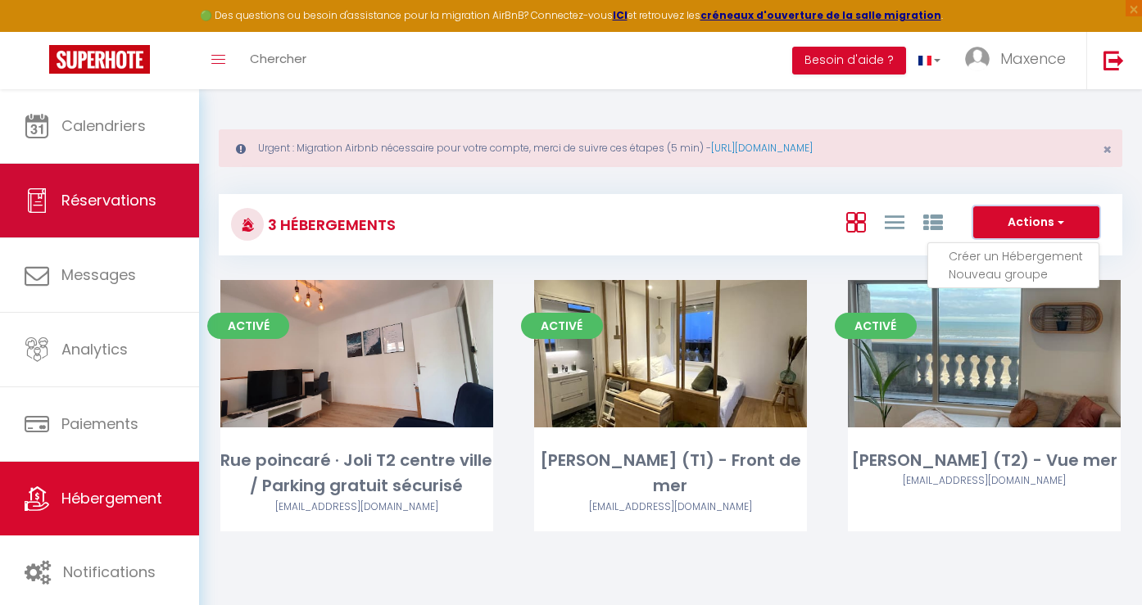
scroll to position [89, 0]
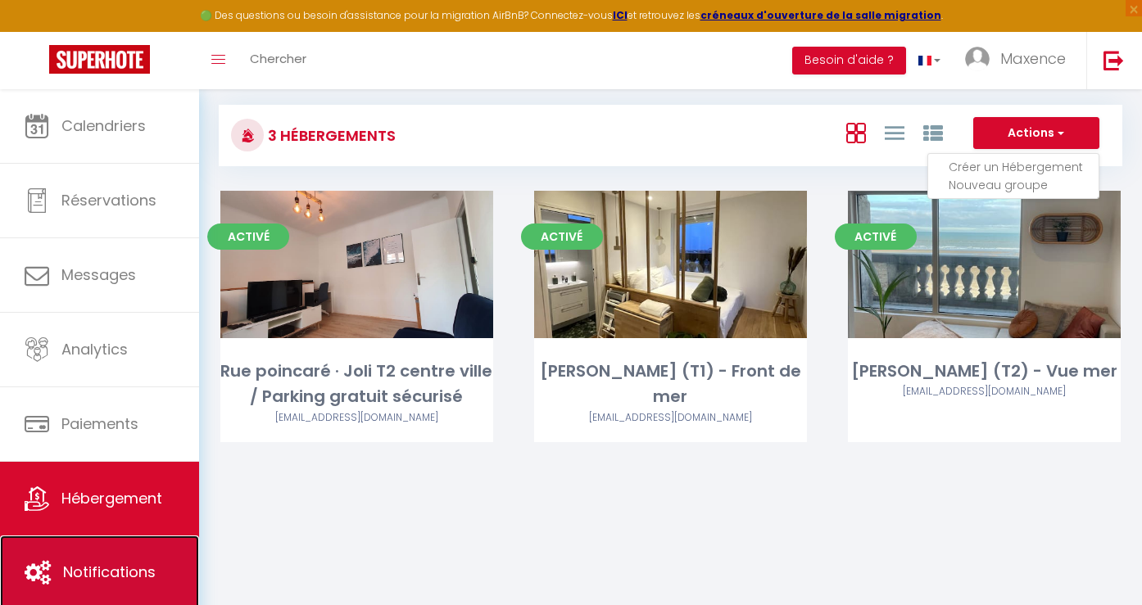
click at [111, 572] on span "Notifications" at bounding box center [109, 572] width 93 height 20
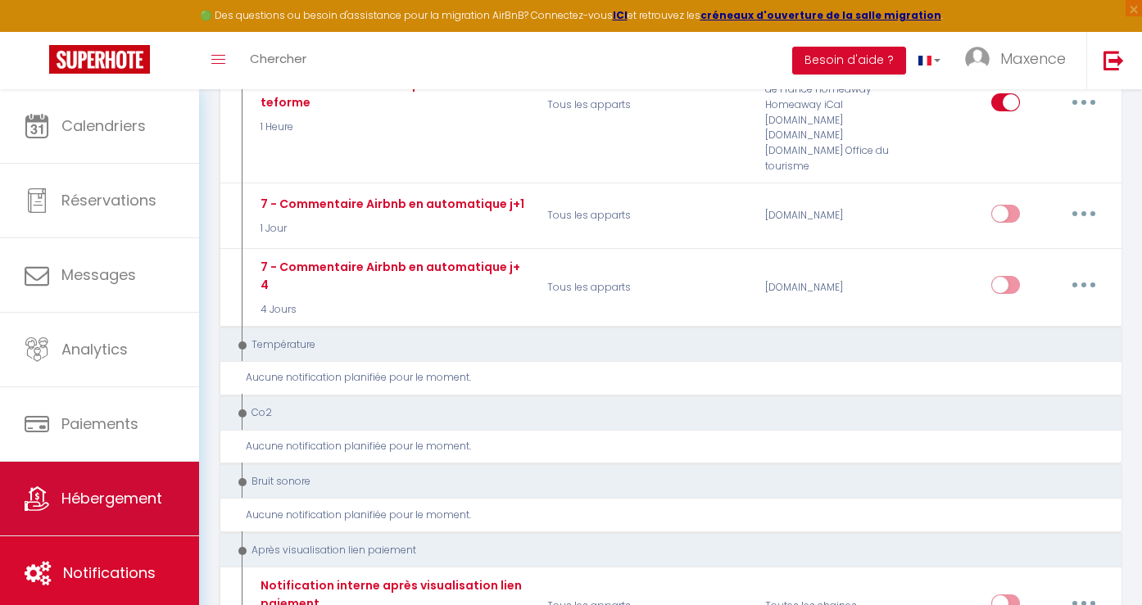
scroll to position [1031, 0]
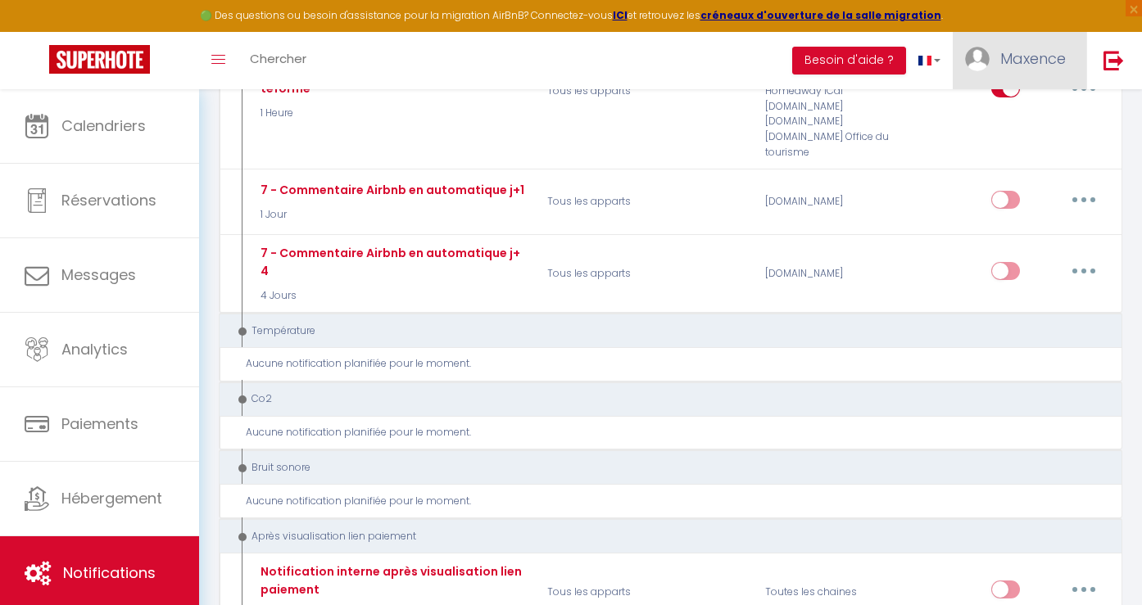
click at [1026, 52] on span "Maxence" at bounding box center [1033, 58] width 66 height 20
click at [1004, 116] on link "Paramètres" at bounding box center [1020, 114] width 121 height 28
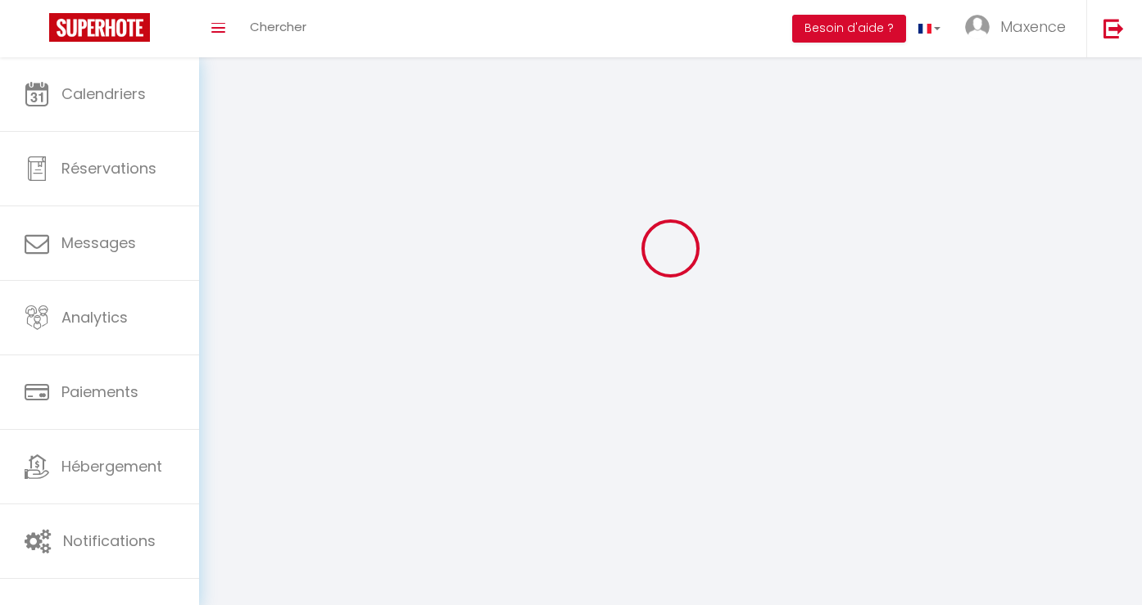
type input "Maxence"
type input "TRUANT"
type input "0633012008"
type input "24 digue de mer"
type input "59240"
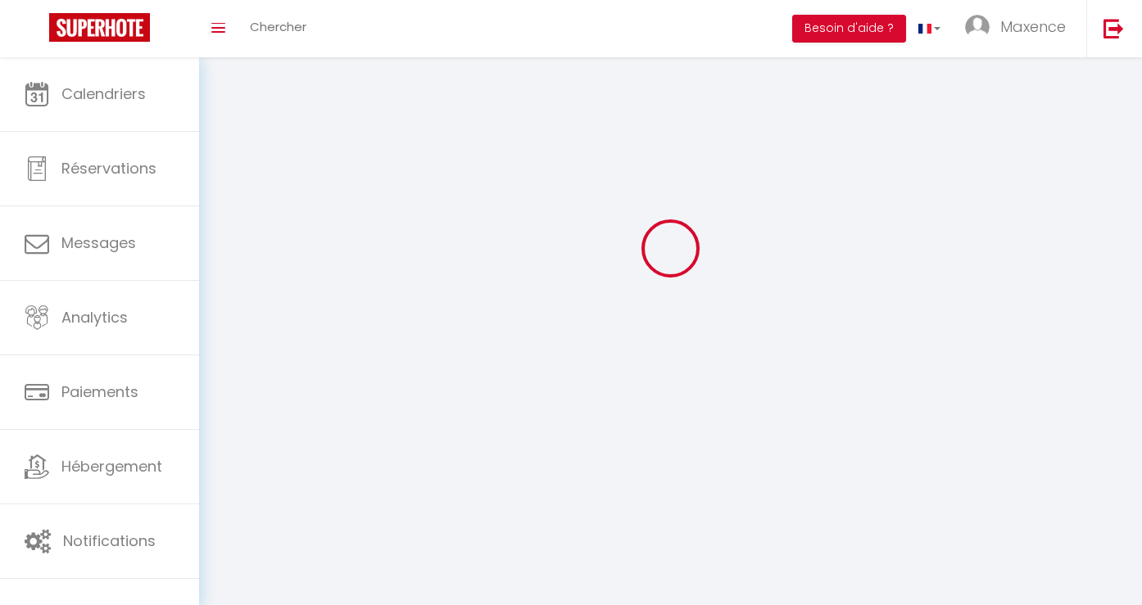
type input "DUNKERQUE"
type input "WczRh0NHdYbUC33aXiTUgfXps"
type input "neB9i8O2kXhxusYCgssGae0Io"
select select "28"
type input "WczRh0NHdYbUC33aXiTUgfXps"
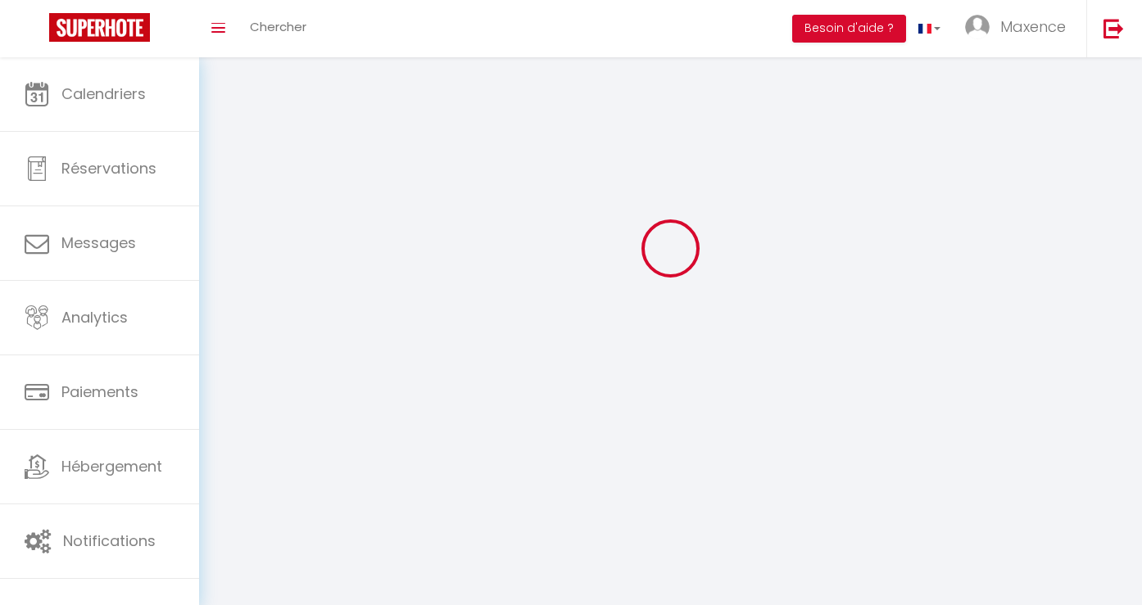
type input "neB9i8O2kXhxusYCgssGae0Io"
type input "https://app.superhote.com/#/get-available-rentals/neB9i8O2kXhxusYCgssGae0Io"
select select "fr"
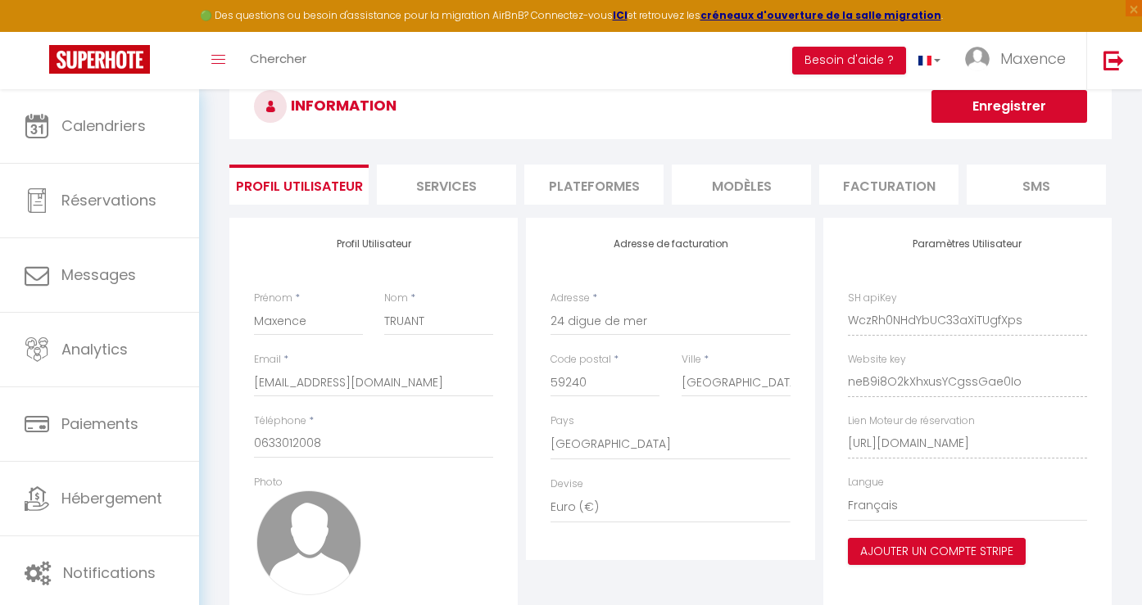
scroll to position [34, 0]
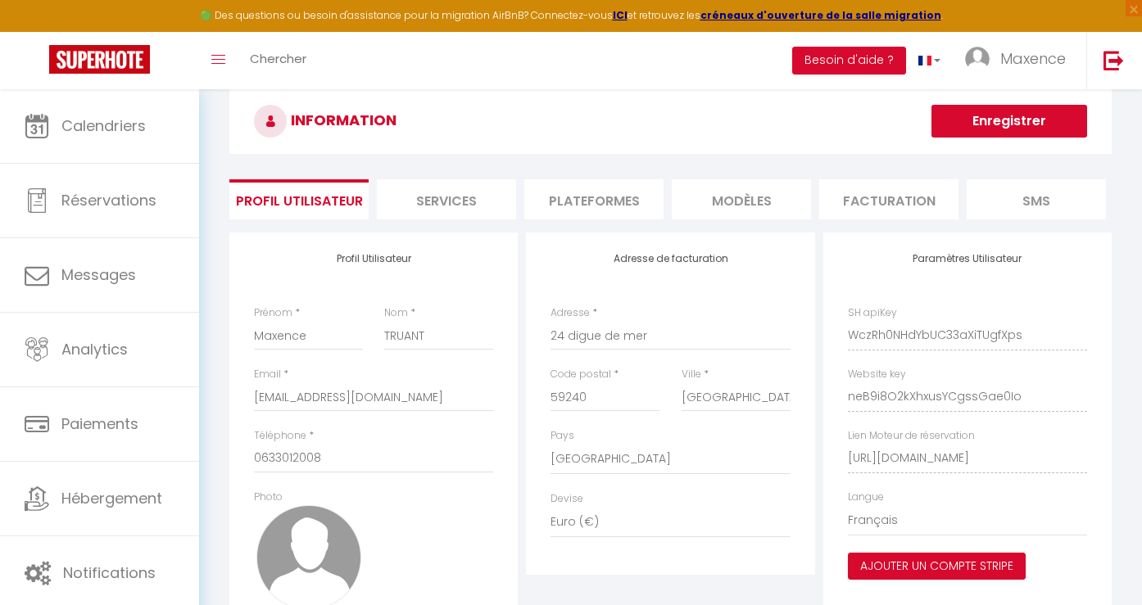
click at [615, 203] on li "Plateformes" at bounding box center [593, 199] width 139 height 40
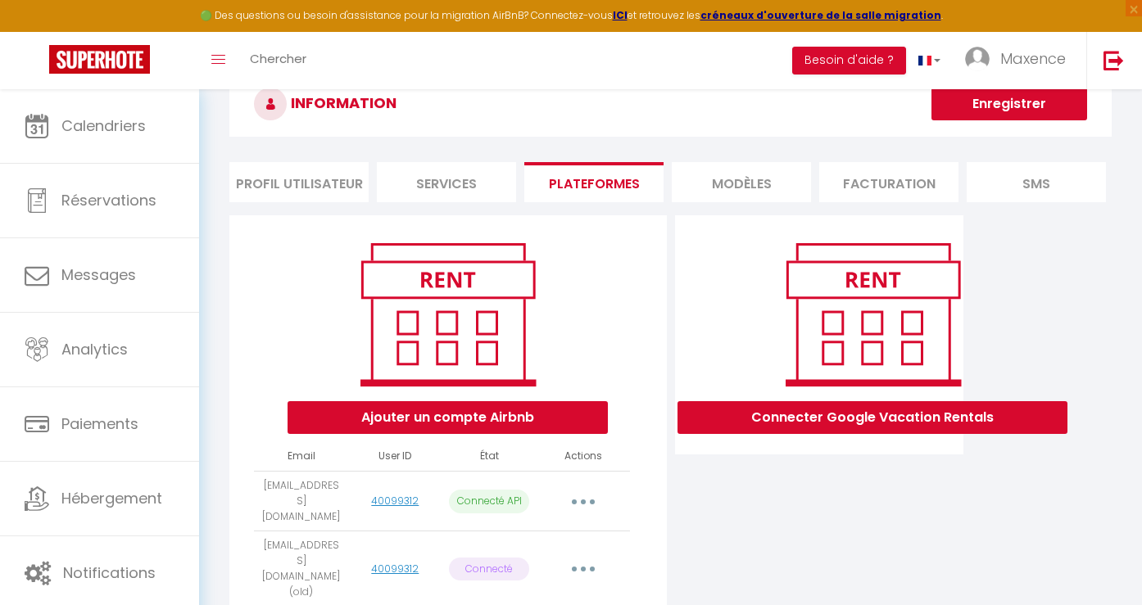
scroll to position [34, 0]
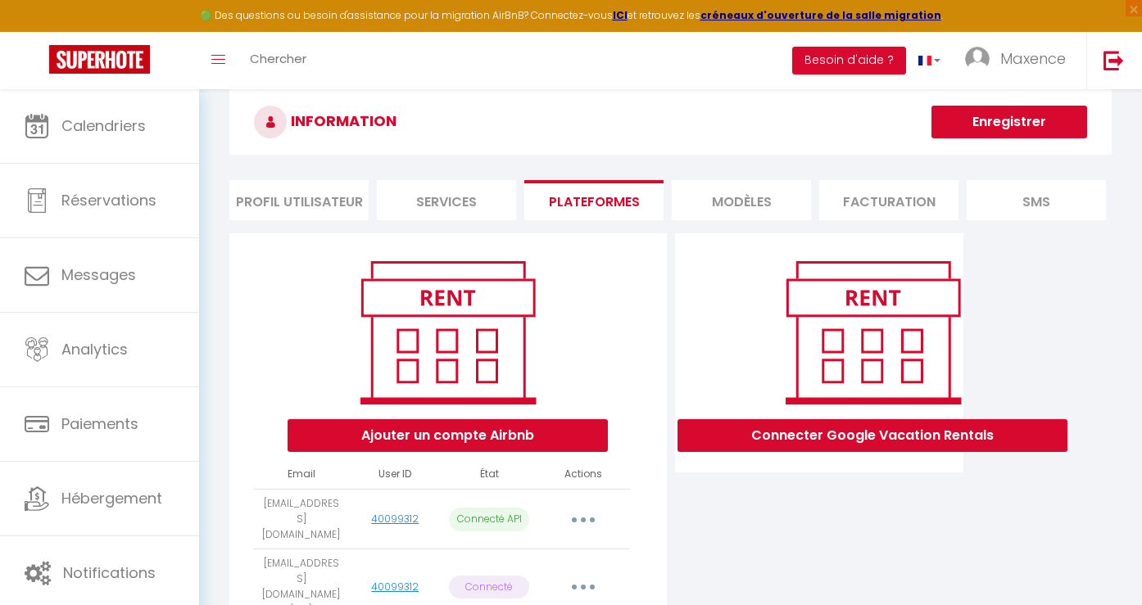
click at [765, 202] on li "MODÈLES" at bounding box center [740, 200] width 139 height 40
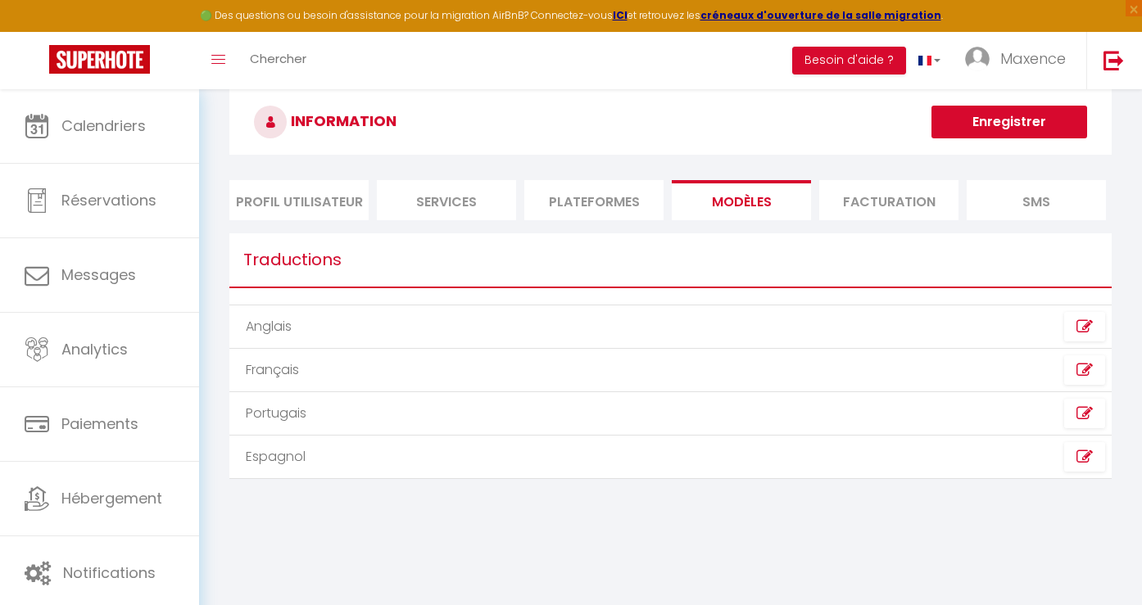
click at [900, 197] on li "Facturation" at bounding box center [888, 200] width 139 height 40
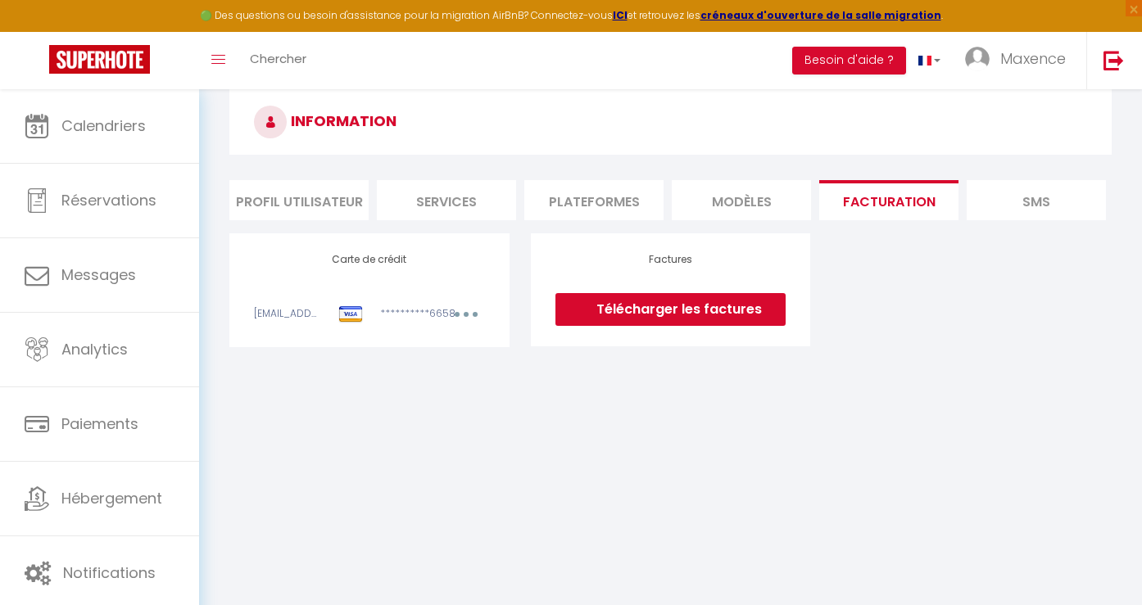
click at [1024, 202] on li "SMS" at bounding box center [1035, 200] width 139 height 40
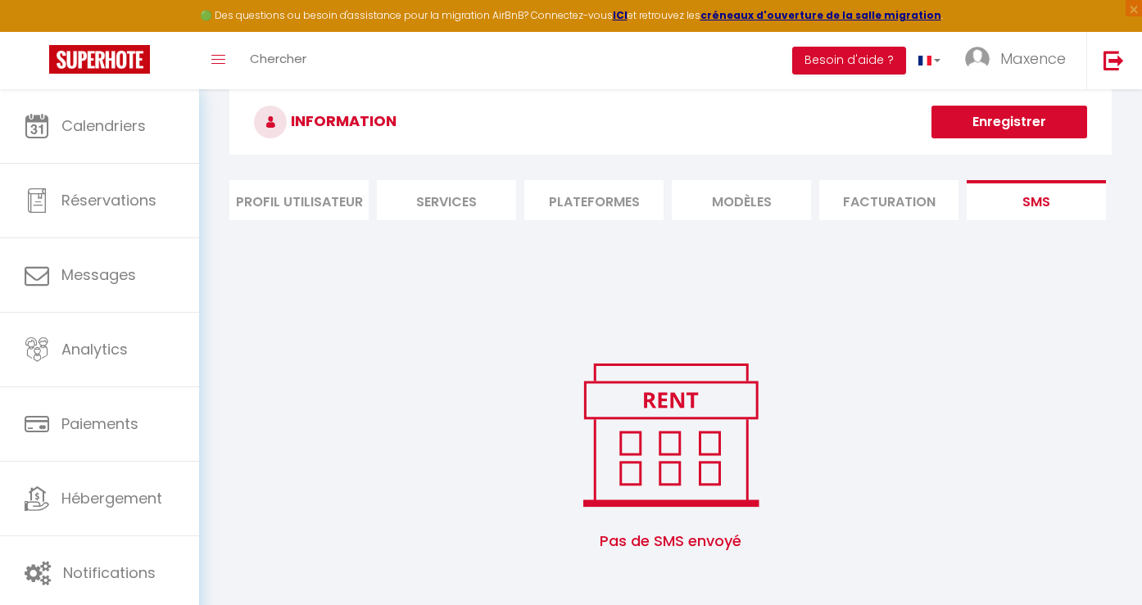
click at [884, 210] on li "Facturation" at bounding box center [888, 200] width 139 height 40
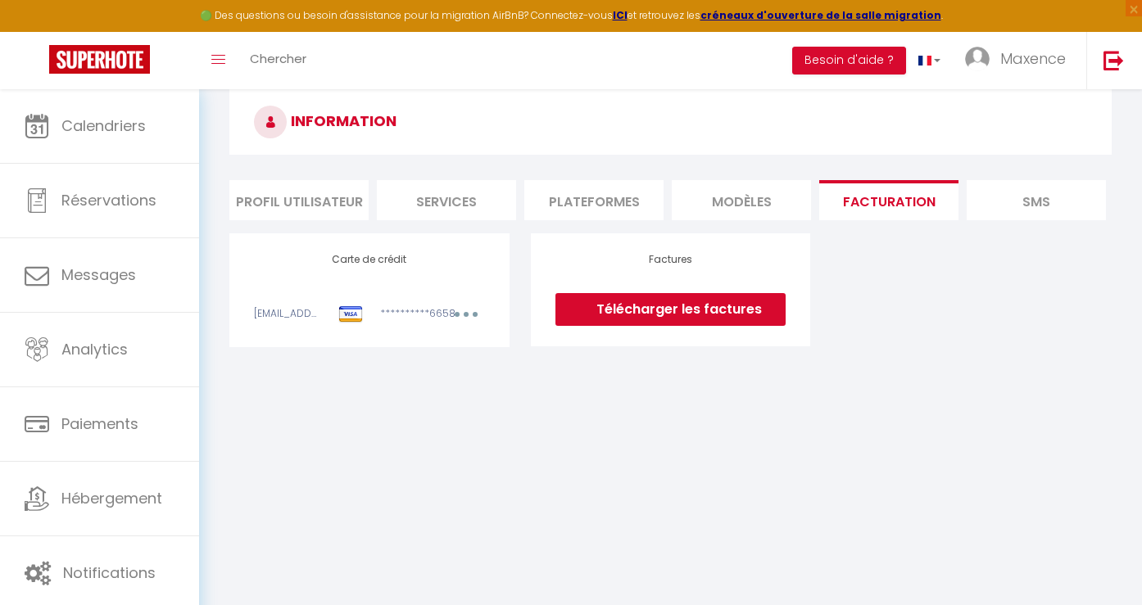
click at [717, 199] on li "MODÈLES" at bounding box center [740, 200] width 139 height 40
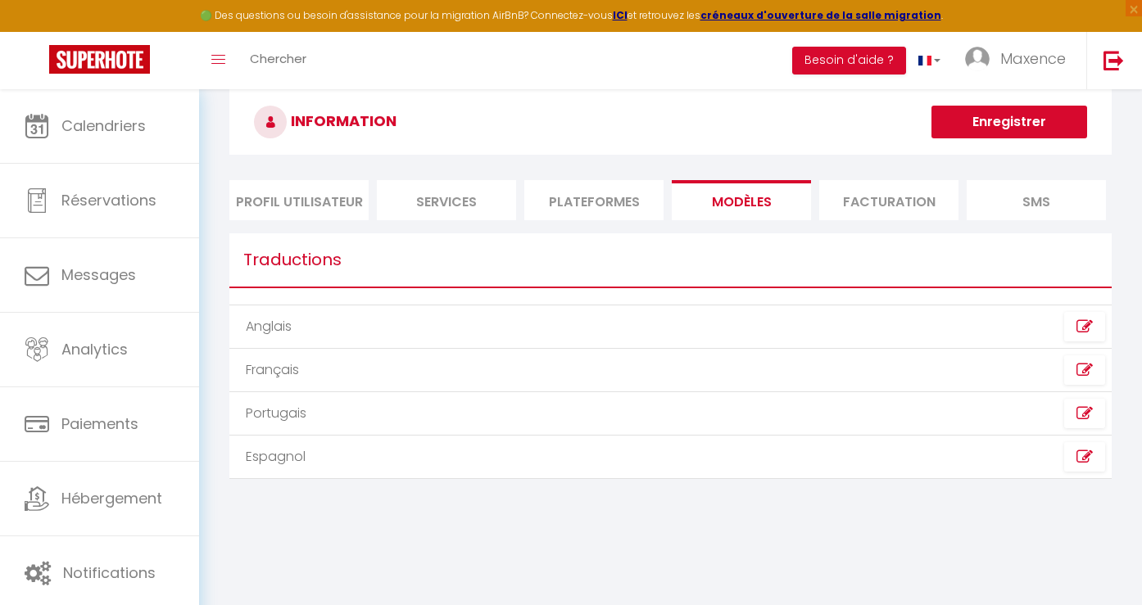
click at [597, 199] on li "Plateformes" at bounding box center [593, 200] width 139 height 40
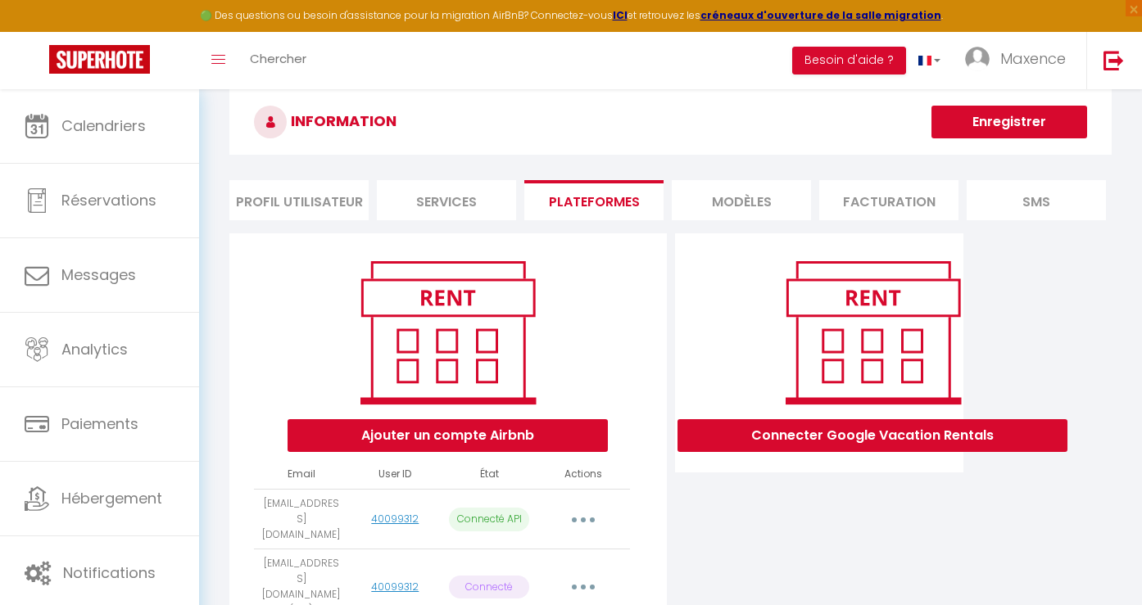
click at [455, 192] on li "Services" at bounding box center [446, 200] width 139 height 40
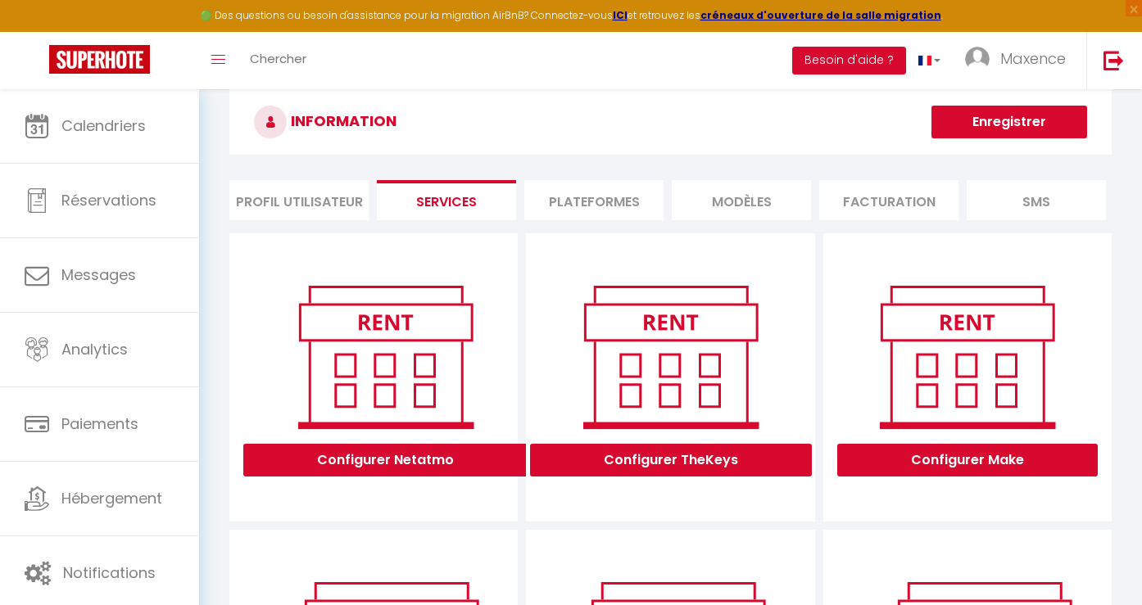
click at [324, 187] on li "Profil Utilisateur" at bounding box center [298, 200] width 139 height 40
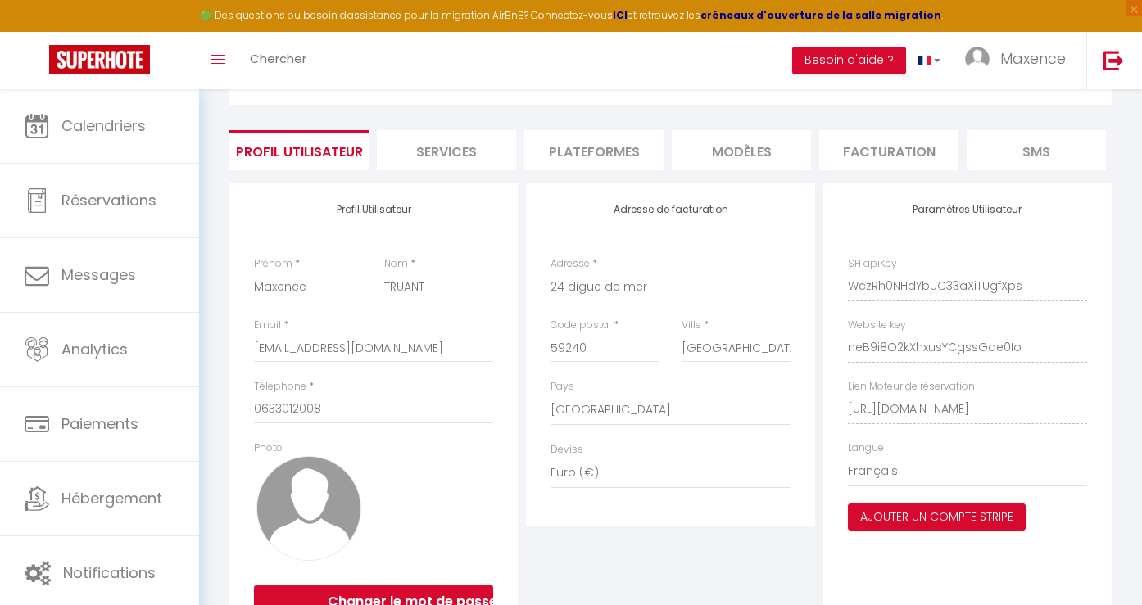
scroll to position [163, 0]
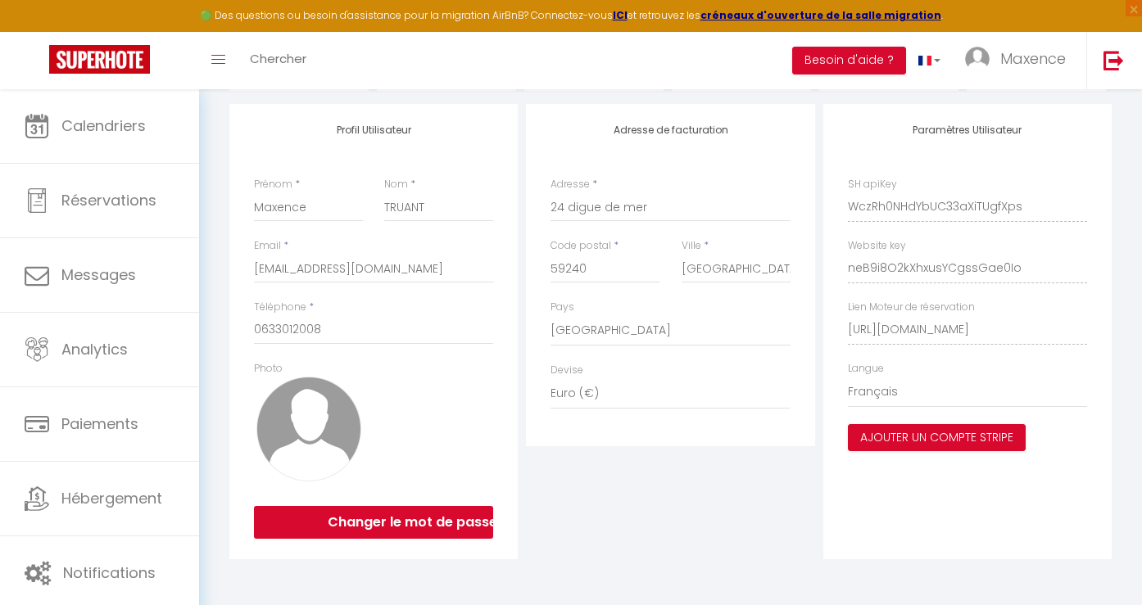
click at [978, 312] on div "Lien Moteur de réservation https://app.superhote.com/#/get-available-rentals/ne…" at bounding box center [967, 322] width 239 height 45
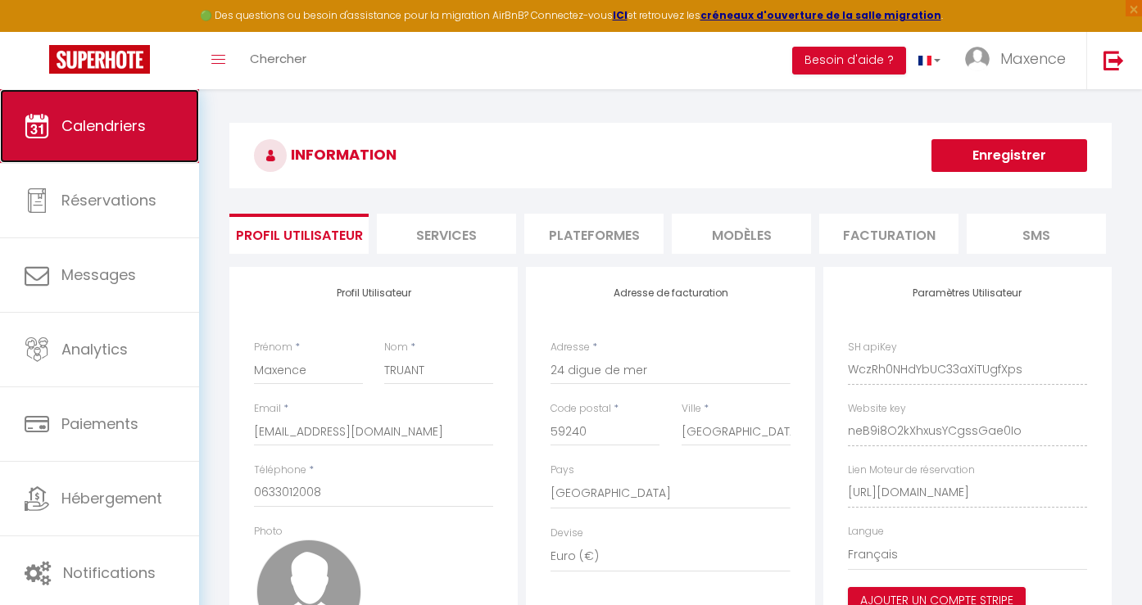
click at [136, 162] on link "Calendriers" at bounding box center [99, 126] width 199 height 74
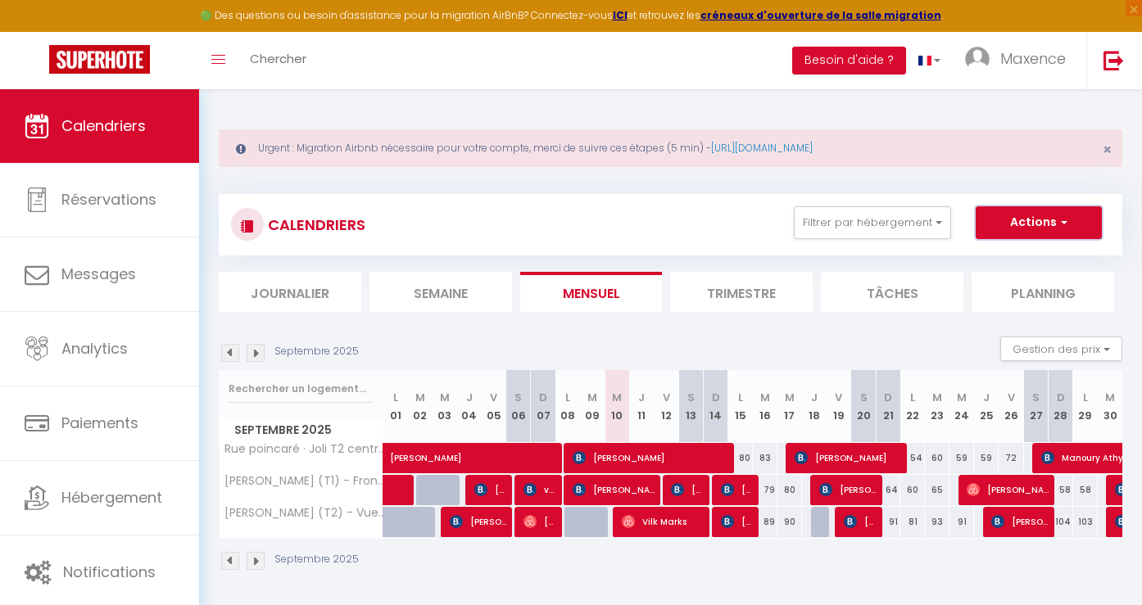
click at [1049, 224] on button "Actions" at bounding box center [1038, 222] width 126 height 33
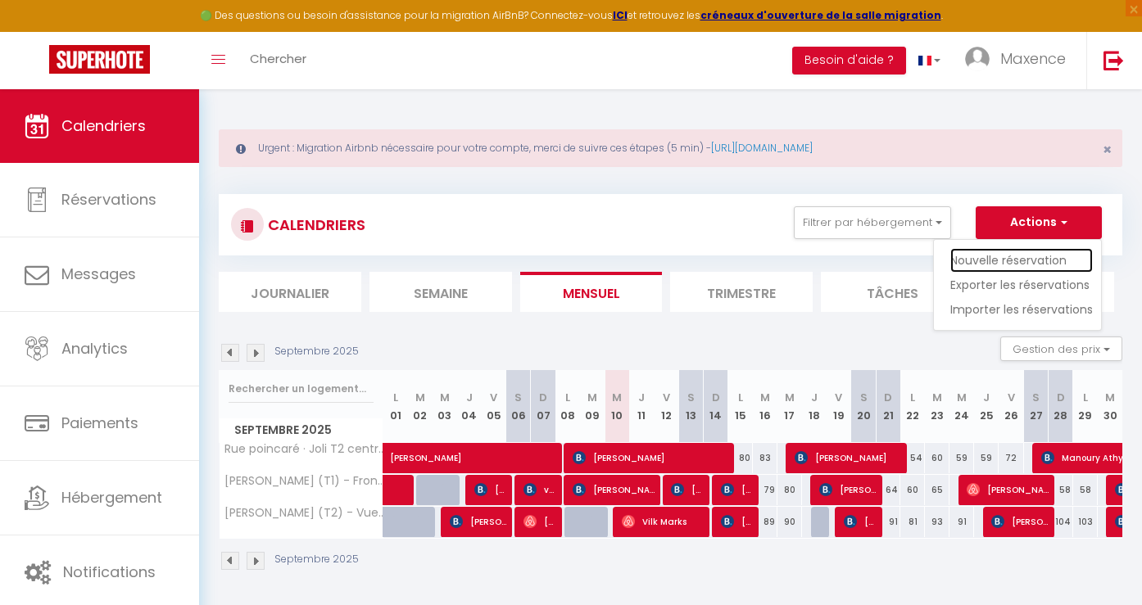
click at [994, 262] on link "Nouvelle réservation" at bounding box center [1021, 260] width 142 height 25
select select
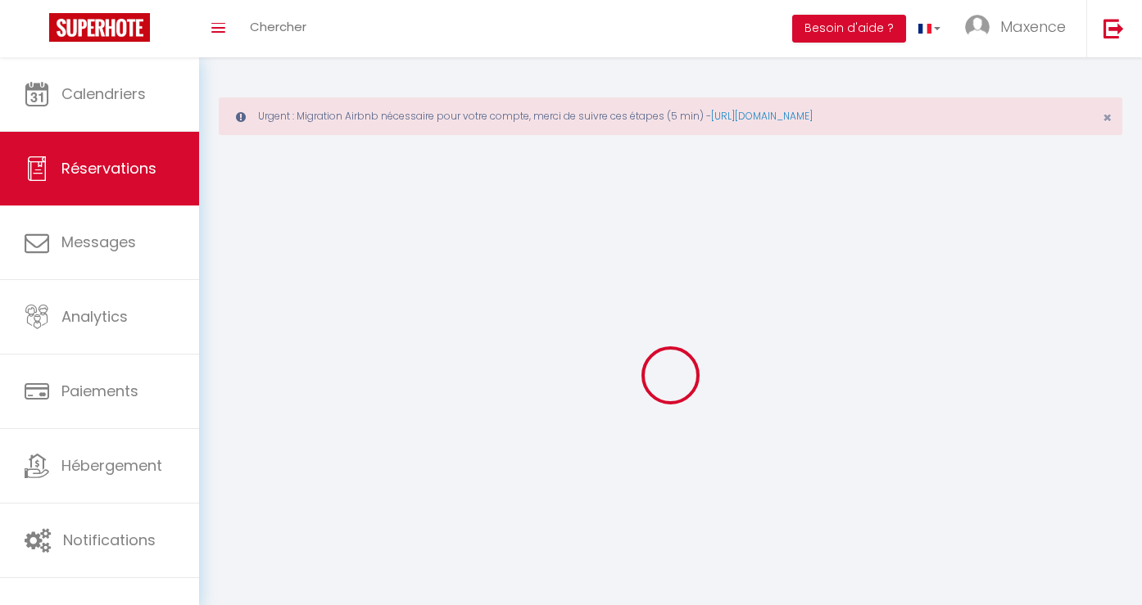
select select
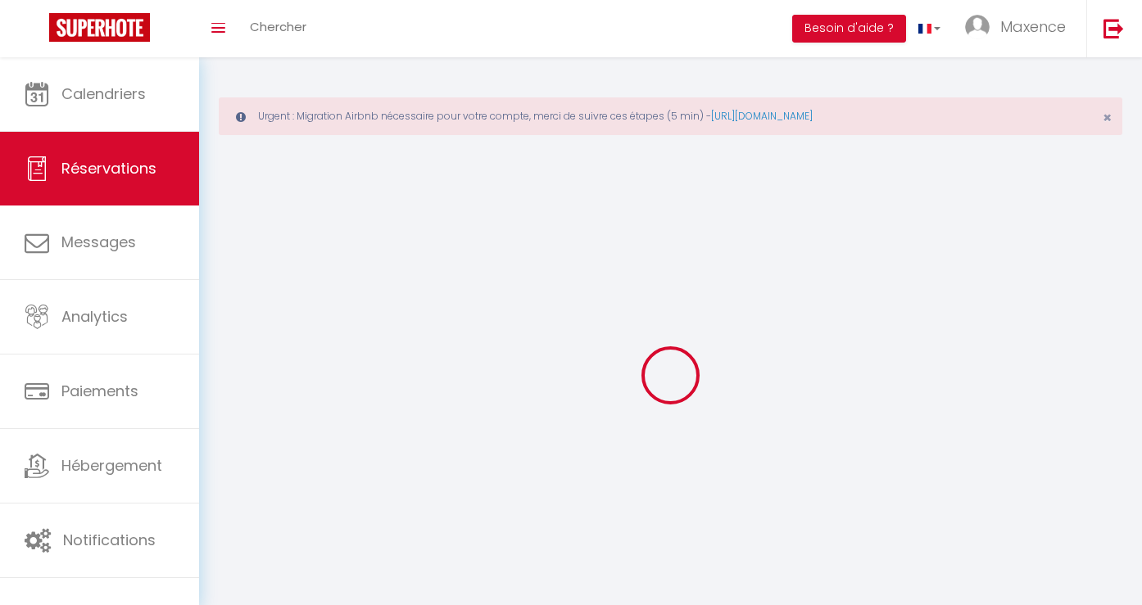
select select
checkbox input "false"
select select
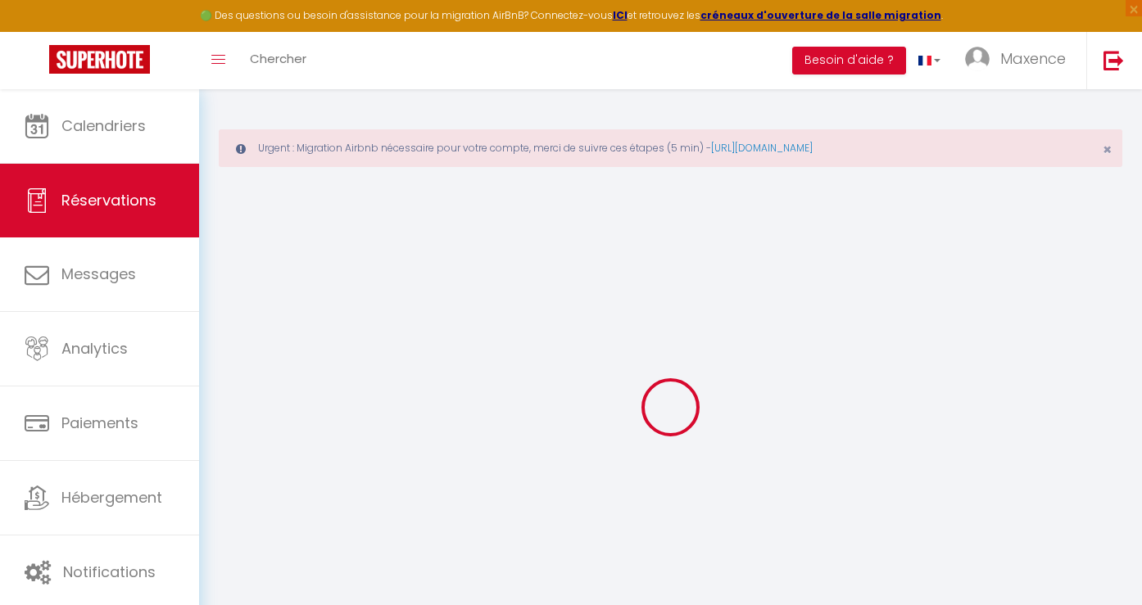
select select
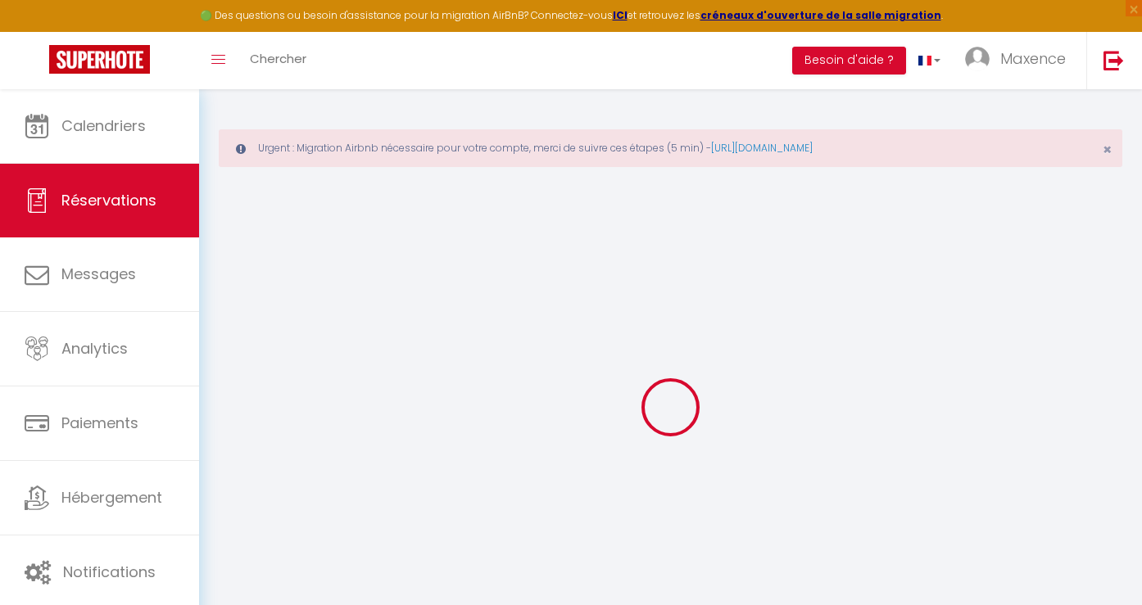
select select
checkbox input "false"
select select
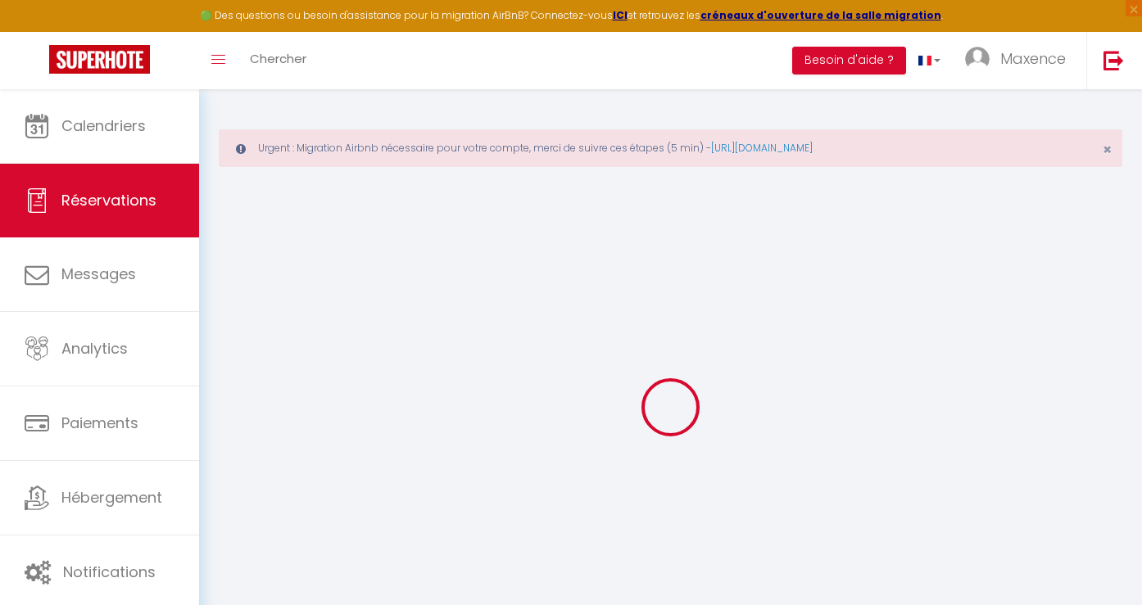
select select
checkbox input "false"
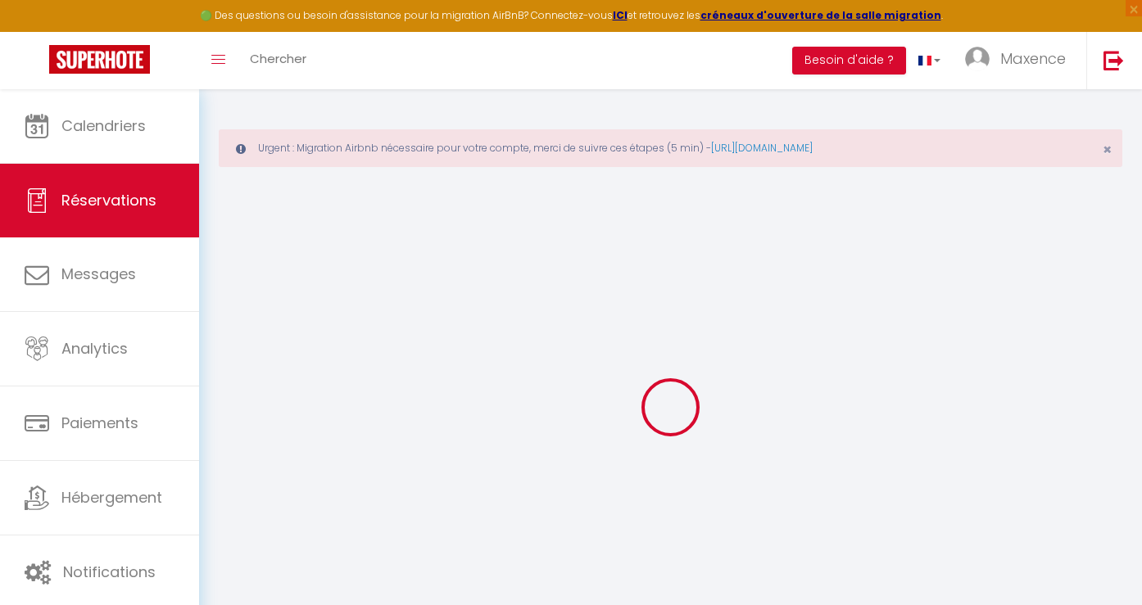
select select
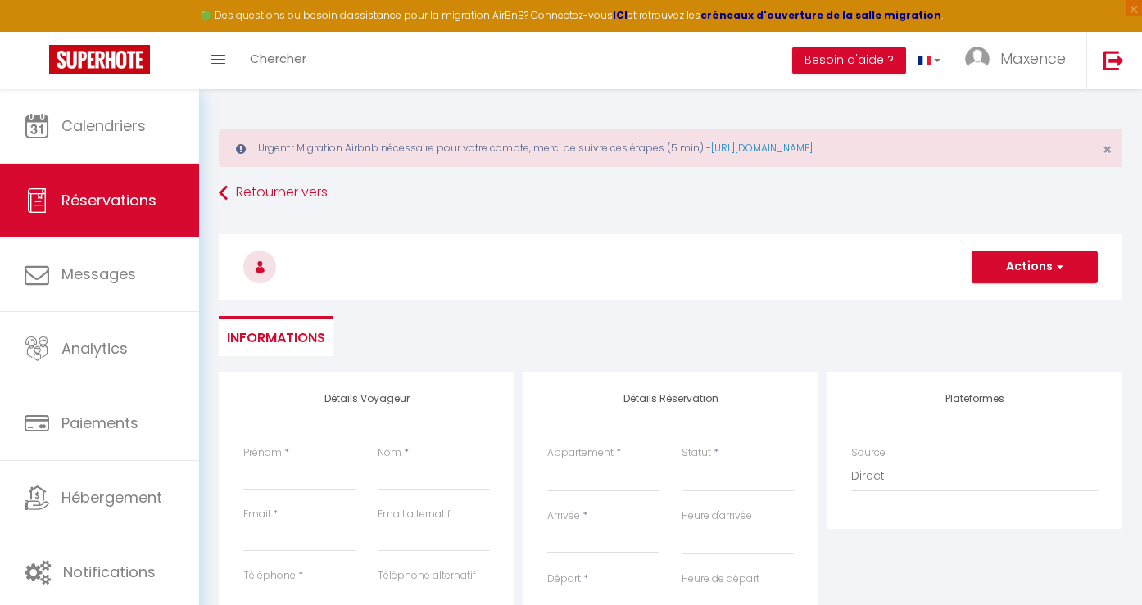
select select
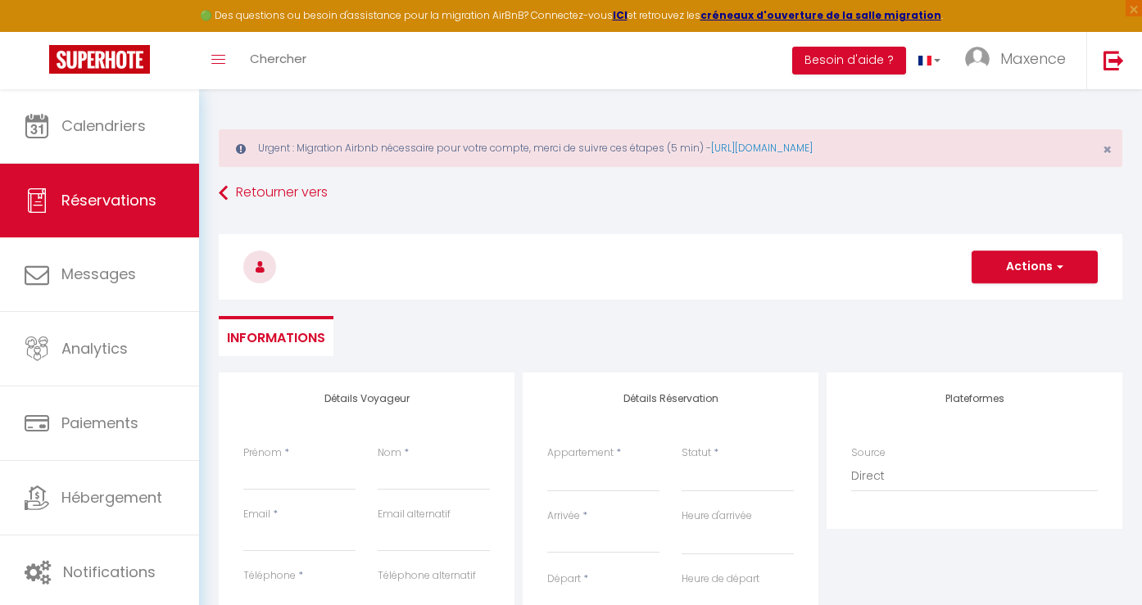
select select
checkbox input "false"
select select
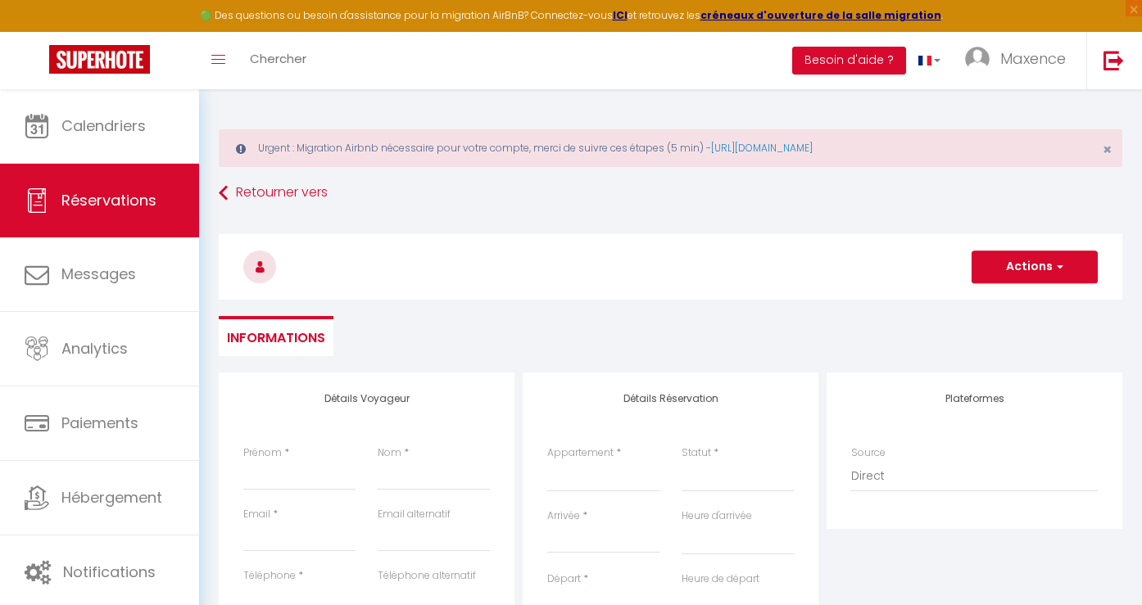
select select
click at [994, 263] on button "Actions" at bounding box center [1034, 267] width 126 height 33
click at [752, 298] on h3 at bounding box center [670, 267] width 903 height 66
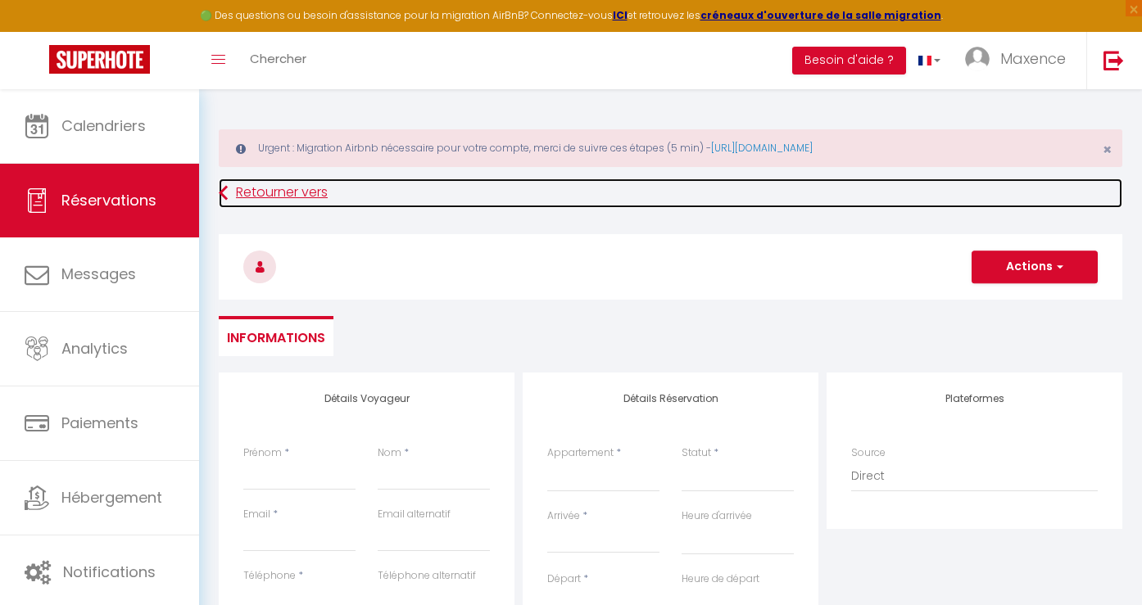
click at [266, 188] on link "Retourner vers" at bounding box center [670, 193] width 903 height 29
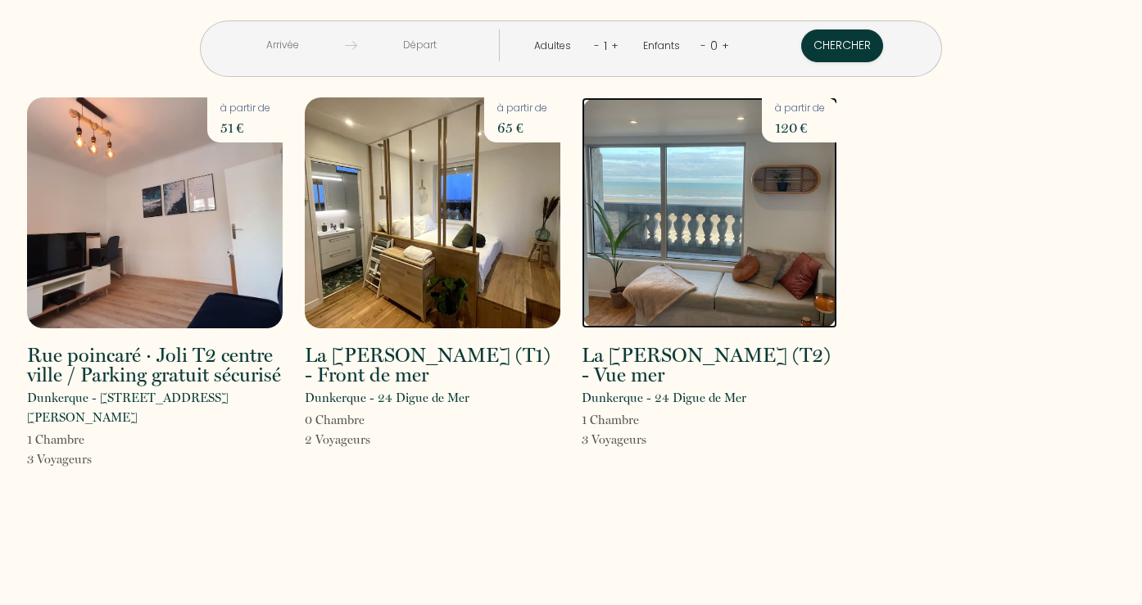
click at [756, 206] on img at bounding box center [708, 212] width 255 height 231
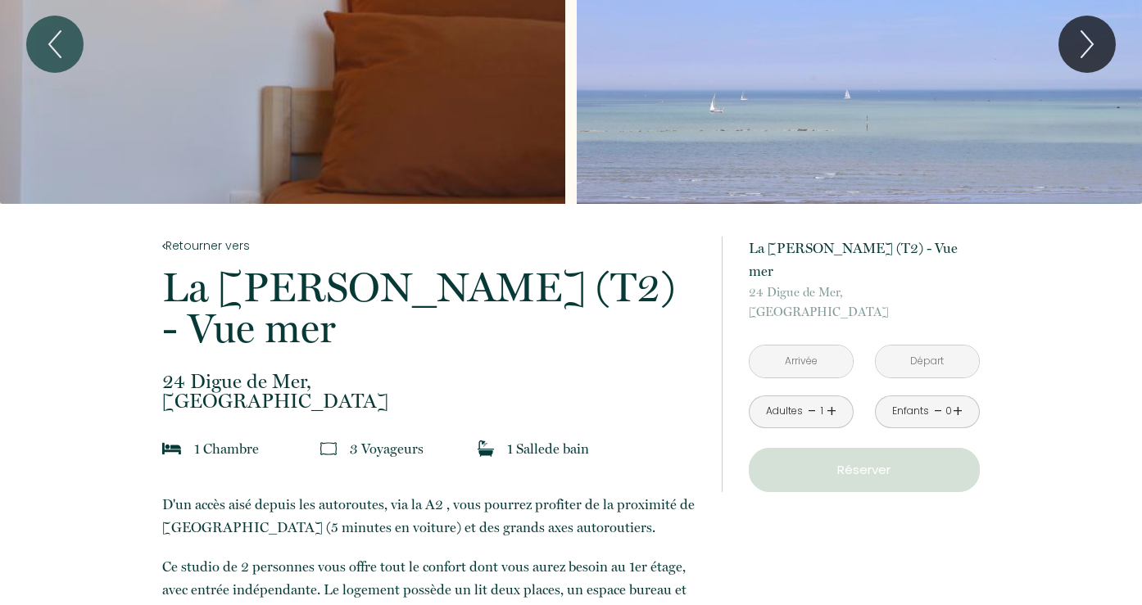
scroll to position [188, 0]
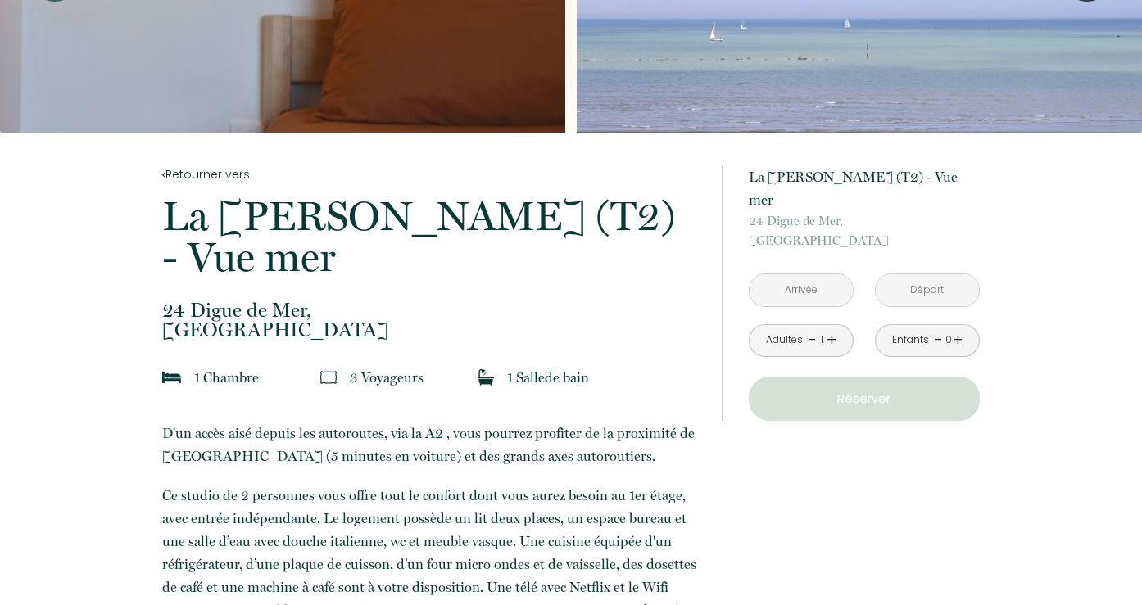
click at [792, 274] on input "text" at bounding box center [800, 290] width 103 height 32
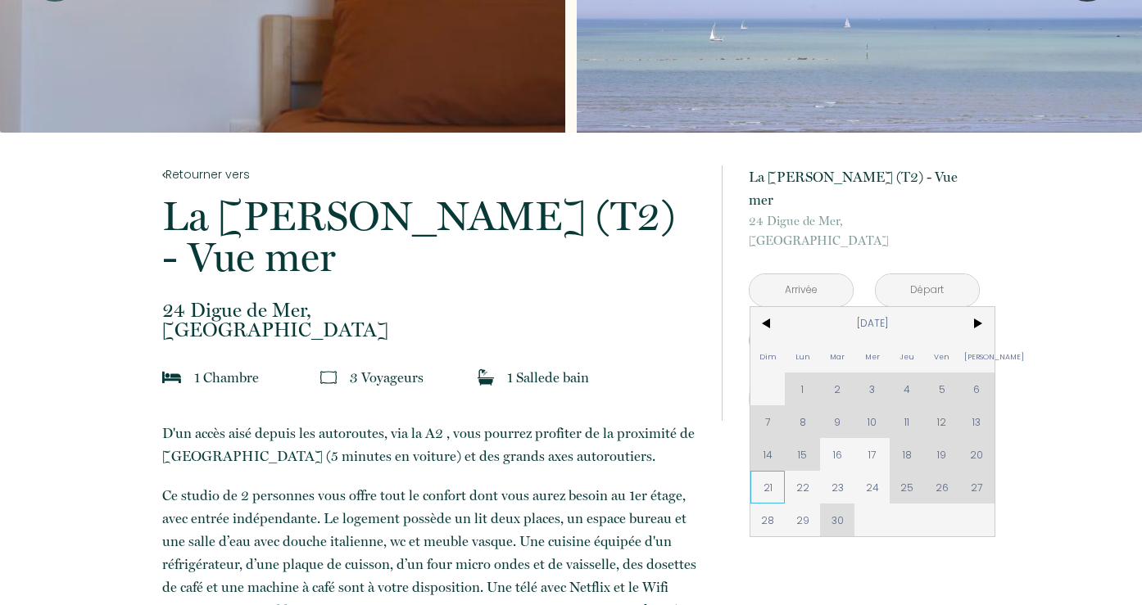
click at [770, 471] on span "21" at bounding box center [767, 487] width 35 height 33
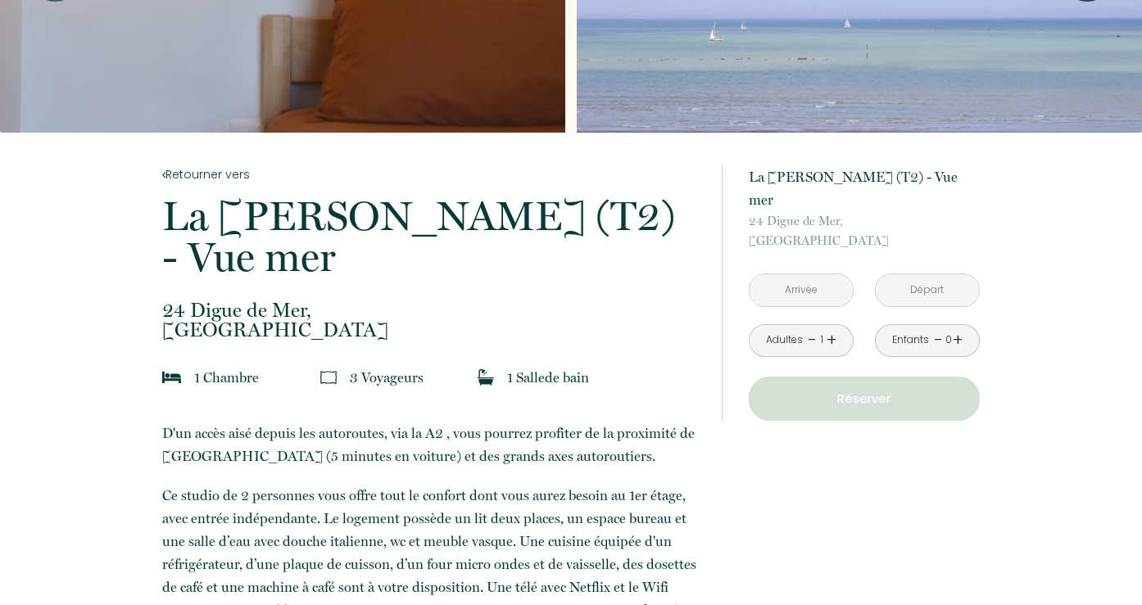
type input "Dim 21 Sep 2025"
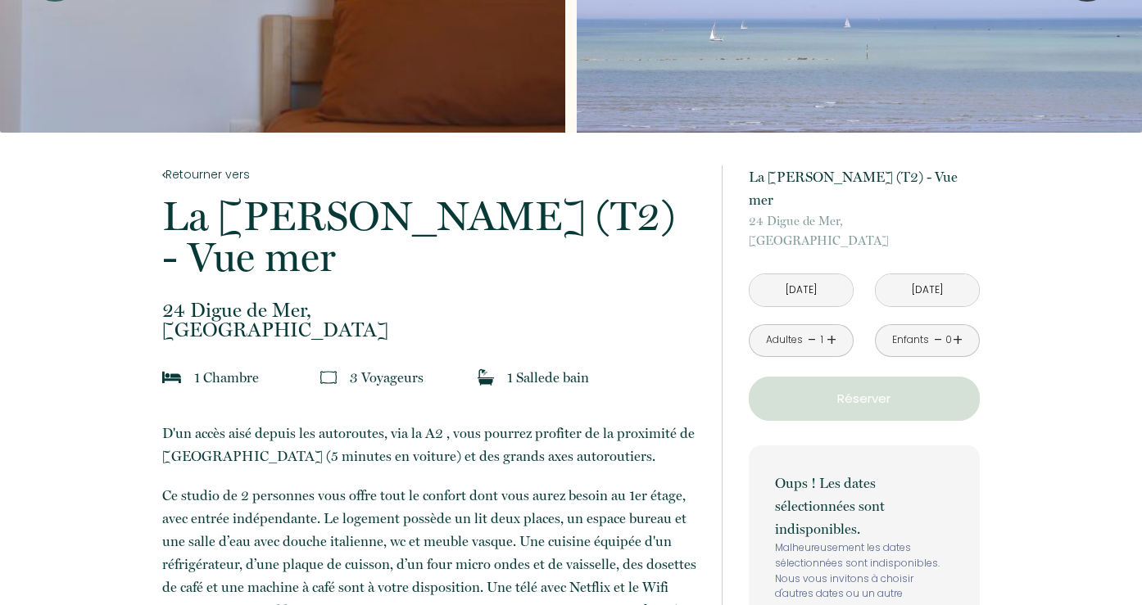
click at [922, 274] on input "Lun 22 Sep 2025" at bounding box center [926, 290] width 103 height 32
drag, startPoint x: 937, startPoint y: 262, endPoint x: 929, endPoint y: 272, distance: 12.3
click at [937, 274] on input "Lun 22 Sep 2025" at bounding box center [926, 290] width 103 height 32
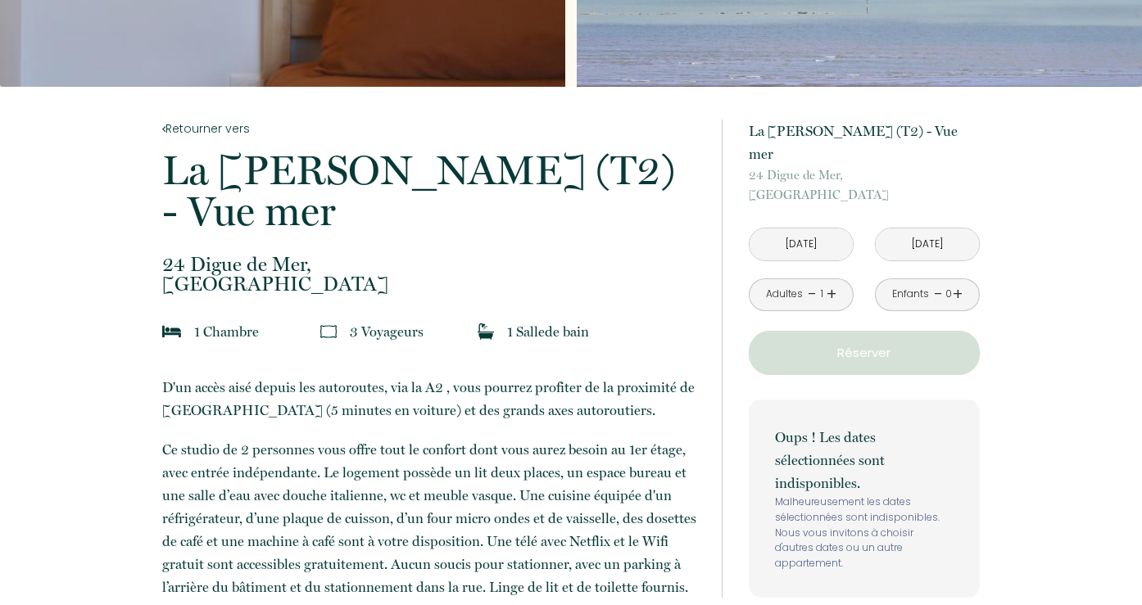
scroll to position [241, 0]
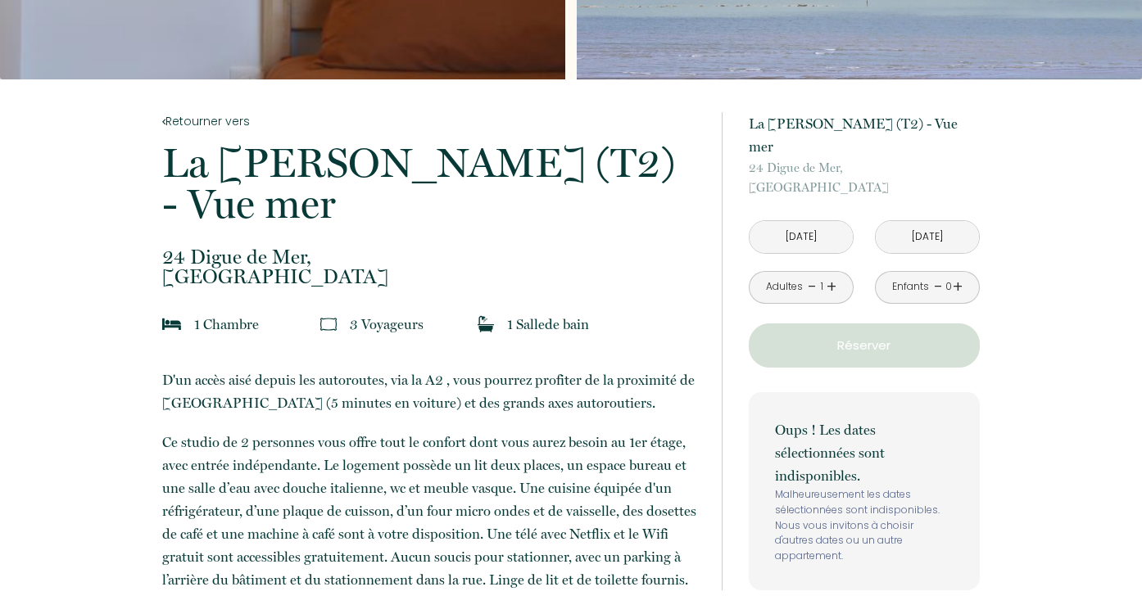
click at [906, 221] on input "Lun 22 Sep 2025" at bounding box center [926, 237] width 103 height 32
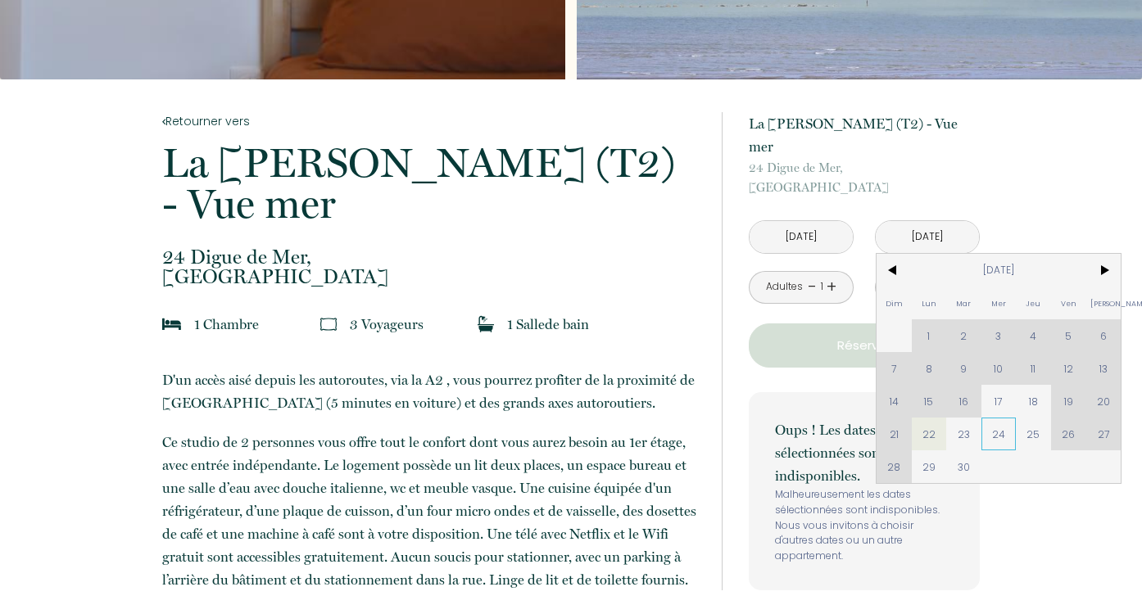
click at [1000, 418] on span "24" at bounding box center [998, 434] width 35 height 33
type input "Mer 24 Sep 2025"
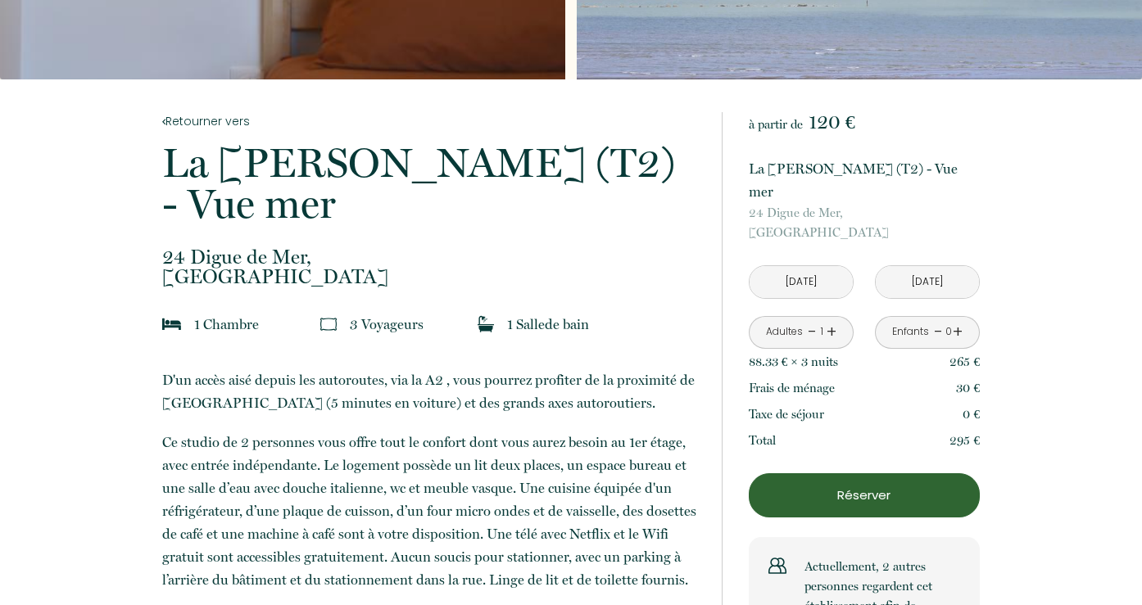
click at [833, 319] on link "+" at bounding box center [831, 331] width 10 height 25
click at [810, 319] on link "-" at bounding box center [811, 331] width 9 height 25
click at [837, 316] on div "Adultes - 1 +" at bounding box center [800, 332] width 105 height 33
click at [831, 319] on link "+" at bounding box center [831, 331] width 10 height 25
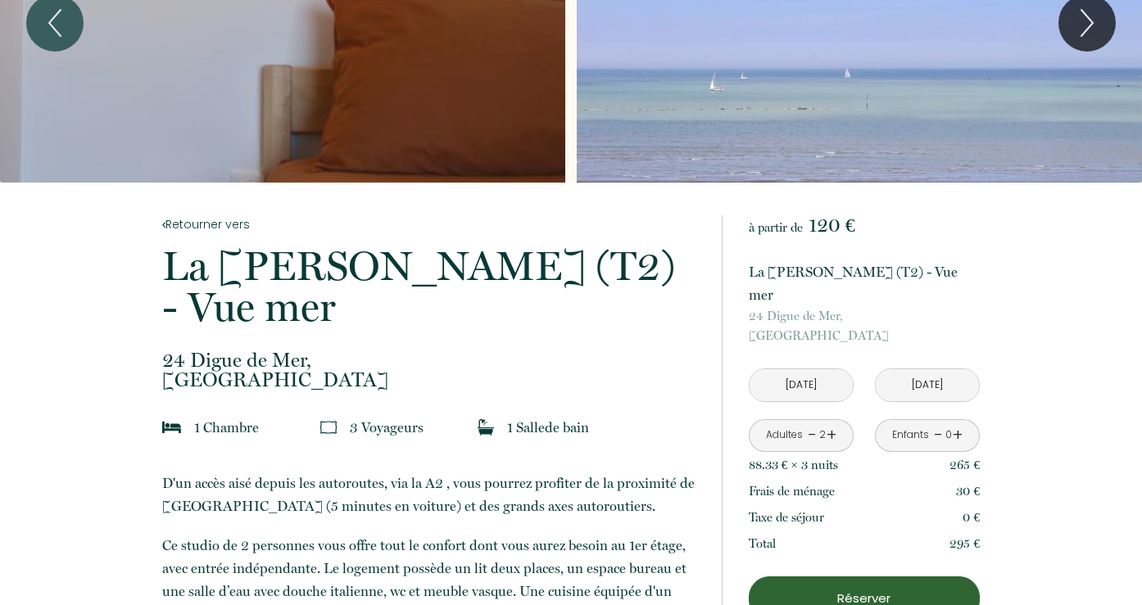
scroll to position [0, 0]
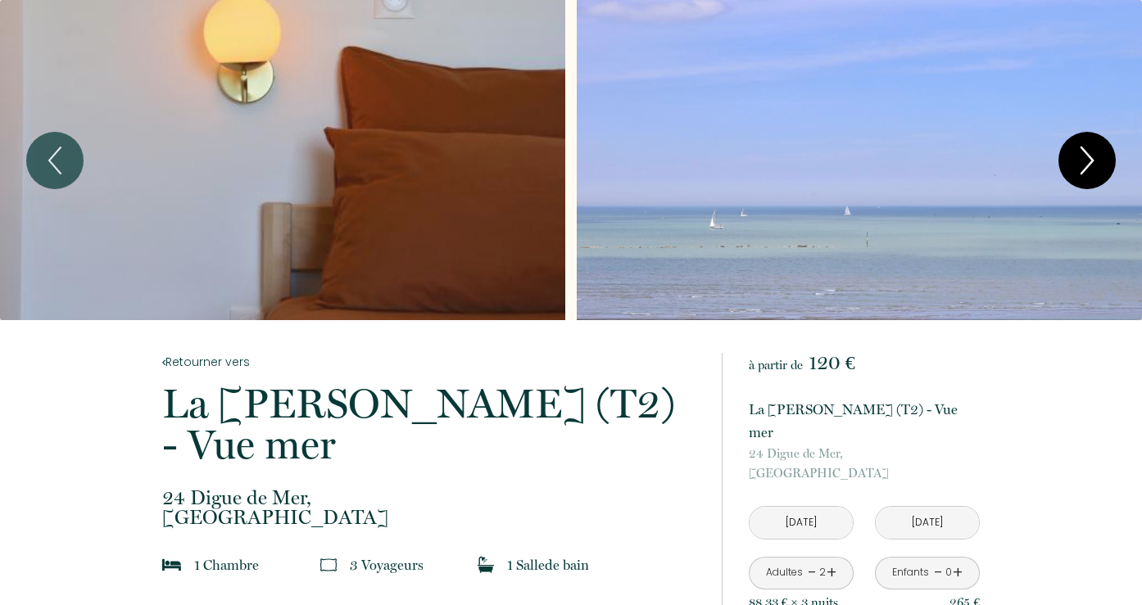
click at [1085, 160] on icon "Next" at bounding box center [1086, 160] width 34 height 49
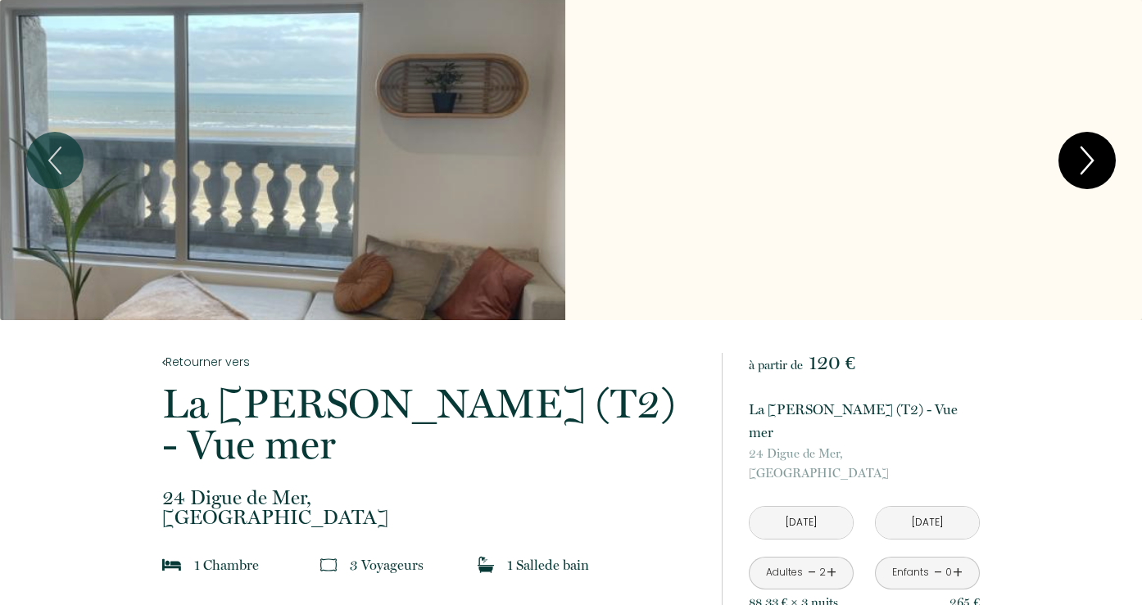
click at [1085, 160] on icon "Next" at bounding box center [1086, 160] width 34 height 49
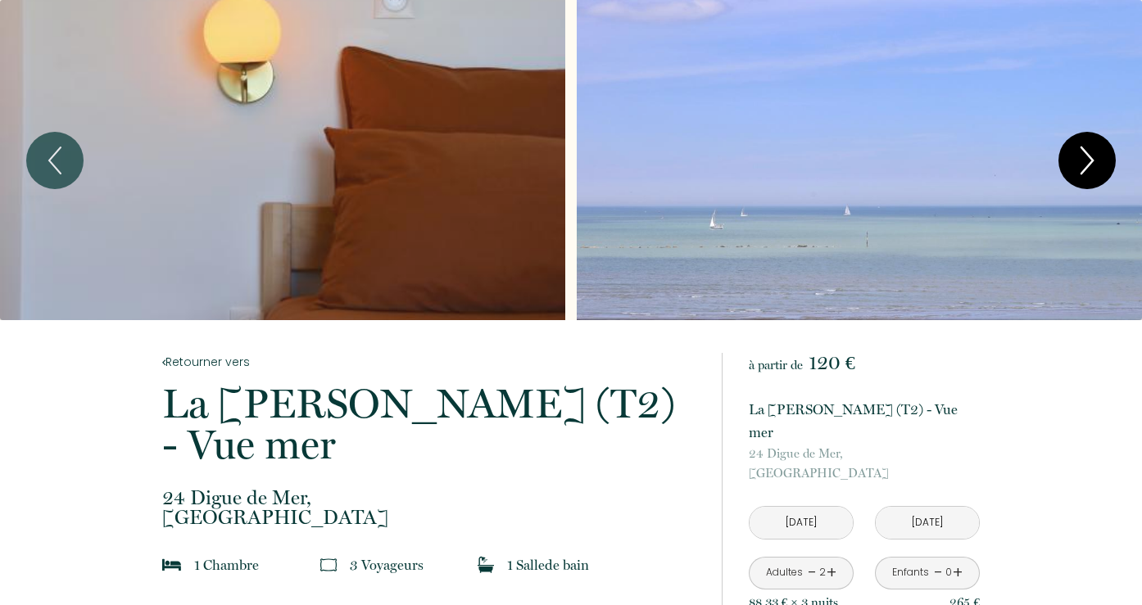
click at [1085, 160] on icon "Next" at bounding box center [1086, 160] width 34 height 49
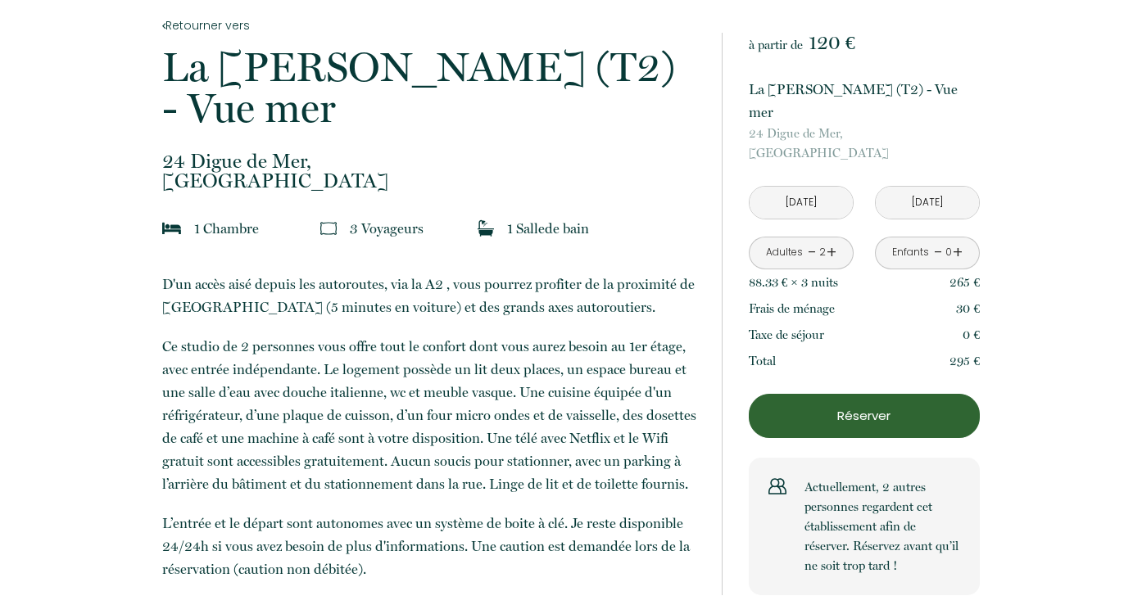
scroll to position [337, 0]
